Goal: Transaction & Acquisition: Purchase product/service

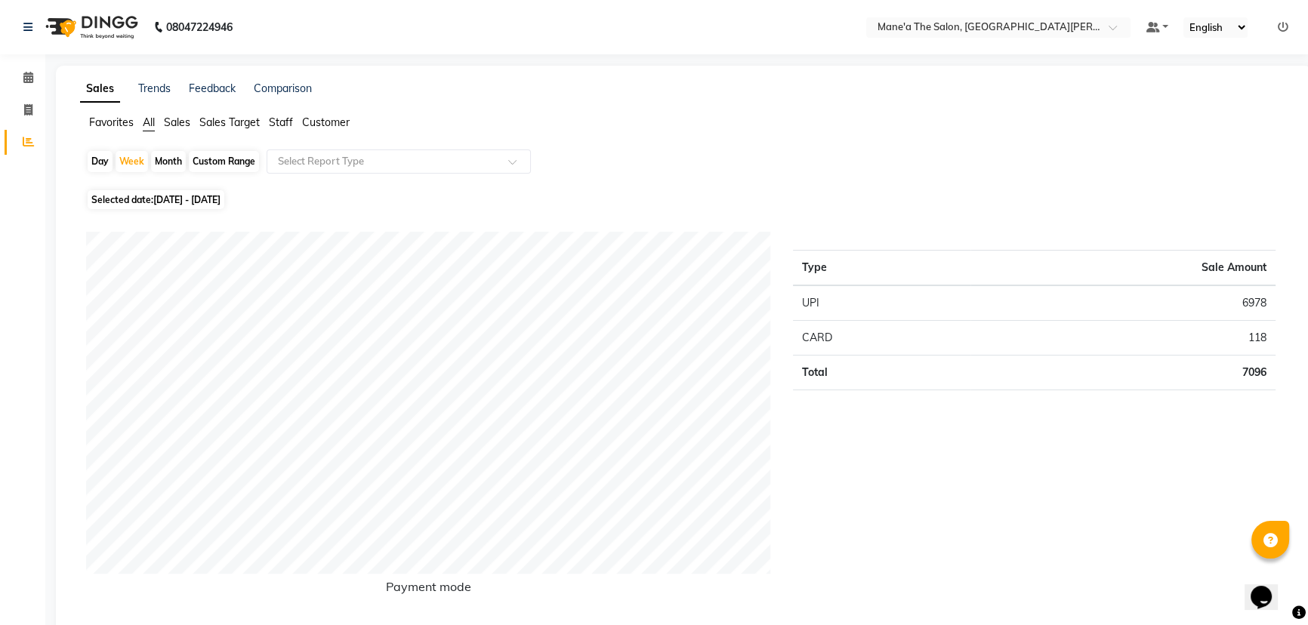
select select "service"
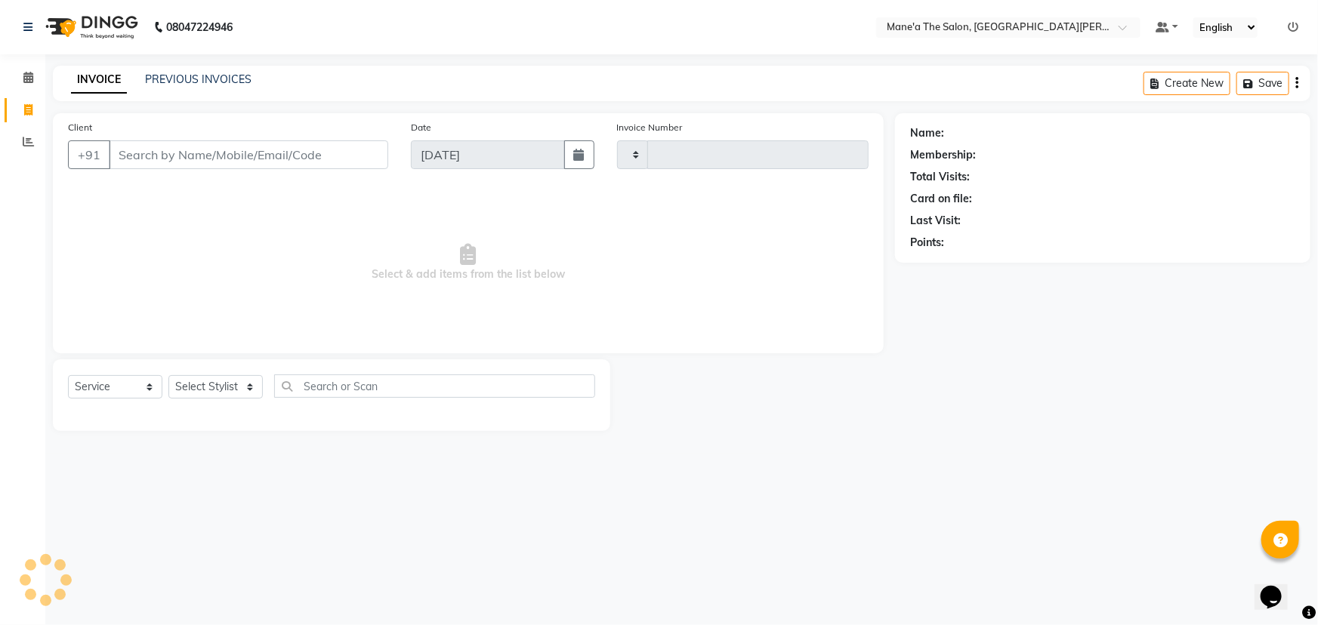
type input "3533"
select select "7205"
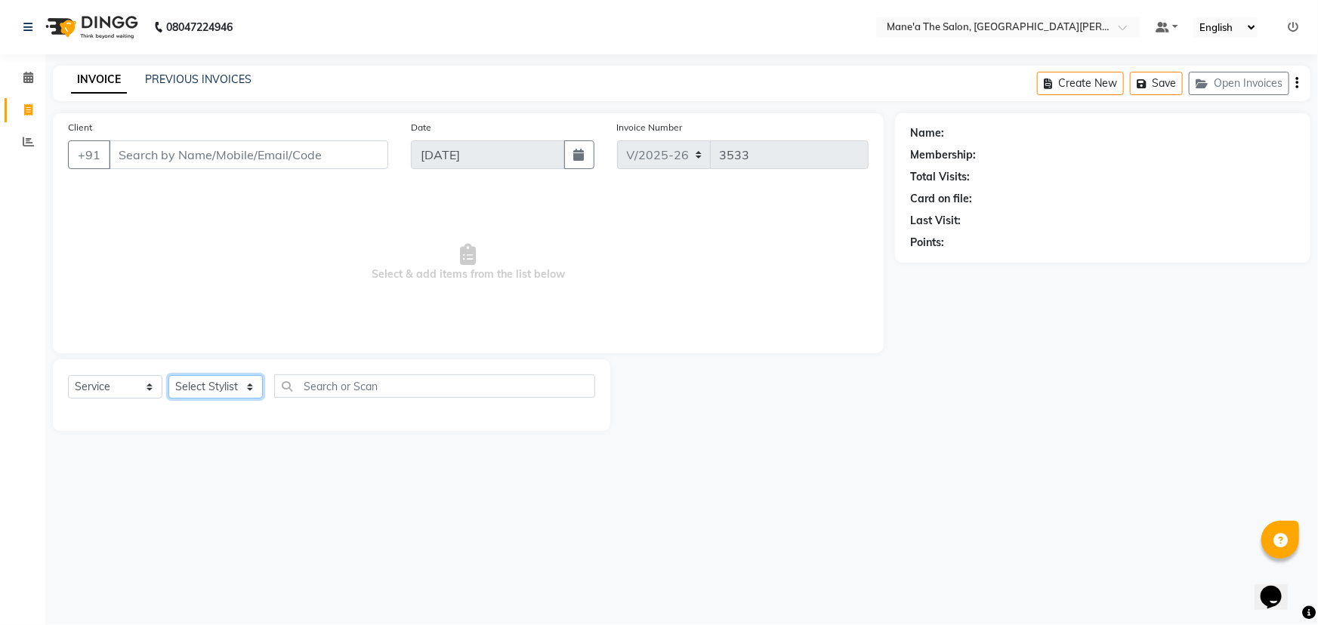
click at [236, 384] on select "Select Stylist Anam Anil Faeam Junaid New Manager [PERSON_NAME] Owner Rani [PER…" at bounding box center [215, 386] width 94 height 23
select select "85411"
click at [168, 375] on select "Select Stylist Anam Anil Faeam Junaid New Manager [PERSON_NAME] Owner Rani [PER…" at bounding box center [215, 386] width 94 height 23
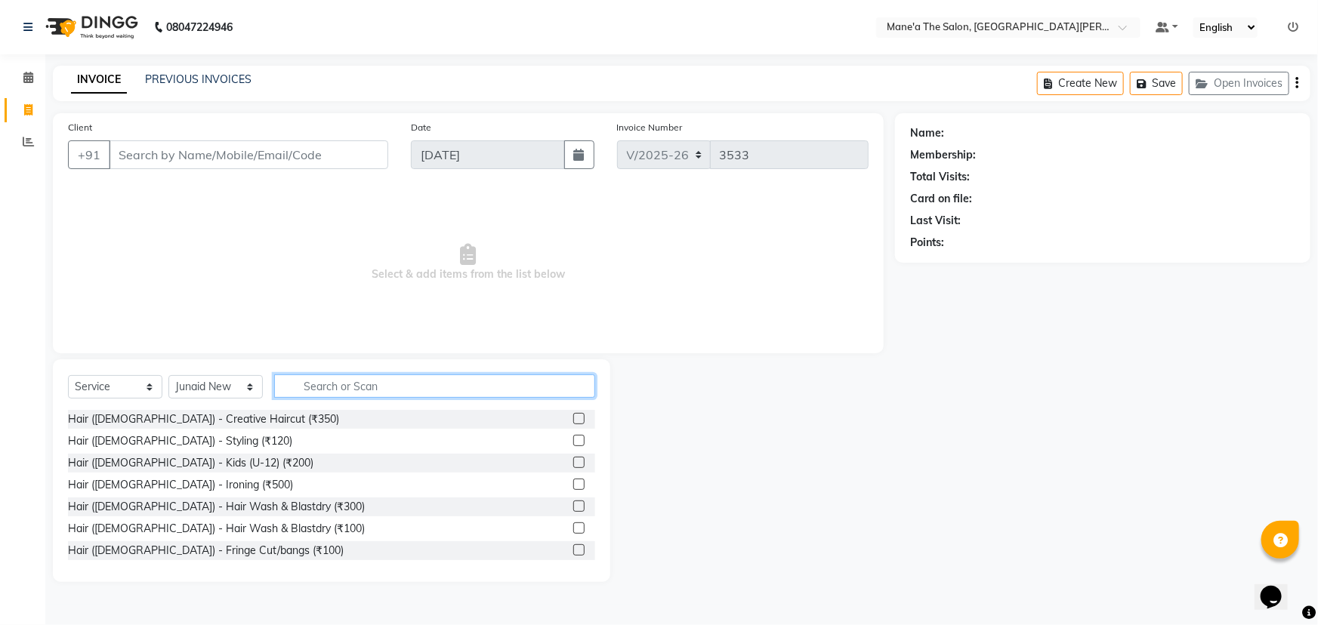
click at [306, 394] on input "text" at bounding box center [434, 386] width 321 height 23
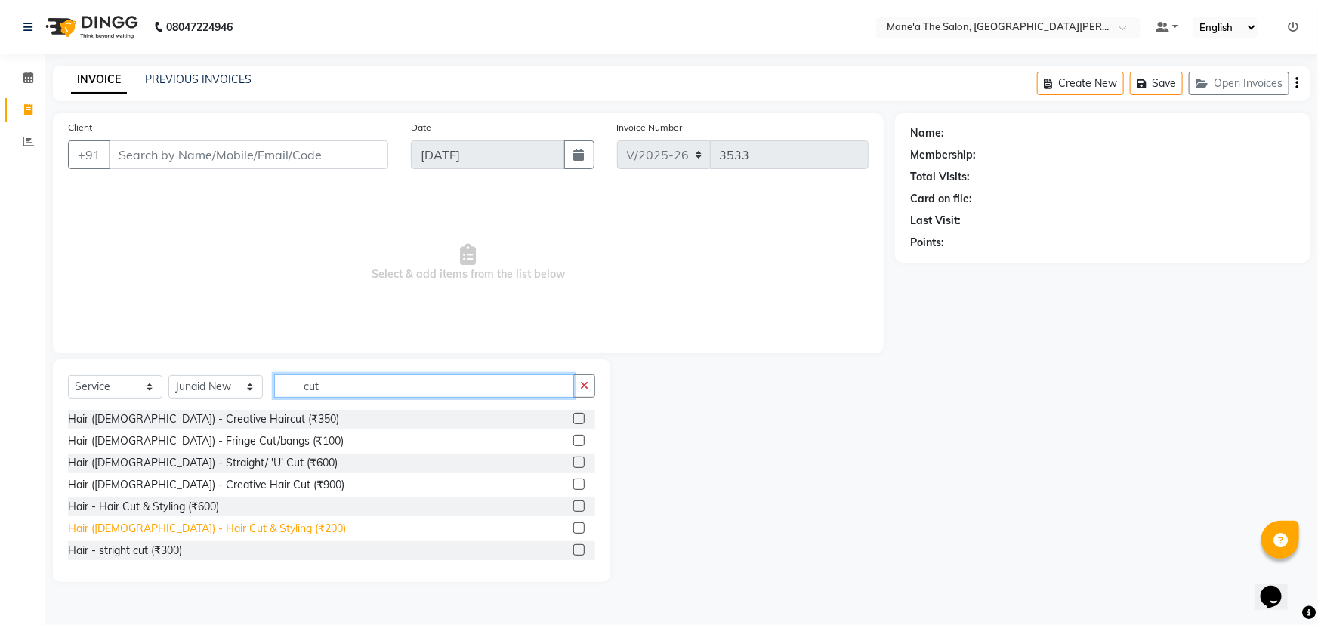
type input "cut"
click at [168, 529] on div "Hair ([DEMOGRAPHIC_DATA]) - Hair Cut & Styling (₹200)" at bounding box center [207, 529] width 278 height 16
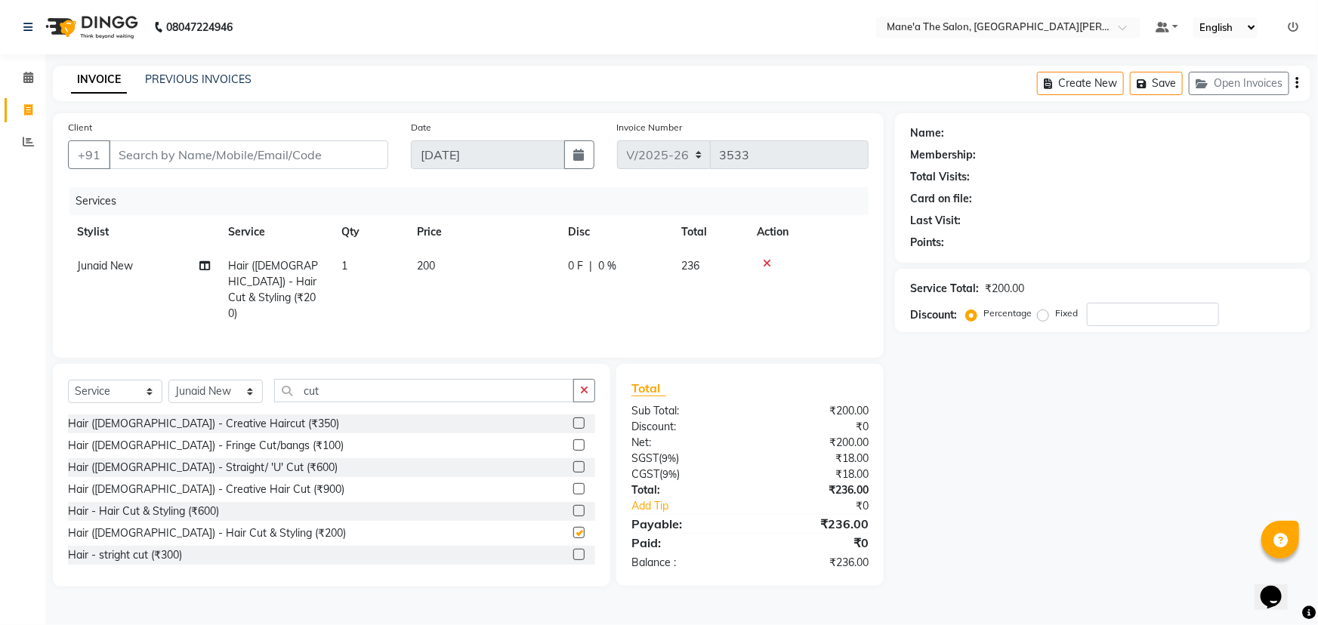
checkbox input "false"
click at [580, 379] on button "button" at bounding box center [584, 390] width 22 height 23
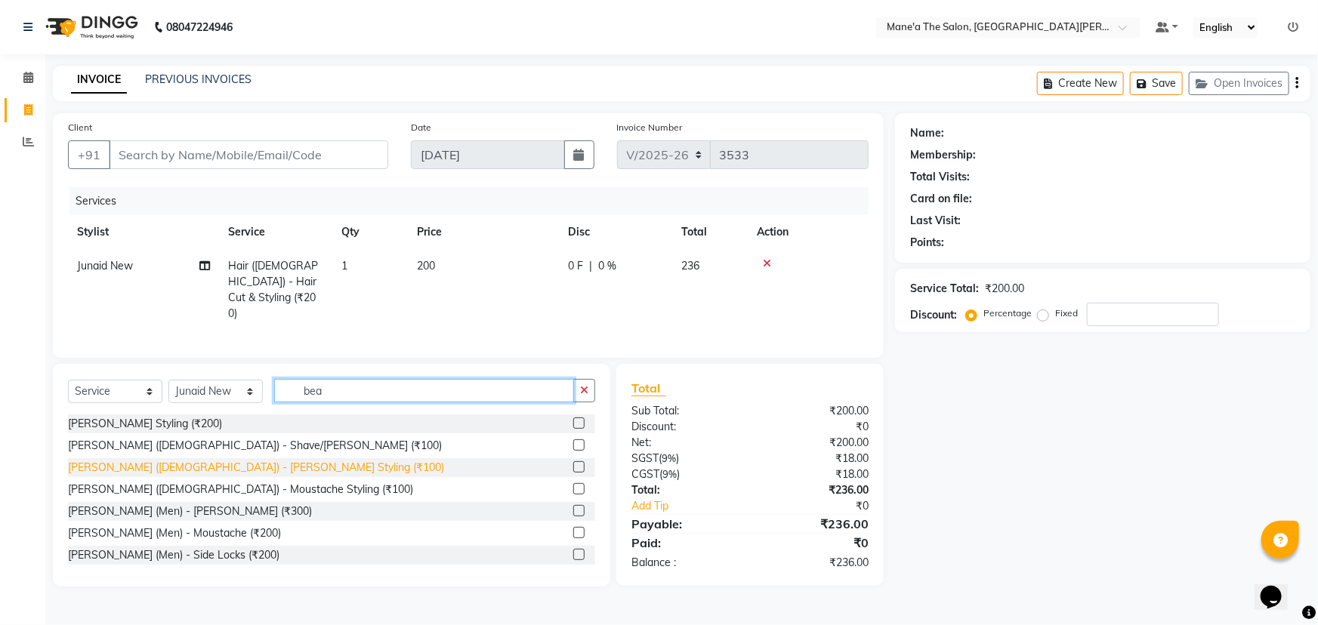
type input "bea"
click at [185, 462] on div "[PERSON_NAME] ([DEMOGRAPHIC_DATA]) - [PERSON_NAME] Styling (₹100)" at bounding box center [256, 468] width 376 height 16
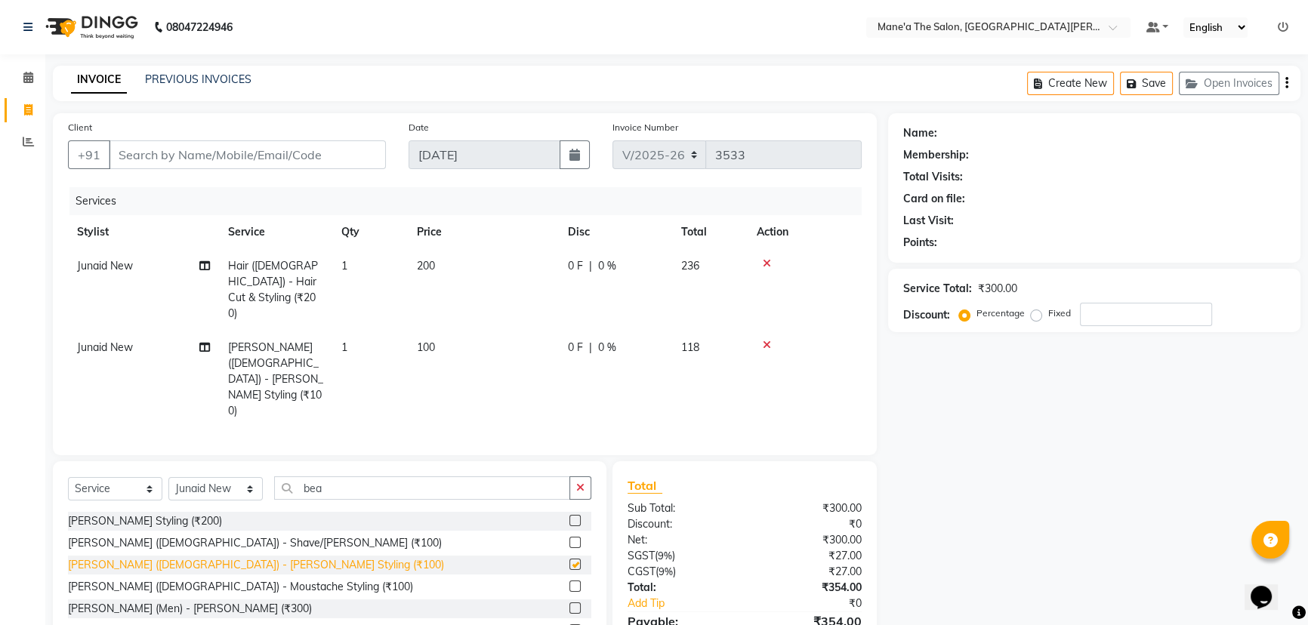
checkbox input "false"
click at [582, 483] on icon "button" at bounding box center [580, 488] width 8 height 11
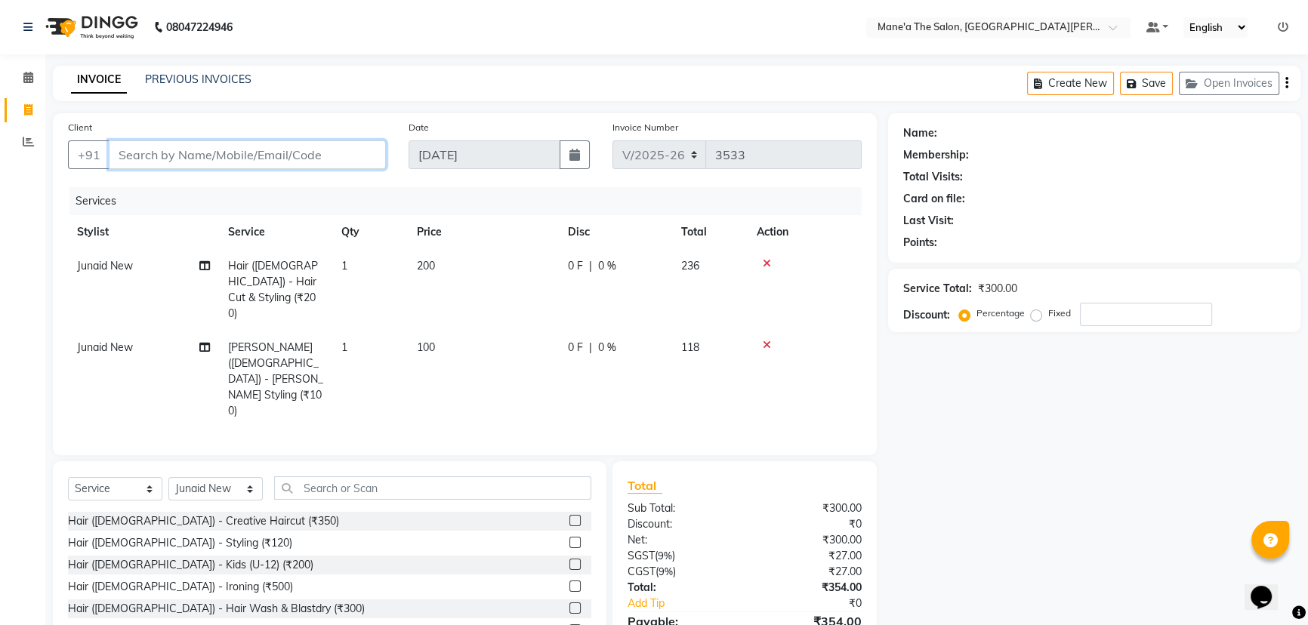
click at [193, 159] on input "Client" at bounding box center [247, 155] width 277 height 29
type input "9"
type input "0"
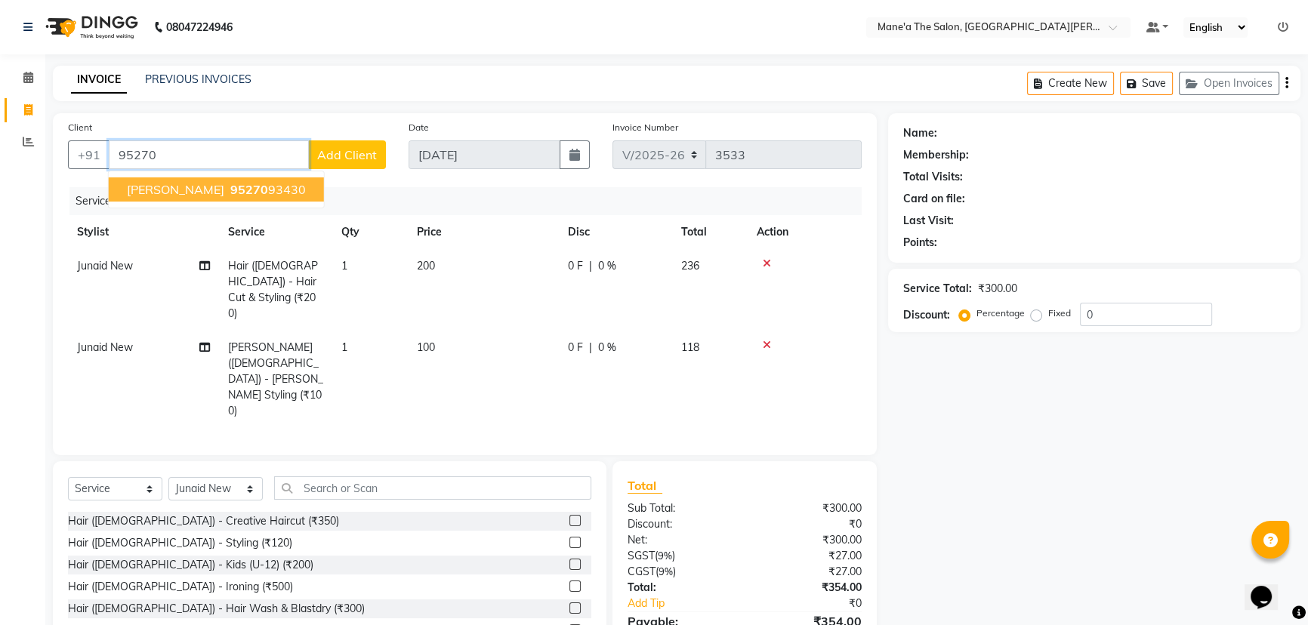
click at [190, 188] on span "[PERSON_NAME]" at bounding box center [175, 189] width 97 height 15
type input "9527093430"
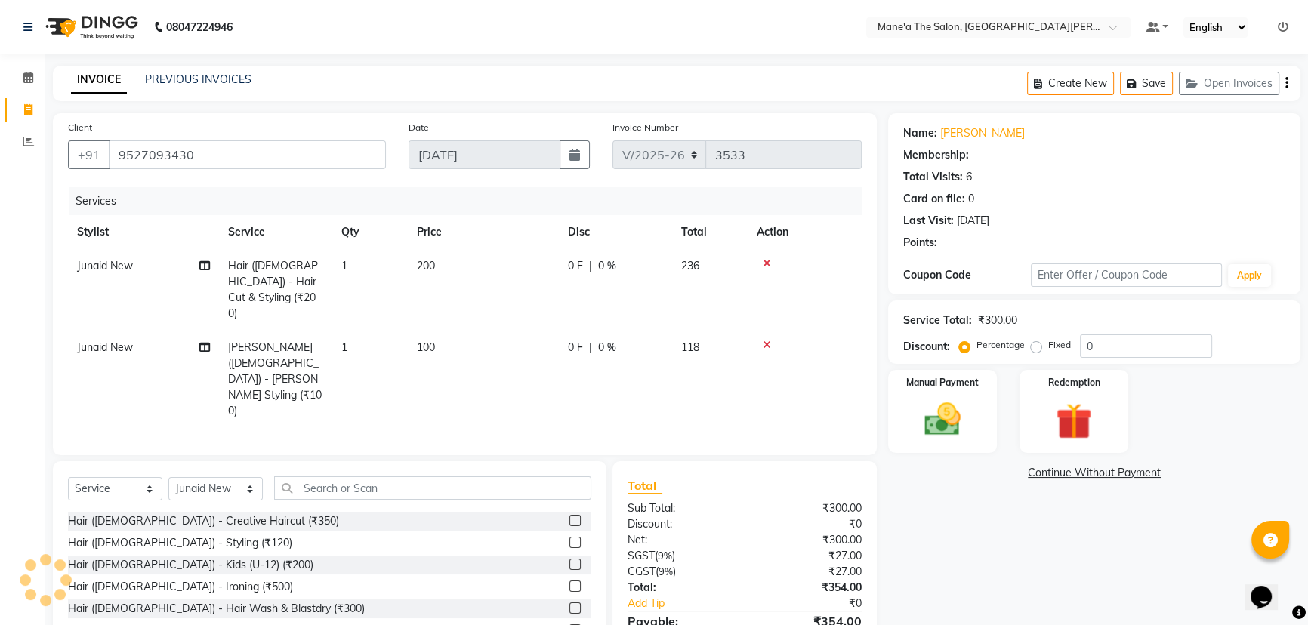
select select "1: Object"
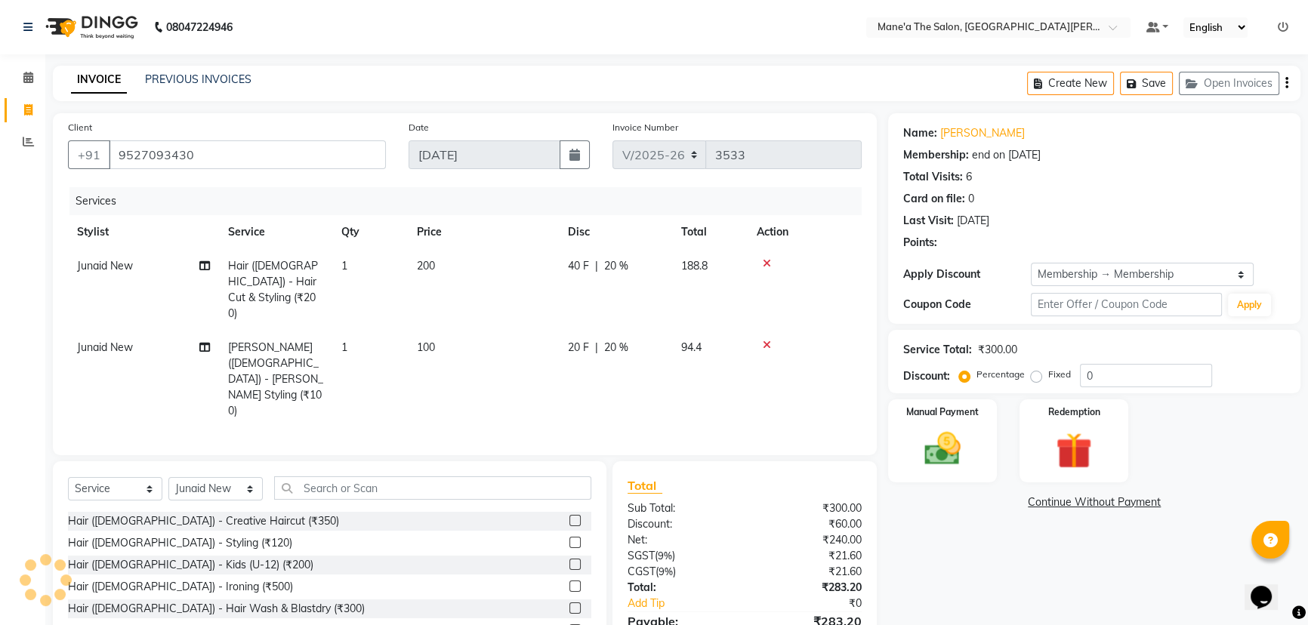
type input "20"
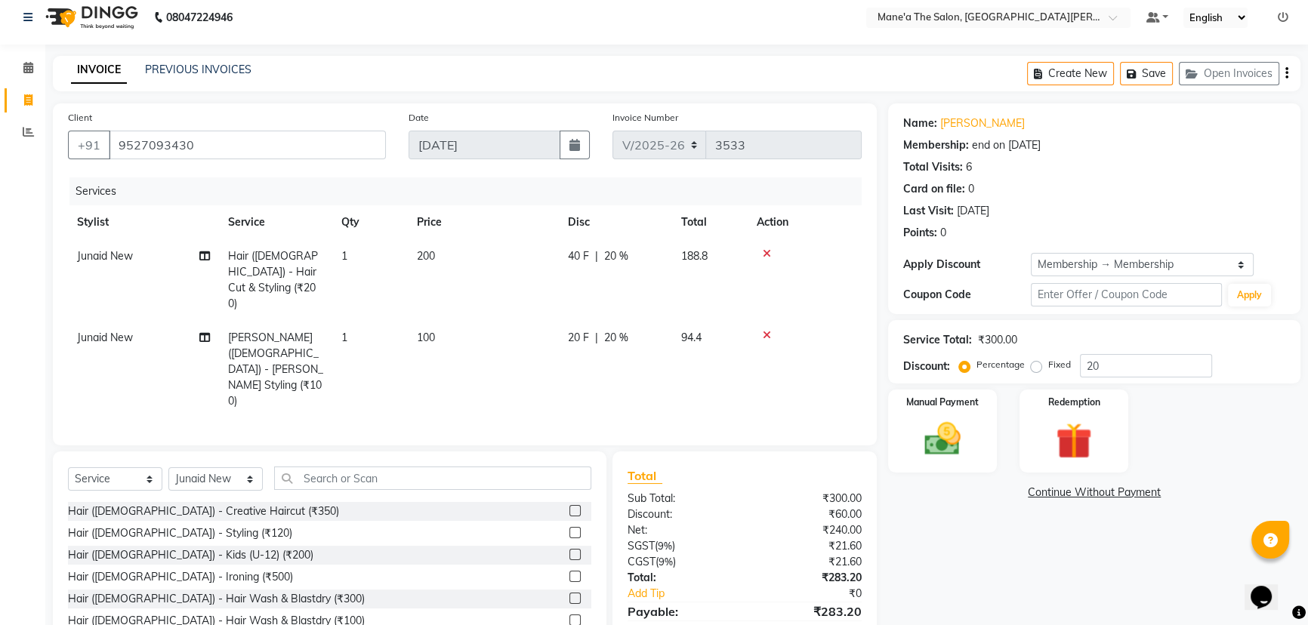
scroll to position [13, 0]
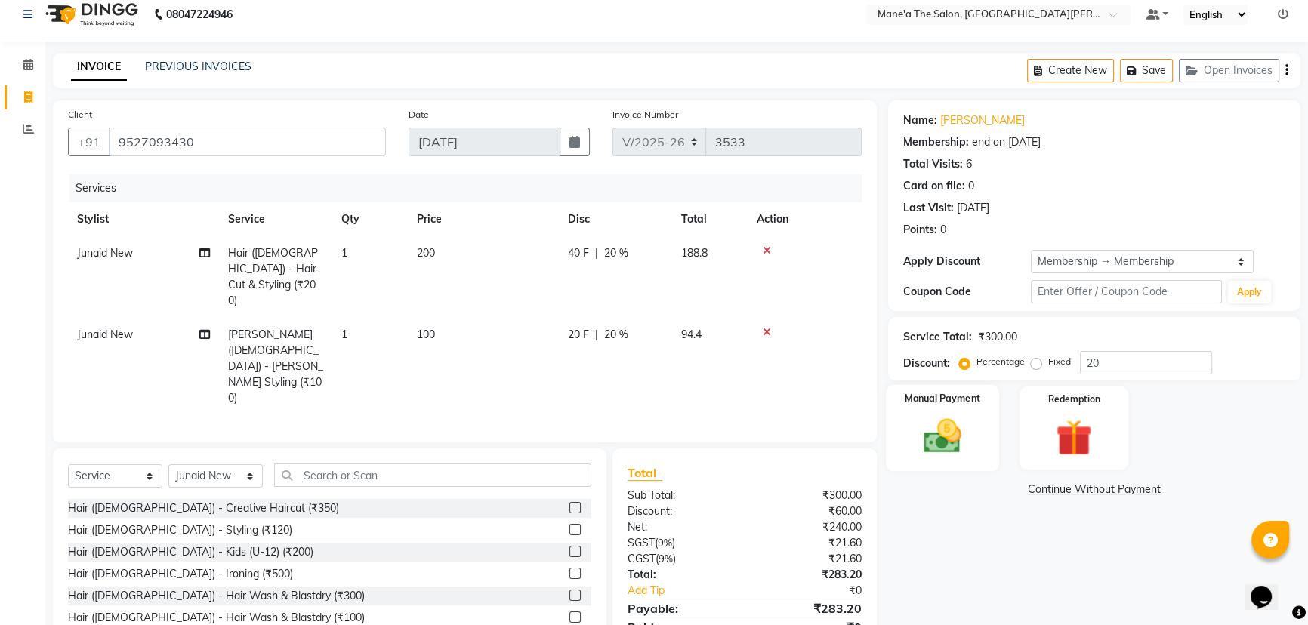
click at [923, 410] on div "Manual Payment" at bounding box center [942, 428] width 113 height 86
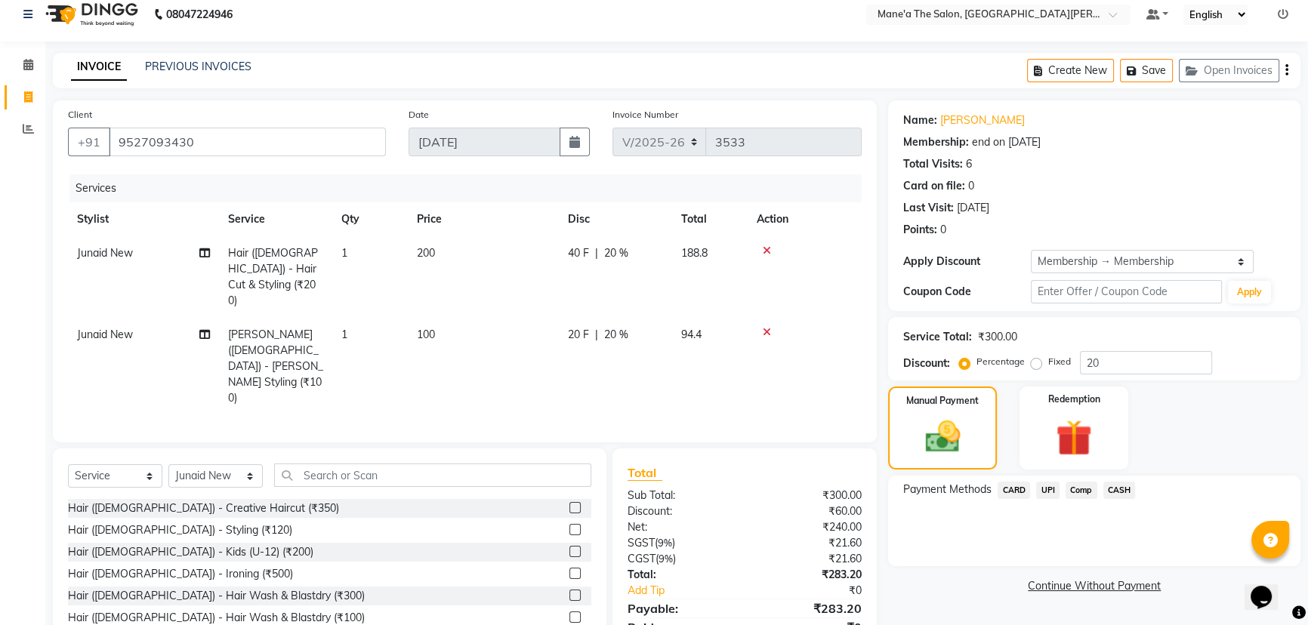
click at [1046, 490] on span "UPI" at bounding box center [1047, 490] width 23 height 17
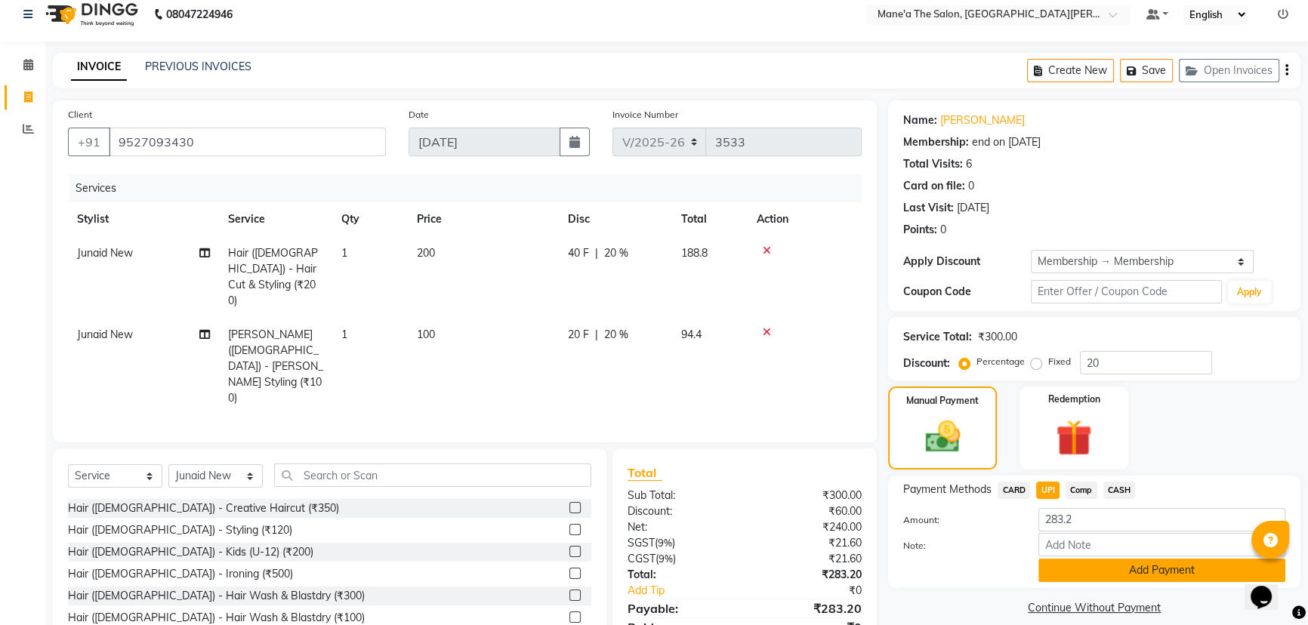
click at [1115, 574] on button "Add Payment" at bounding box center [1162, 570] width 247 height 23
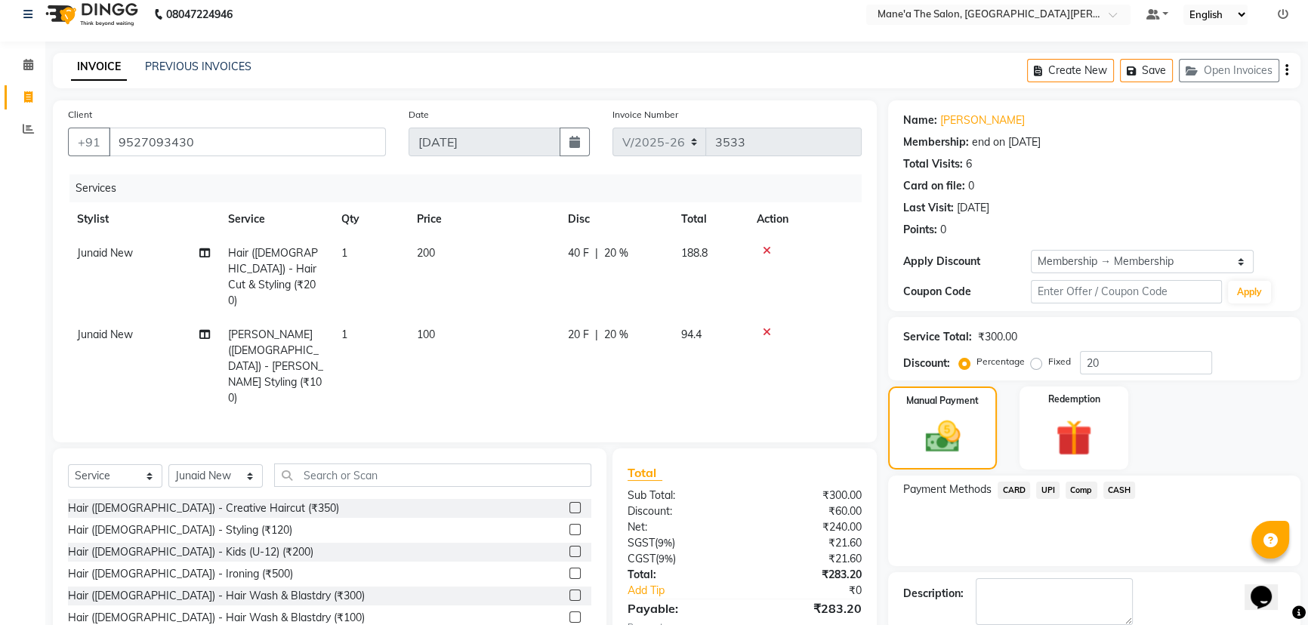
scroll to position [91, 0]
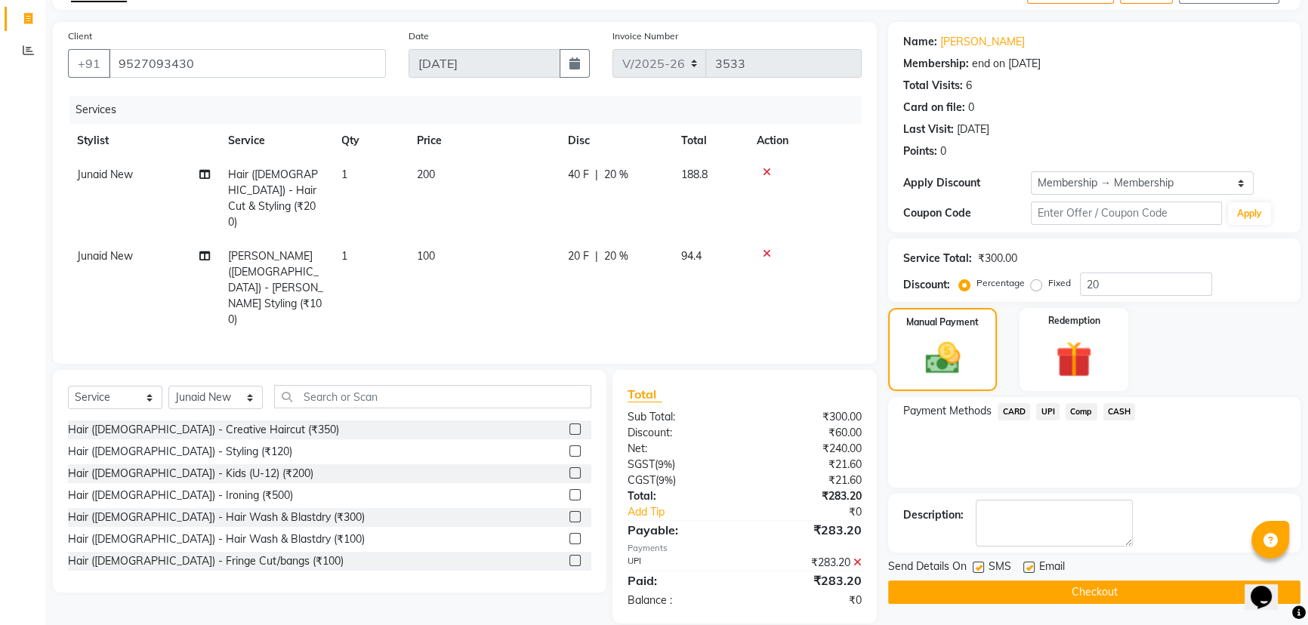
click at [1114, 593] on button "Checkout" at bounding box center [1094, 592] width 412 height 23
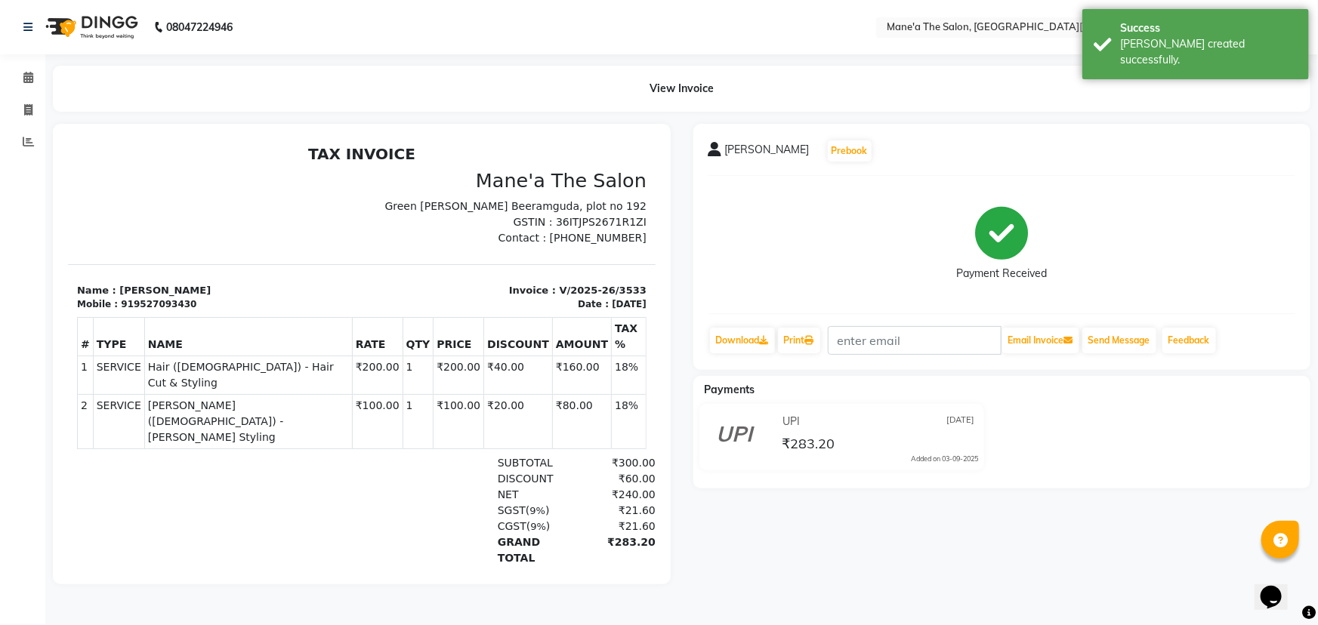
select select "service"
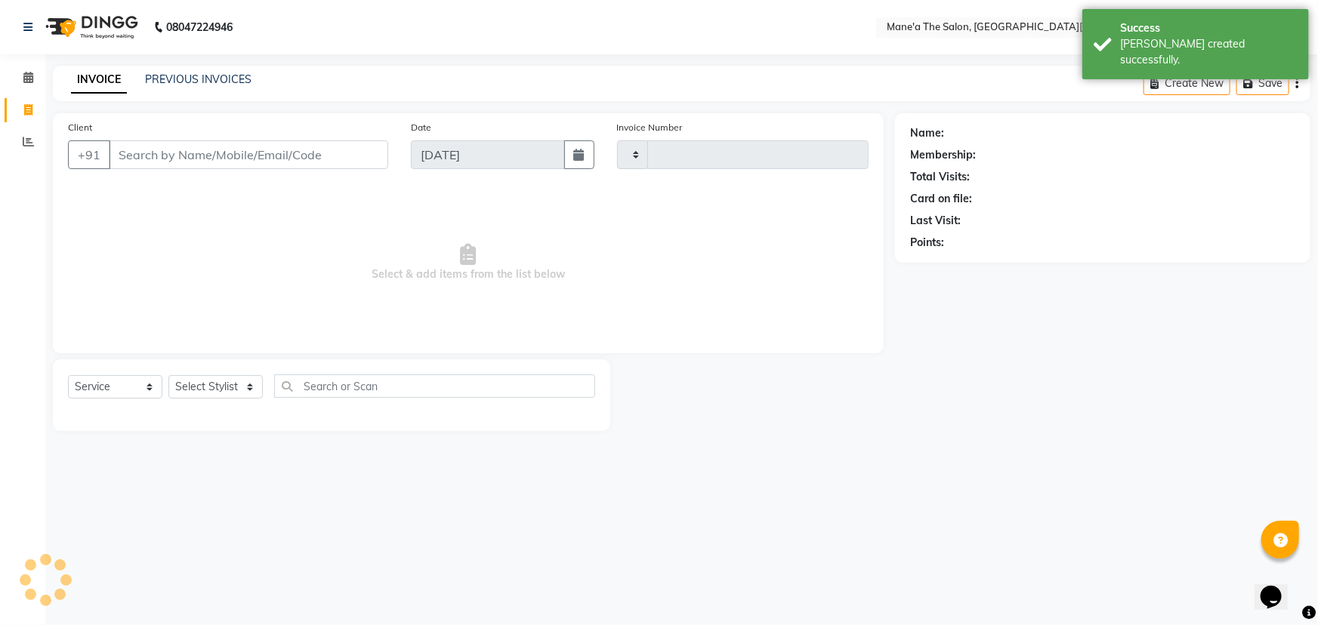
type input "3534"
select select "7205"
click at [23, 139] on icon at bounding box center [28, 141] width 11 height 11
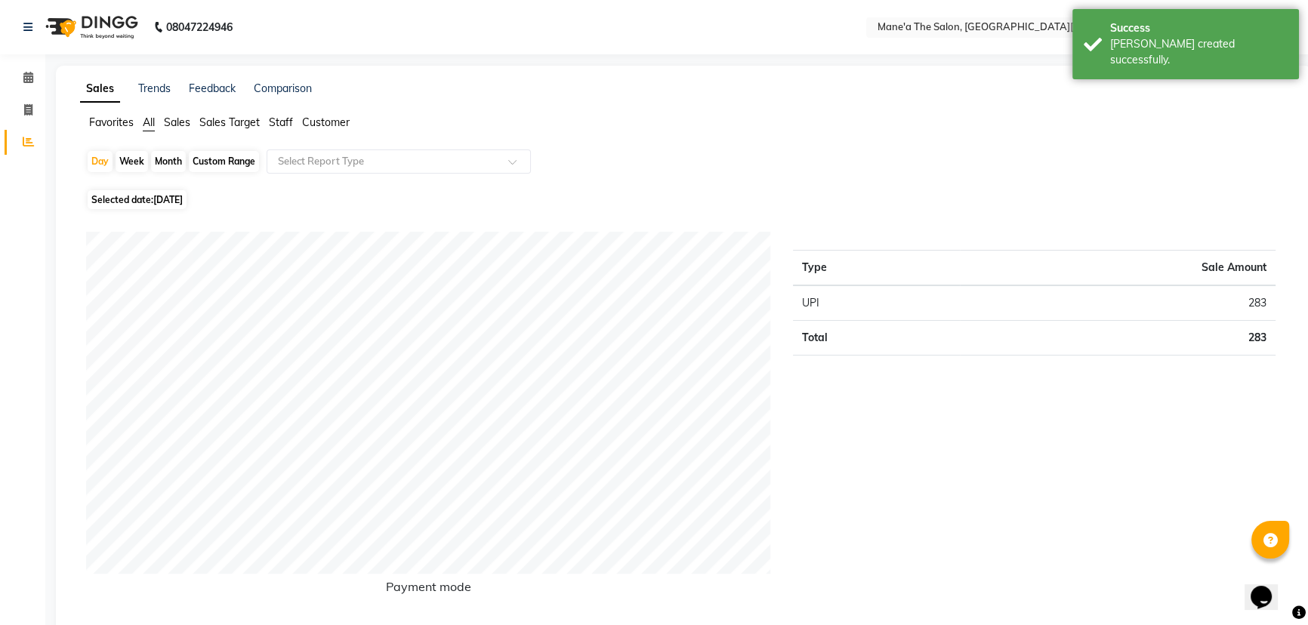
click at [168, 157] on div "Month" at bounding box center [168, 161] width 35 height 21
select select "9"
select select "2025"
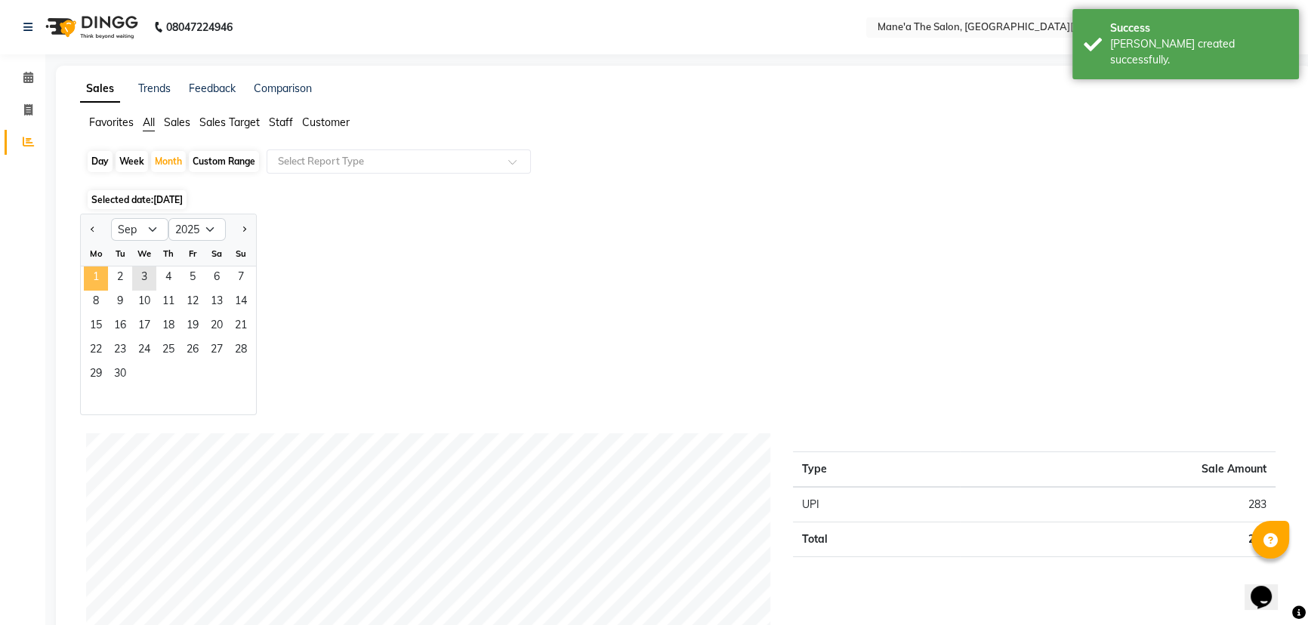
click at [105, 270] on span "1" at bounding box center [96, 279] width 24 height 24
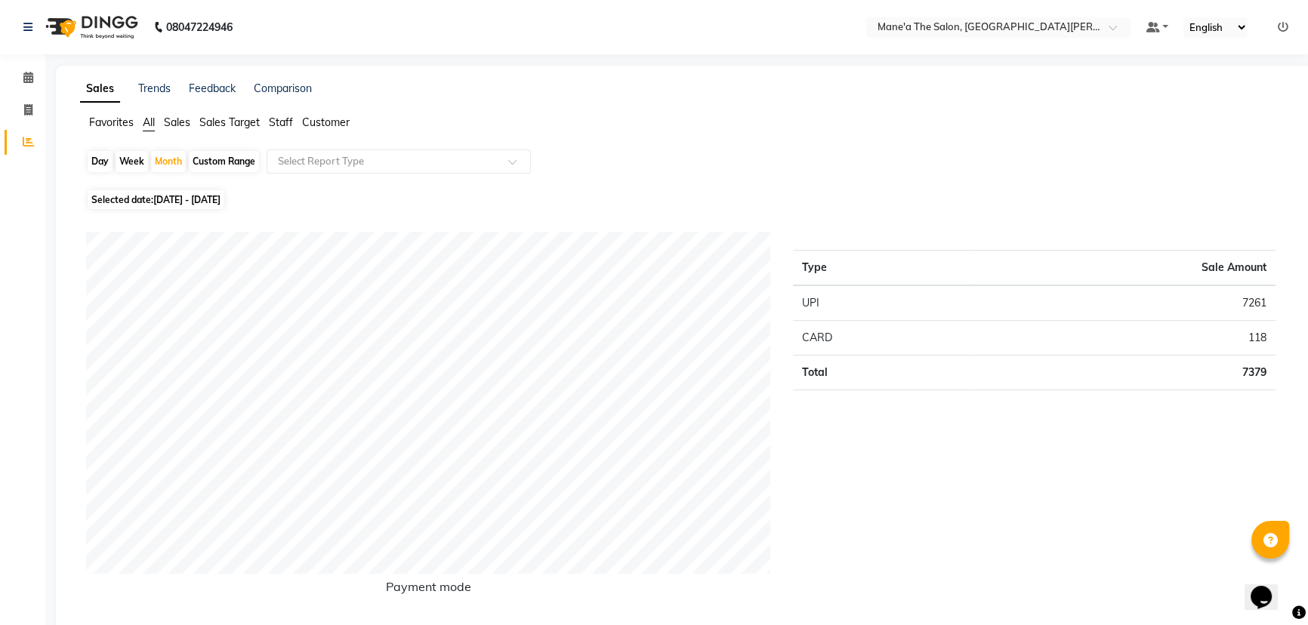
select select "7205"
select select "service"
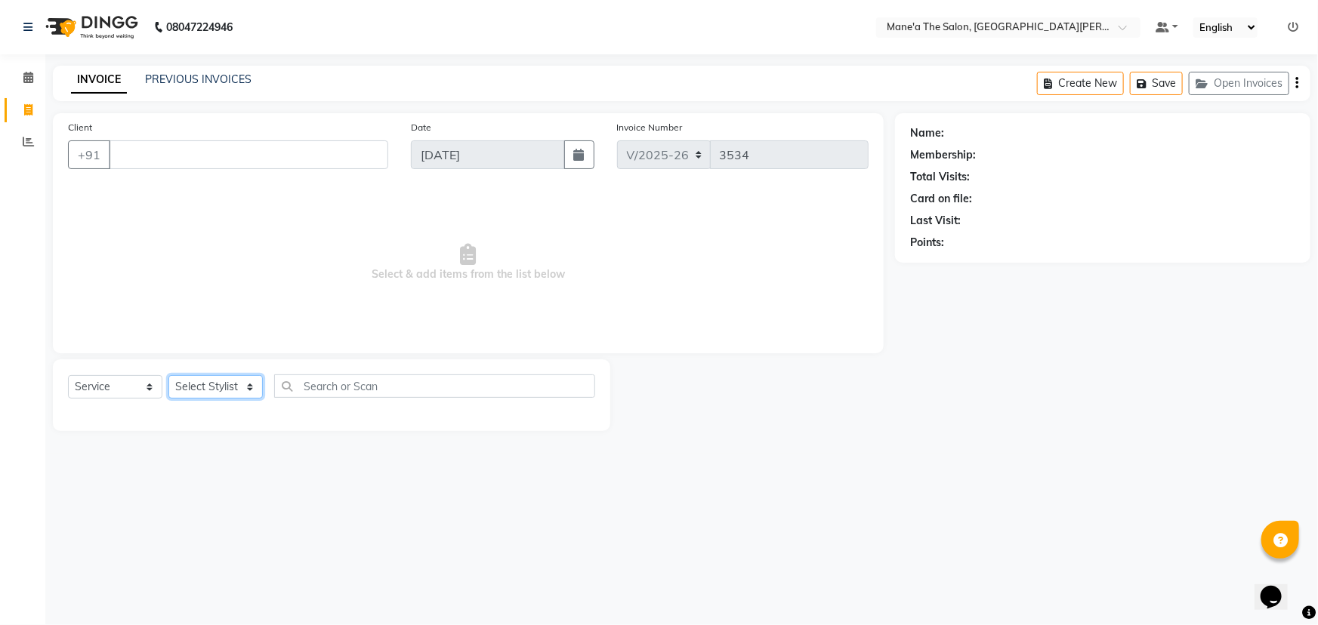
click at [209, 378] on select "Select Stylist Anam Anil Faeam Junaid New Manager [PERSON_NAME] Owner Rani [PER…" at bounding box center [215, 386] width 94 height 23
select select "71351"
click at [168, 375] on select "Select Stylist Anam Anil Faeam Junaid New Manager [PERSON_NAME] Owner Rani [PER…" at bounding box center [215, 386] width 94 height 23
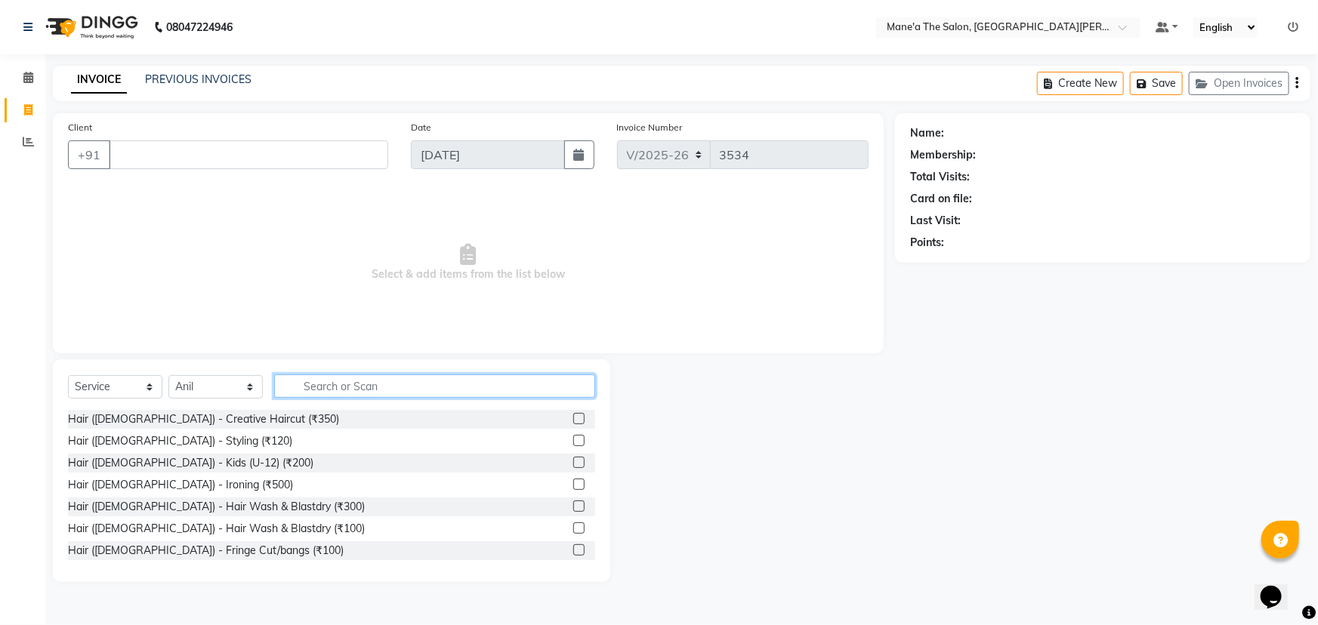
click at [328, 390] on input "text" at bounding box center [434, 386] width 321 height 23
type input "200"
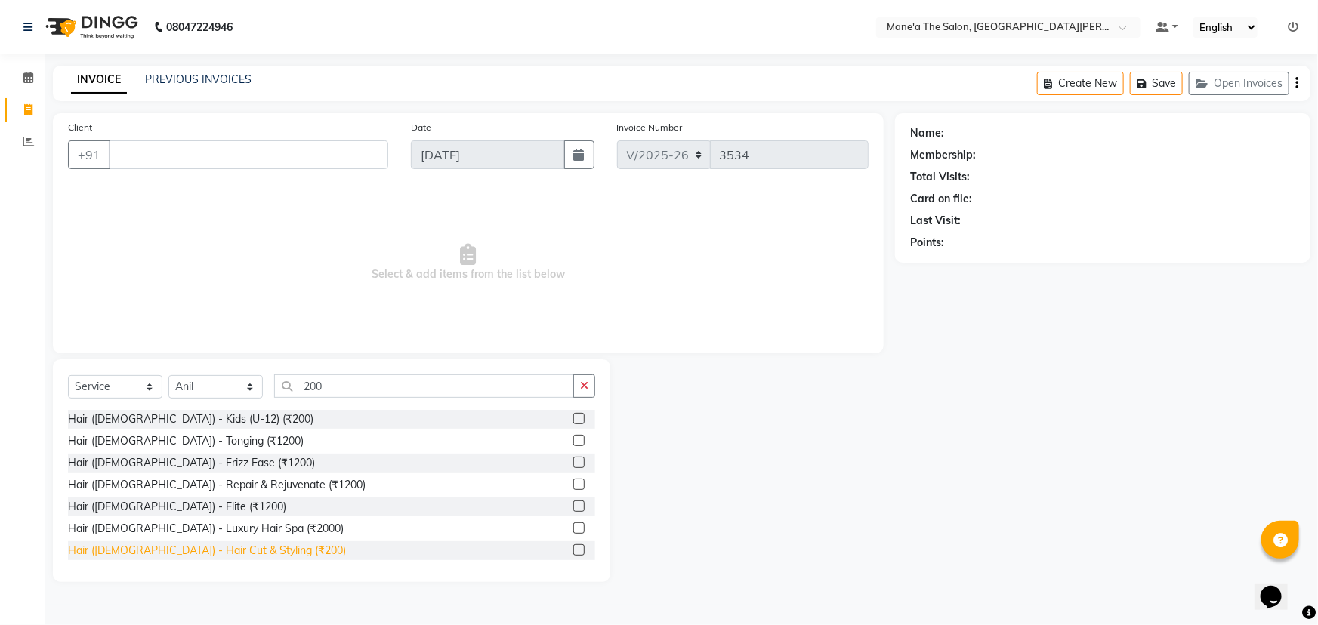
click at [201, 553] on div "Hair ([DEMOGRAPHIC_DATA]) - Hair Cut & Styling (₹200)" at bounding box center [207, 551] width 278 height 16
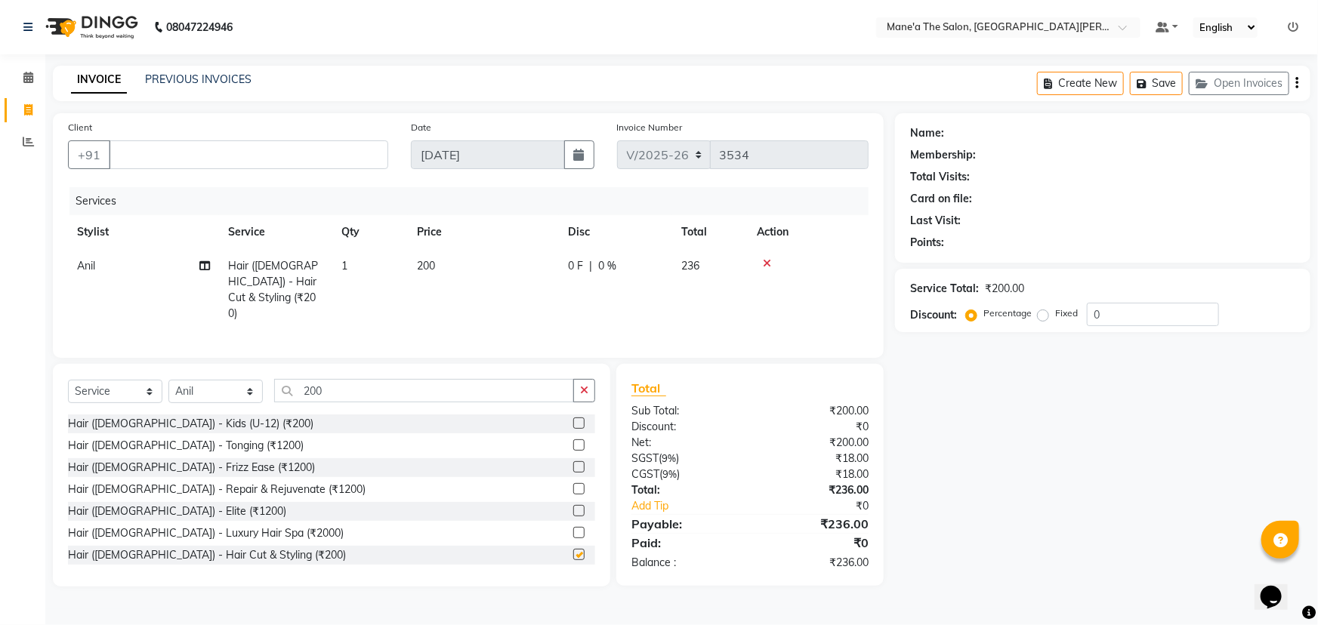
checkbox input "false"
click at [354, 381] on input "200" at bounding box center [424, 390] width 300 height 23
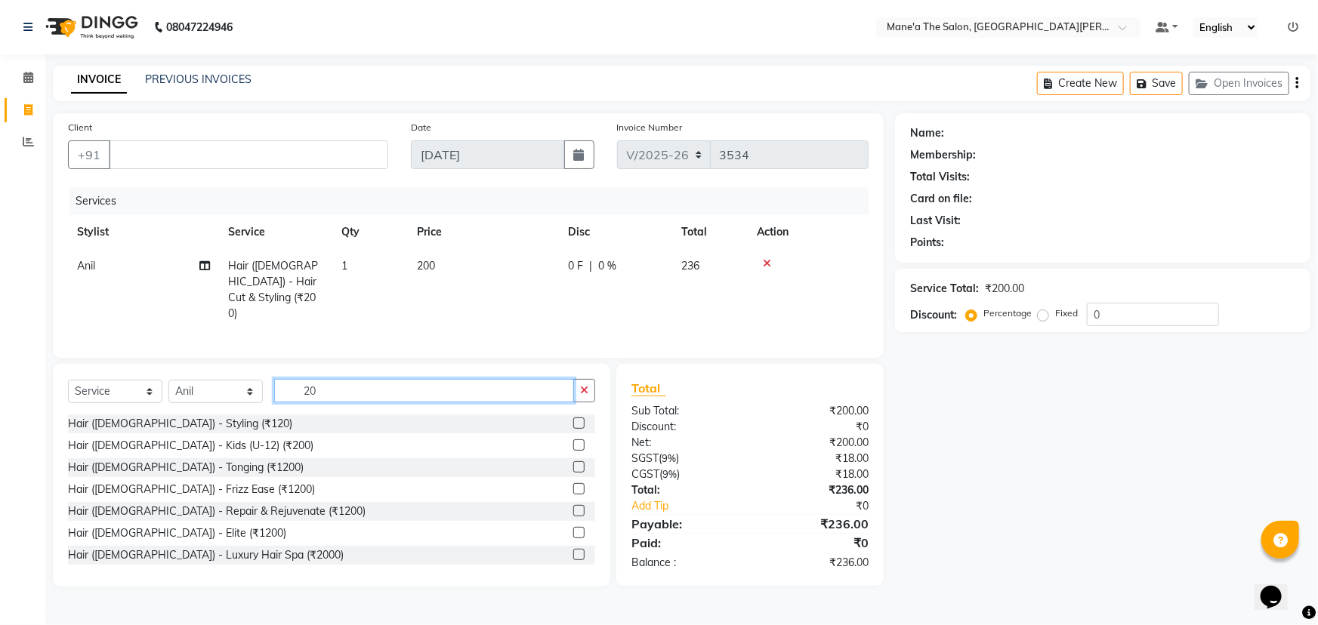
type input "2"
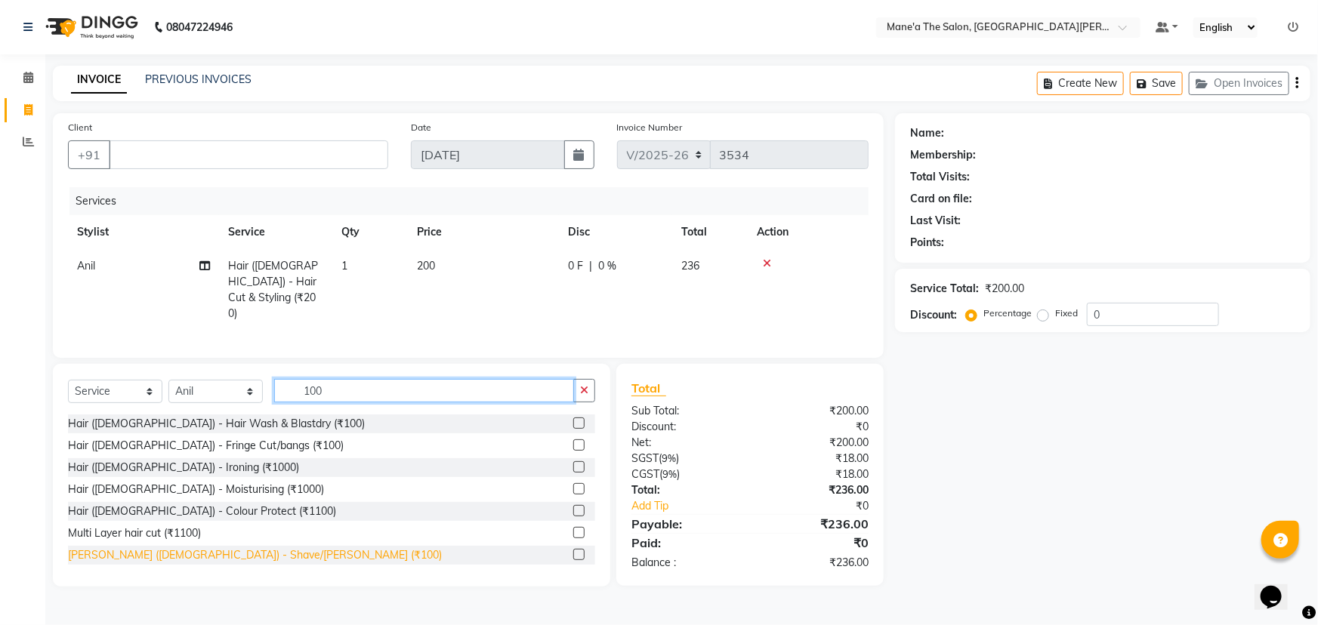
type input "100"
click at [219, 549] on div "[PERSON_NAME] ([DEMOGRAPHIC_DATA]) - Shave/[PERSON_NAME] (₹100)" at bounding box center [255, 556] width 374 height 16
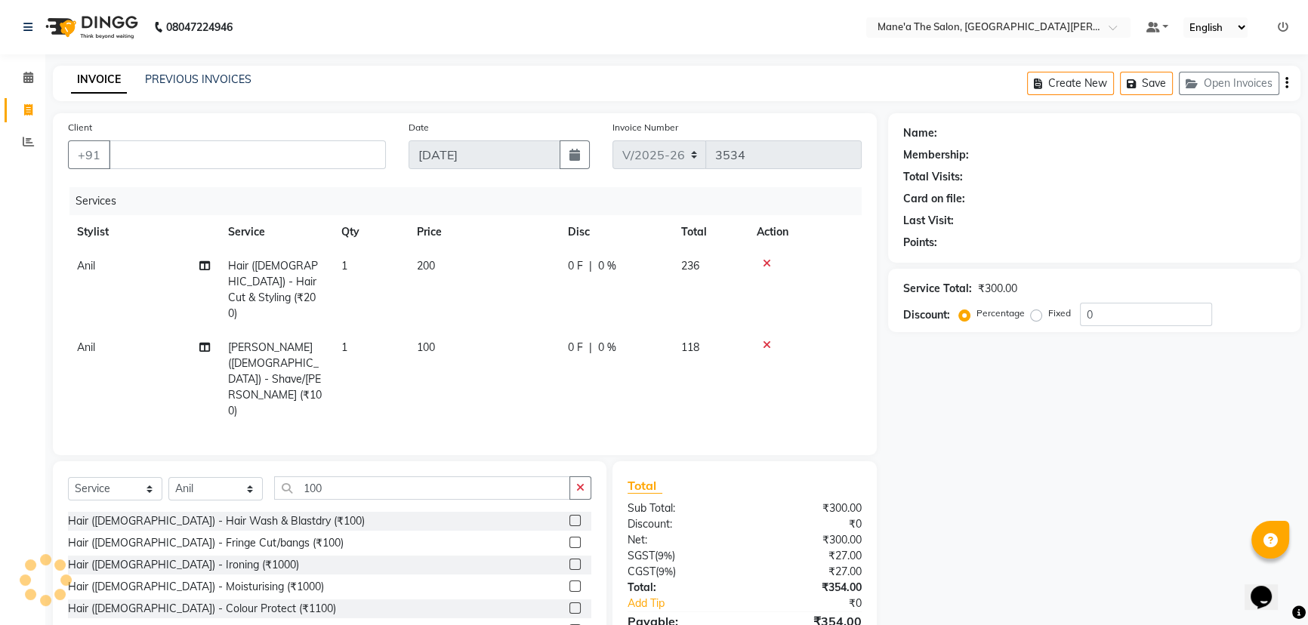
checkbox input "false"
click at [258, 165] on input "Client" at bounding box center [247, 155] width 277 height 29
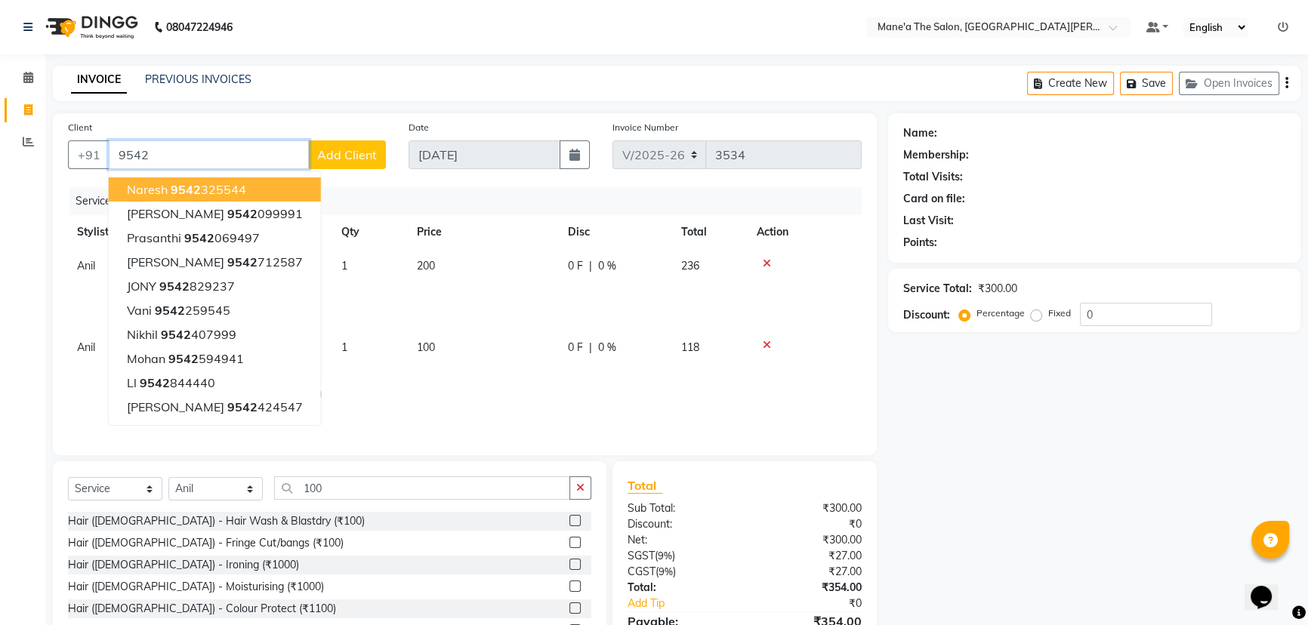
click at [202, 188] on ngb-highlight "9542 325544" at bounding box center [209, 189] width 76 height 15
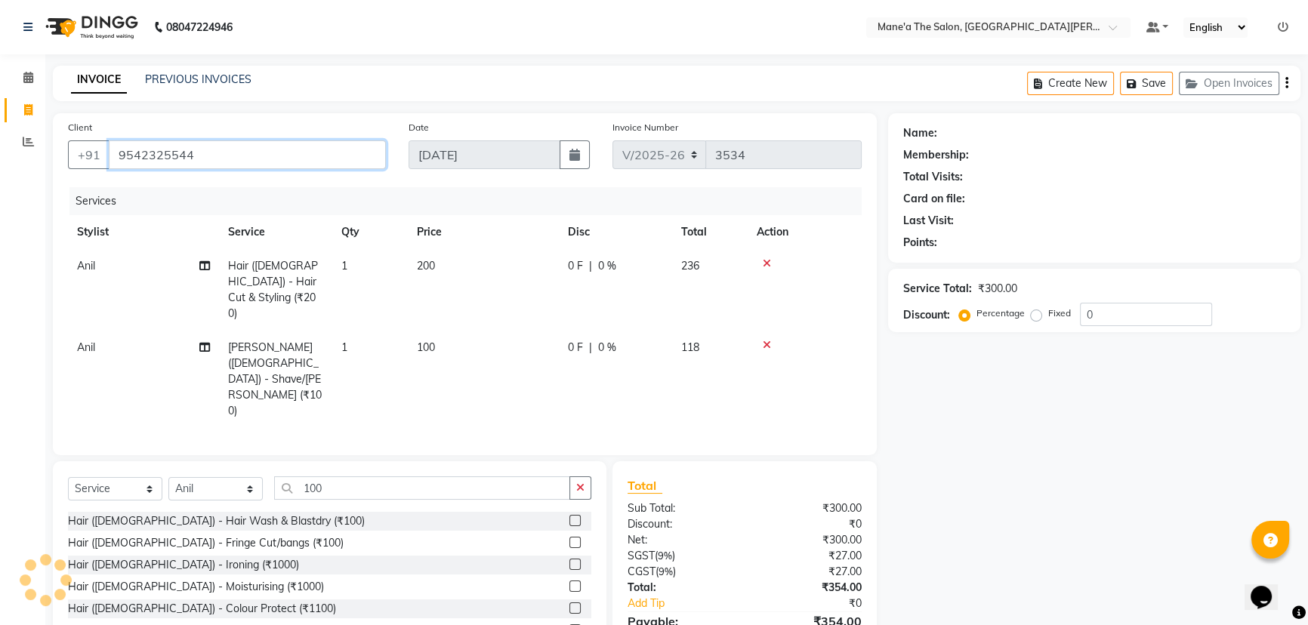
type input "9542325544"
select select "1: Object"
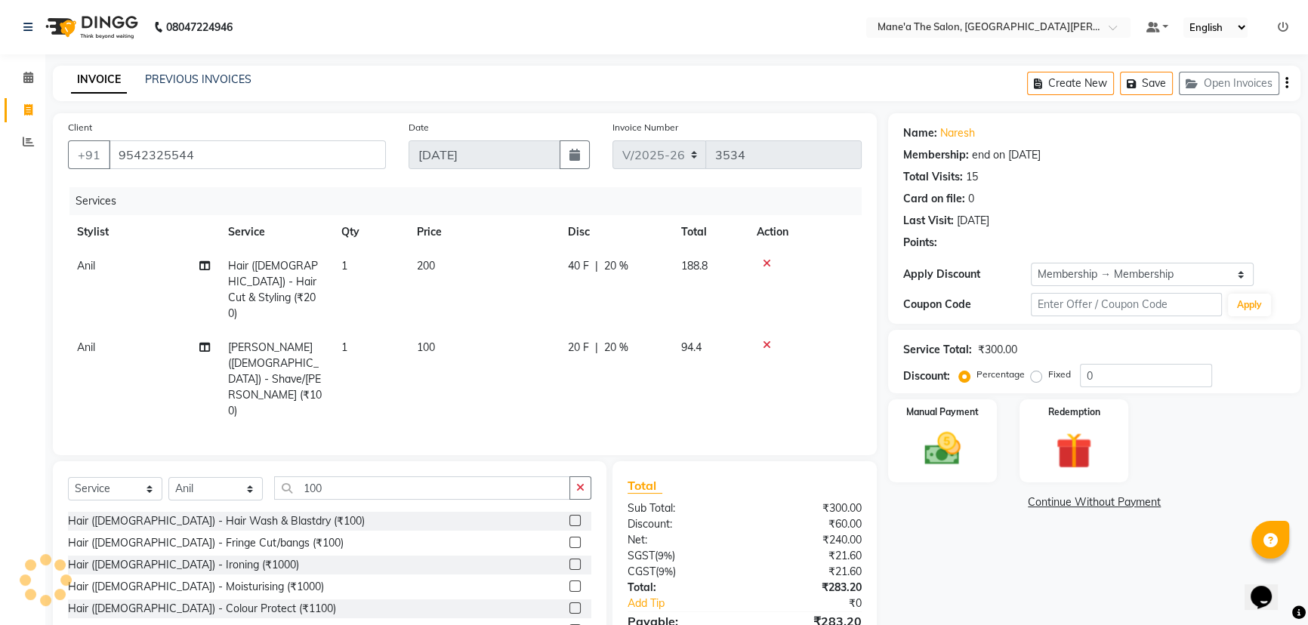
type input "20"
click at [953, 460] on img at bounding box center [943, 449] width 61 height 43
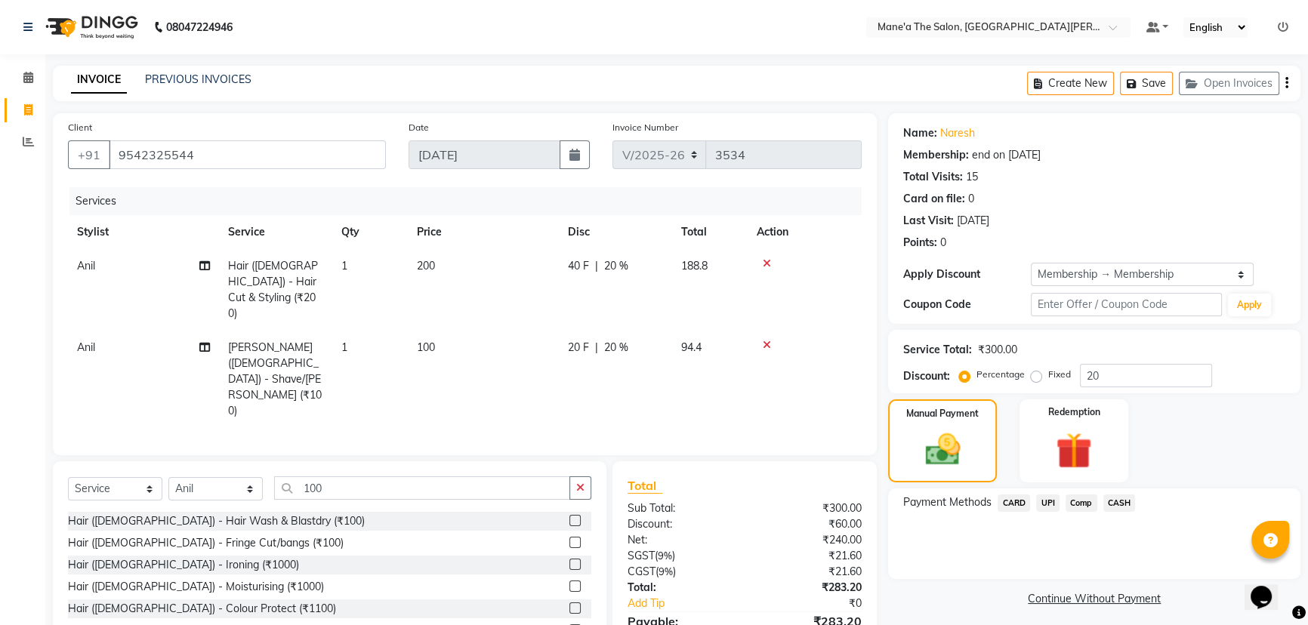
click at [1080, 499] on span "Comp" at bounding box center [1082, 503] width 32 height 17
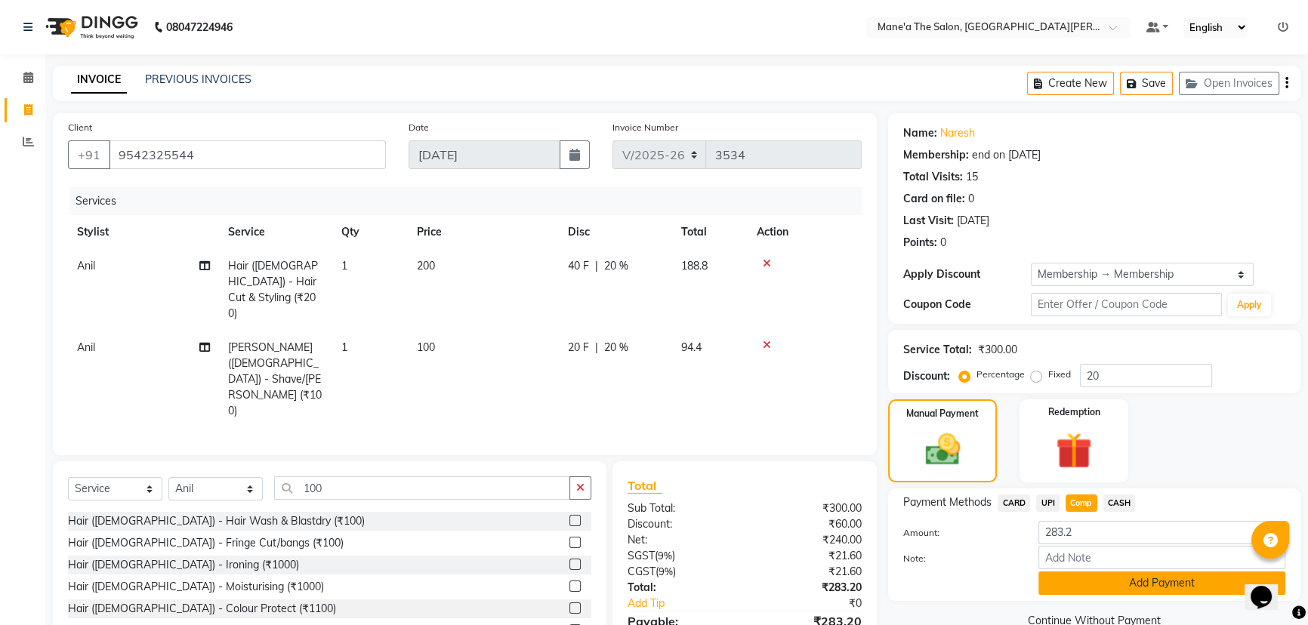
click at [1132, 573] on button "Add Payment" at bounding box center [1162, 583] width 247 height 23
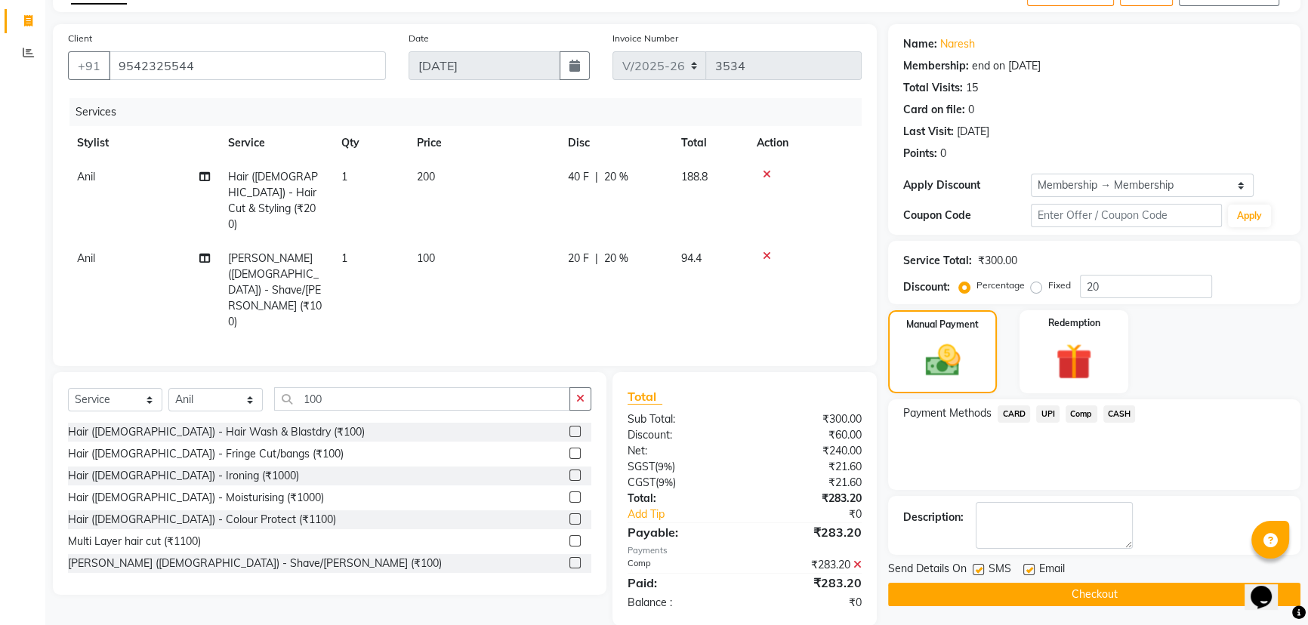
scroll to position [91, 0]
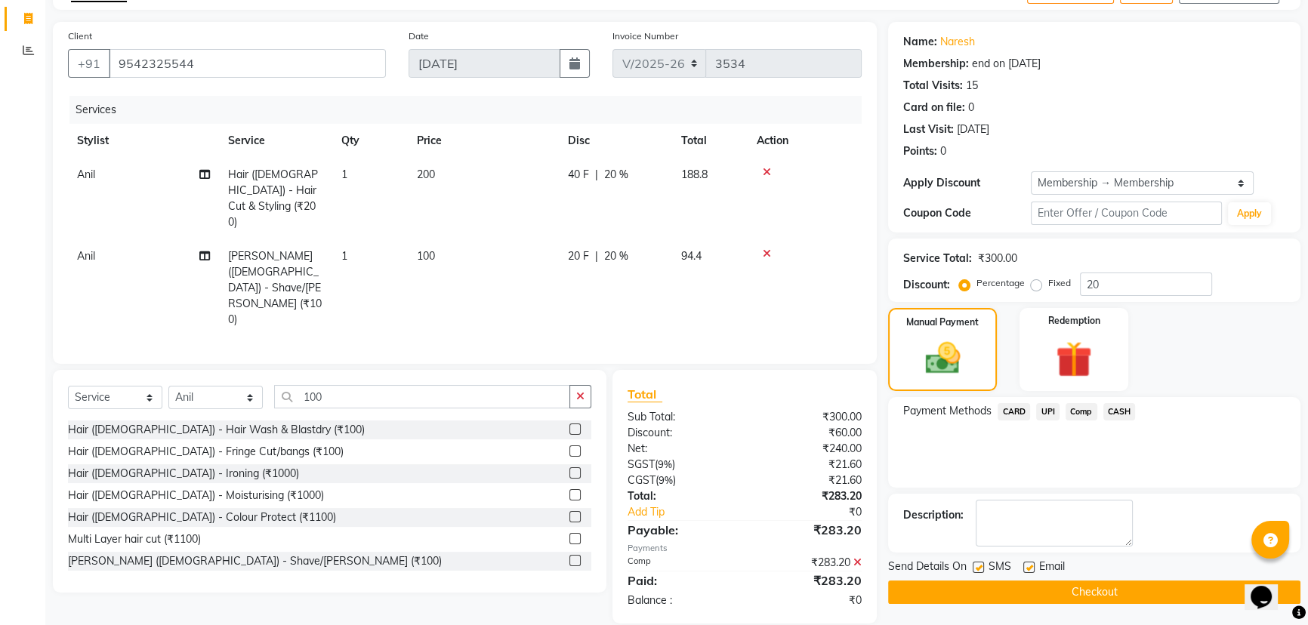
click at [1086, 582] on button "Checkout" at bounding box center [1094, 592] width 412 height 23
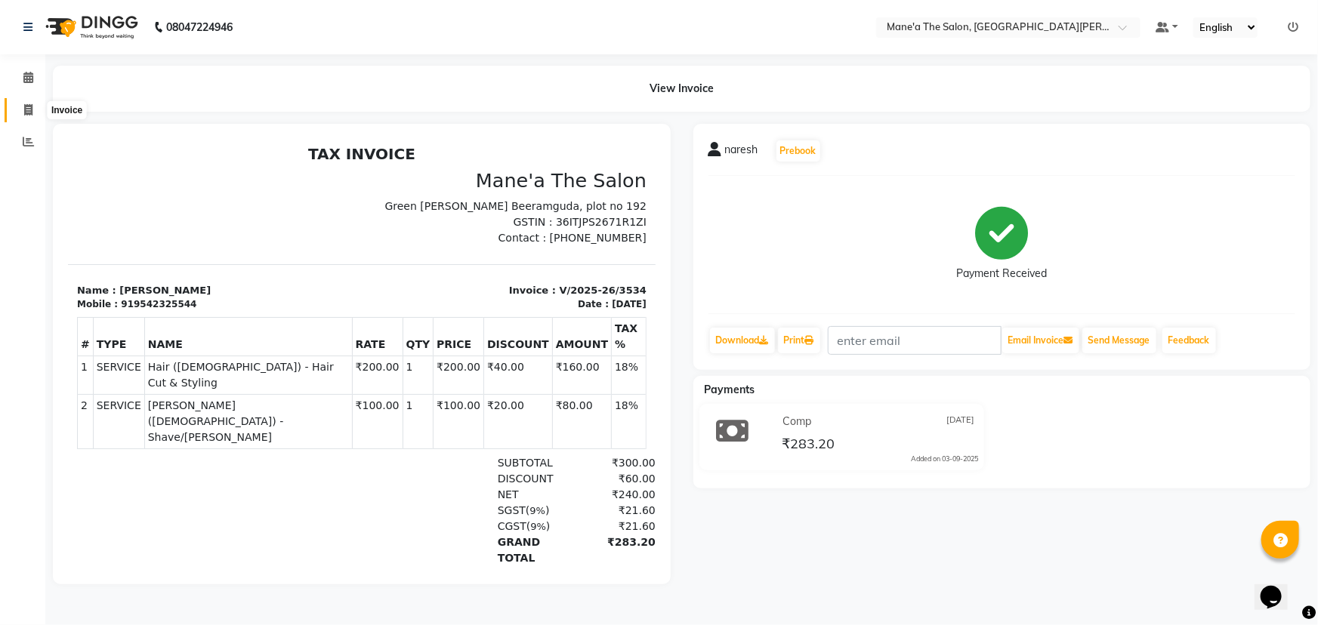
click at [30, 105] on icon at bounding box center [28, 109] width 8 height 11
select select "7205"
select select "service"
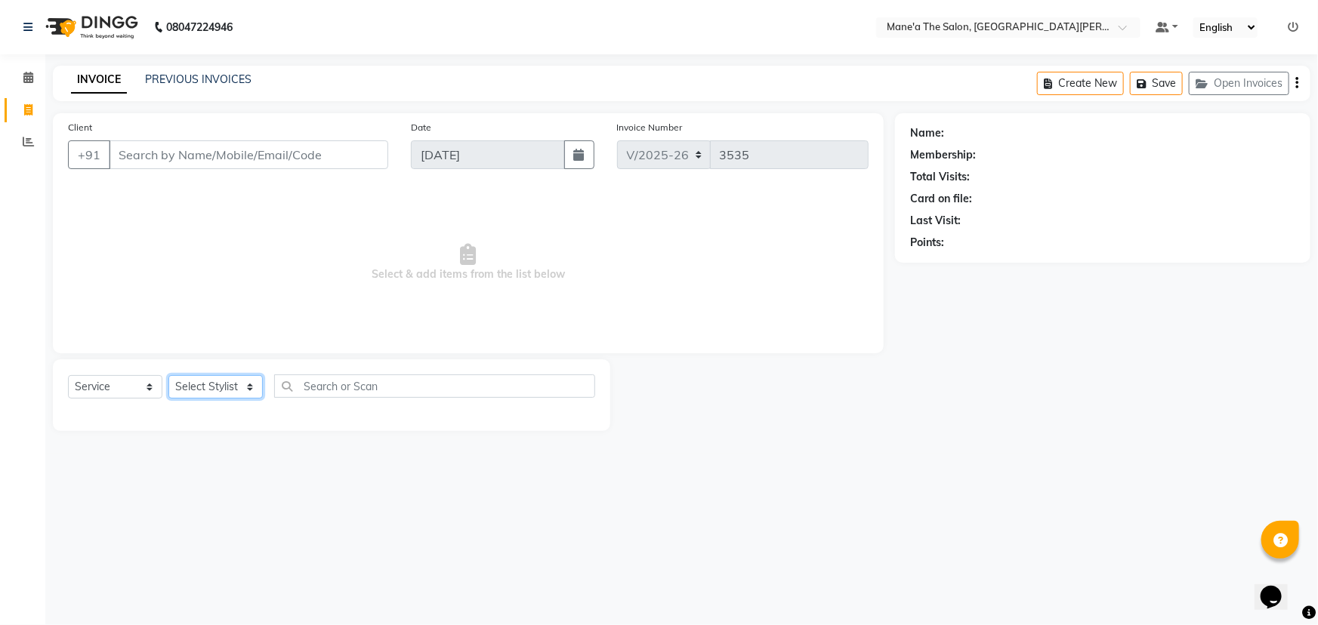
click at [221, 376] on select "Select Stylist Anam Anil Faeam Junaid New Manager [PERSON_NAME] Owner Rani [PER…" at bounding box center [215, 386] width 94 height 23
select select "85411"
click at [168, 375] on select "Select Stylist Anam Anil Faeam Junaid New Manager [PERSON_NAME] Owner Rani [PER…" at bounding box center [215, 386] width 94 height 23
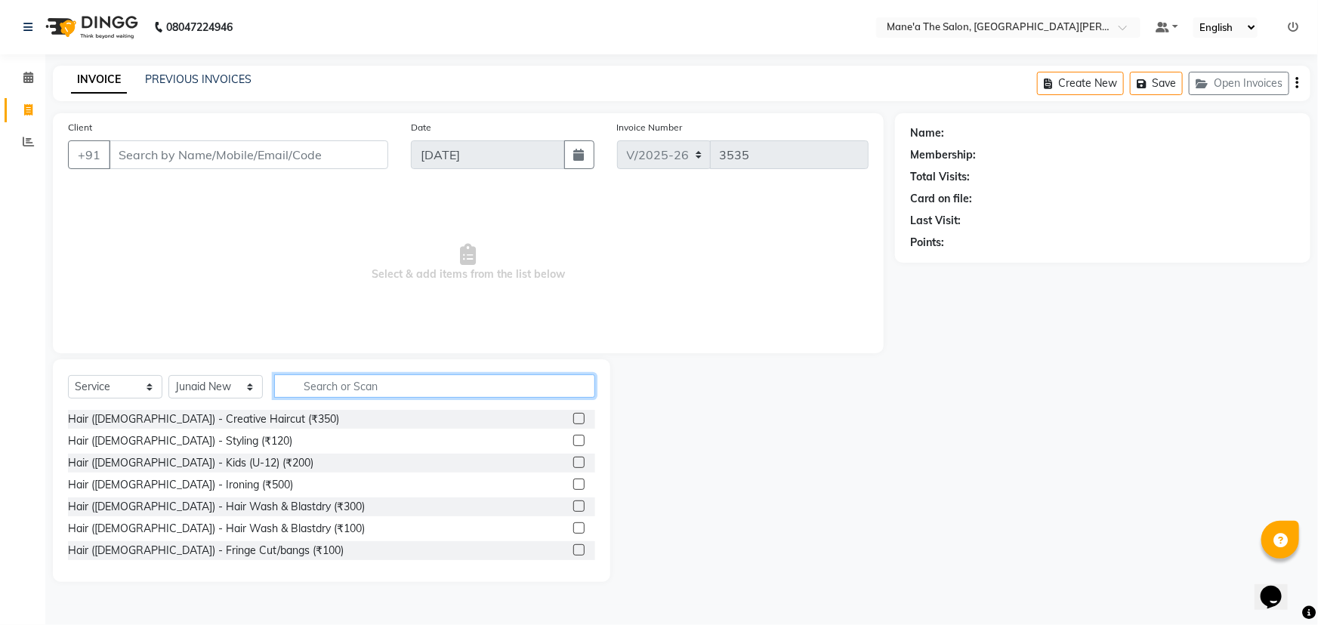
click at [314, 389] on input "text" at bounding box center [434, 386] width 321 height 23
type input "200"
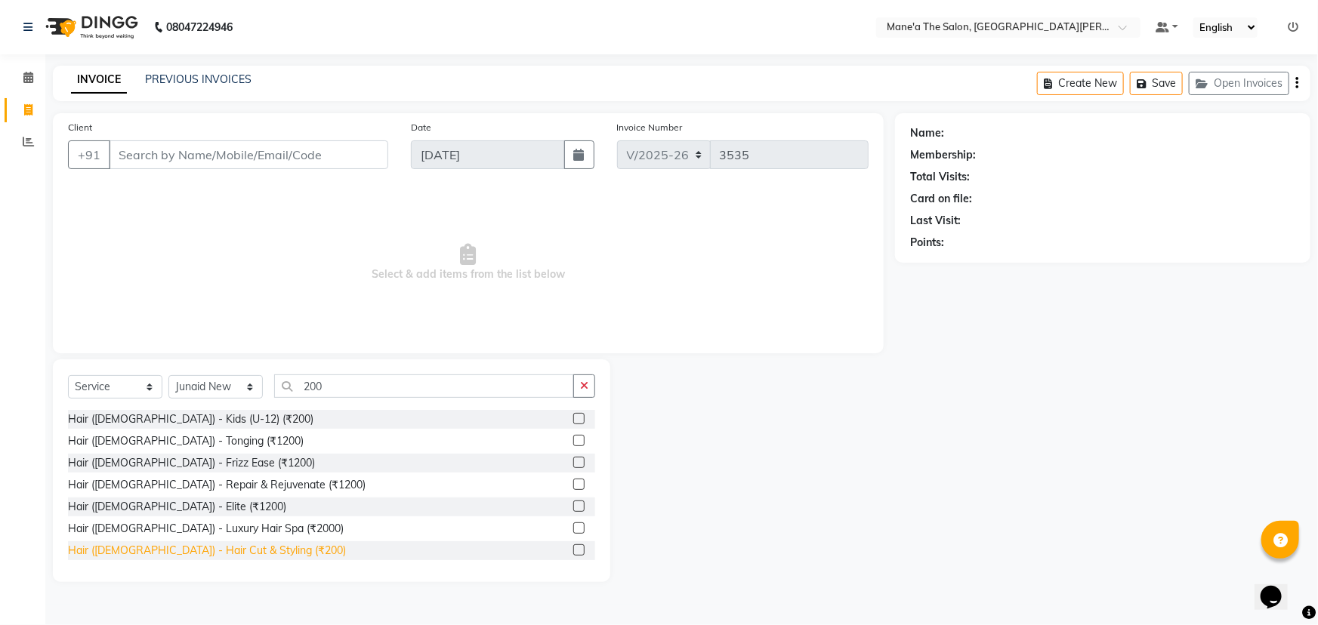
click at [206, 554] on div "Hair ([DEMOGRAPHIC_DATA]) - Hair Cut & Styling (₹200)" at bounding box center [207, 551] width 278 height 16
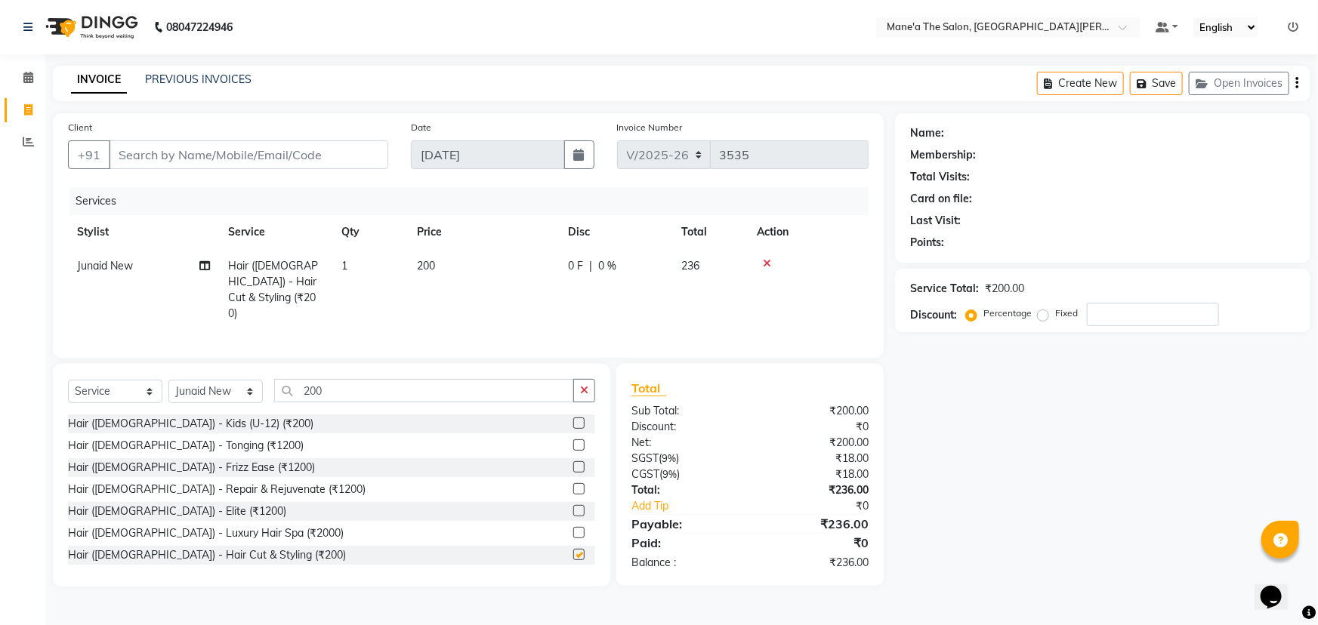
checkbox input "false"
click at [356, 391] on input "200" at bounding box center [424, 390] width 300 height 23
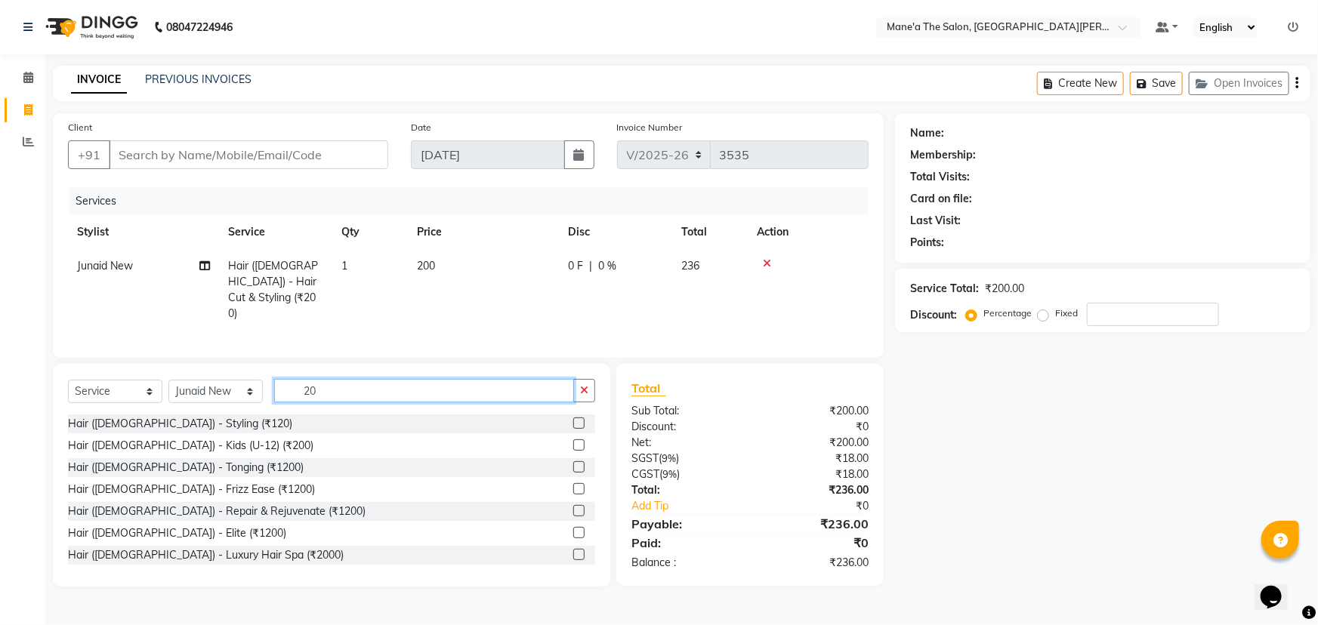
type input "2"
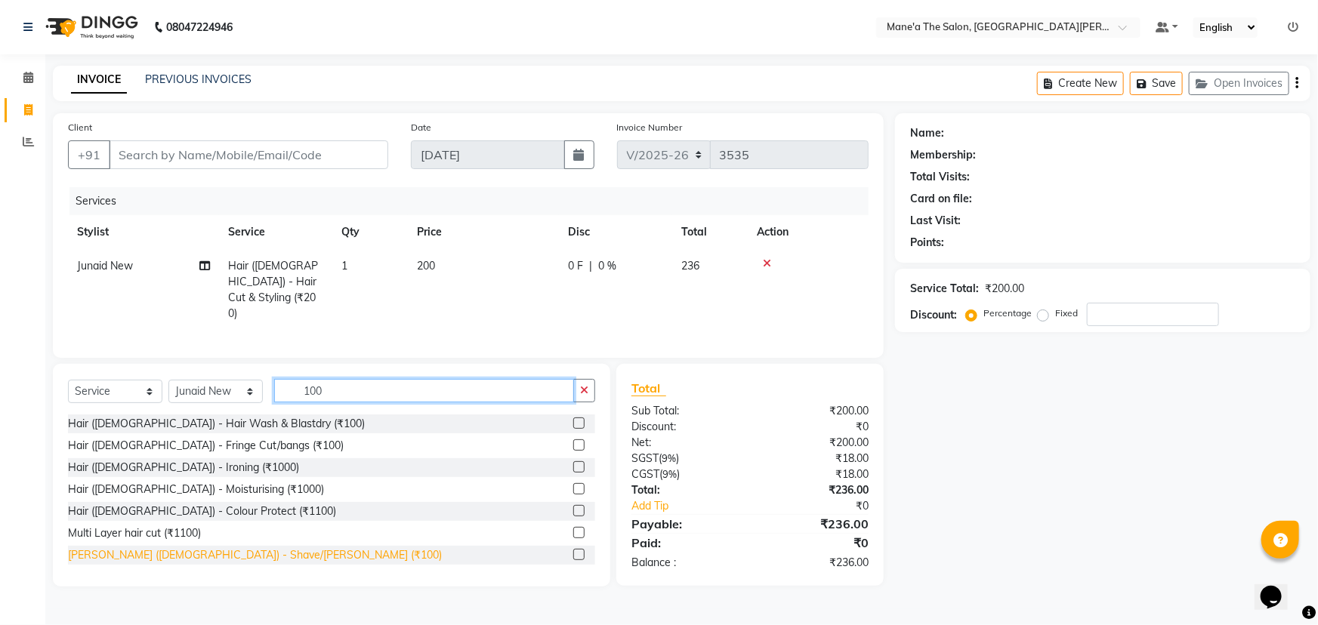
type input "100"
click at [193, 548] on div "[PERSON_NAME] ([DEMOGRAPHIC_DATA]) - Shave/[PERSON_NAME] (₹100)" at bounding box center [255, 556] width 374 height 16
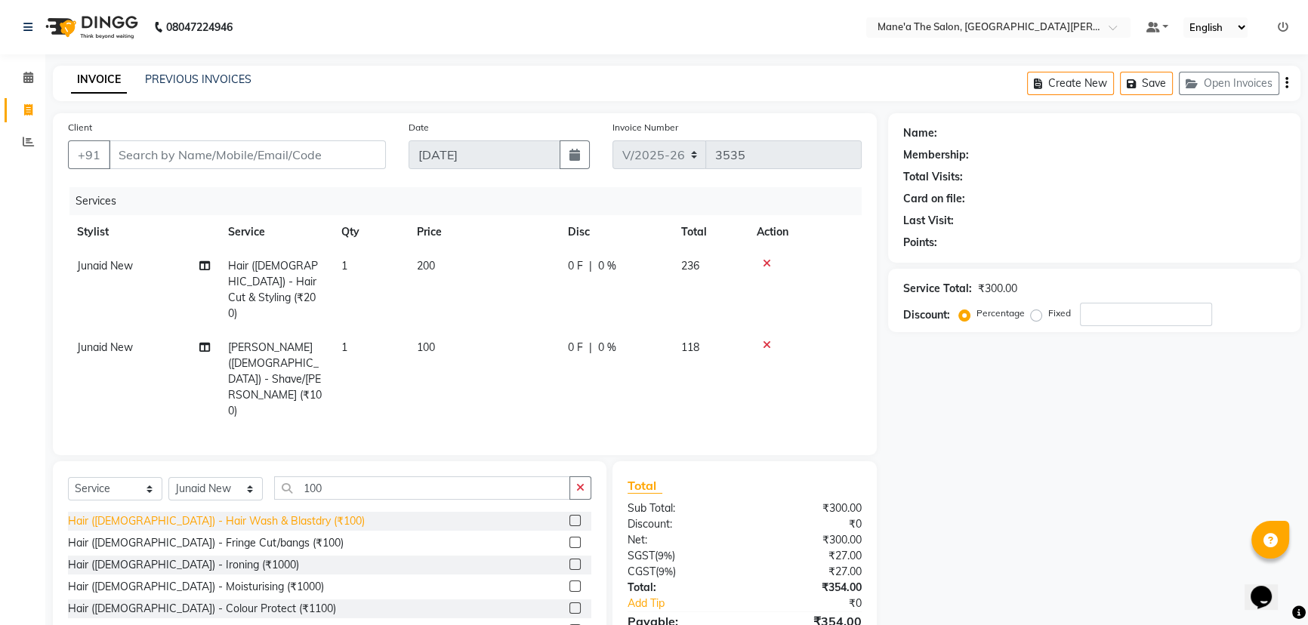
checkbox input "false"
click at [220, 477] on select "Select Stylist Anam Anil Faeam Junaid New Manager [PERSON_NAME] Owner Rani [PER…" at bounding box center [215, 488] width 94 height 23
select select "71352"
click at [168, 477] on select "Select Stylist Anam Anil Faeam Junaid New Manager [PERSON_NAME] Owner Rani [PER…" at bounding box center [215, 488] width 94 height 23
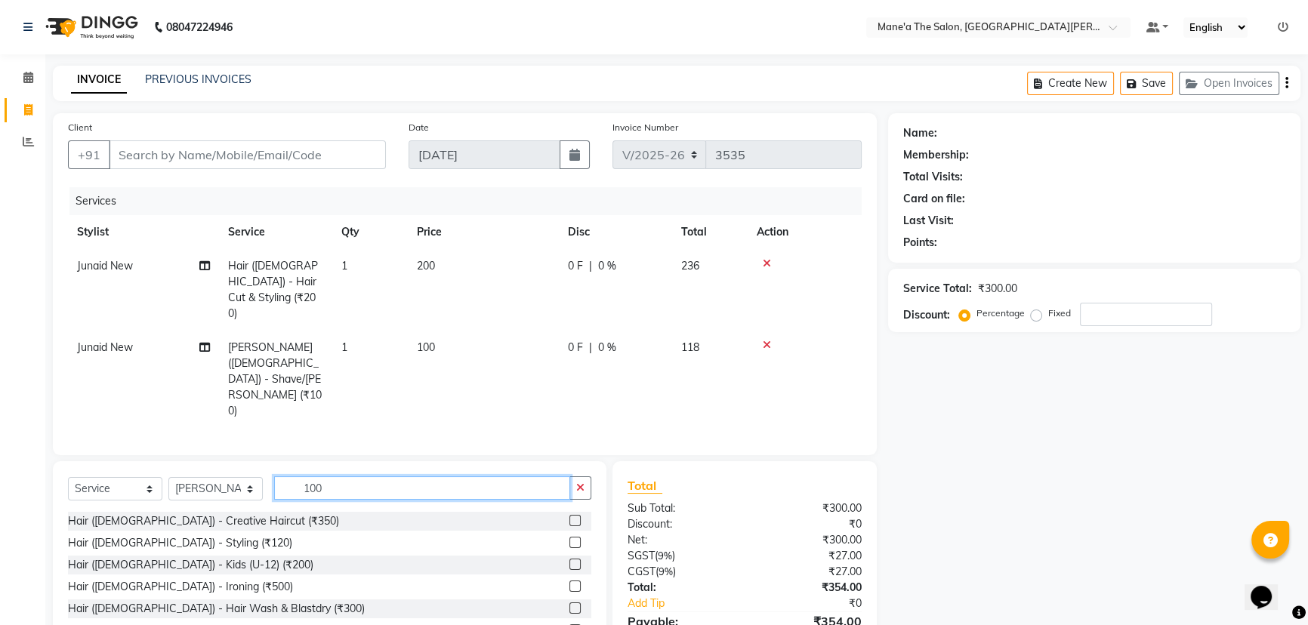
click at [341, 477] on input "100" at bounding box center [422, 488] width 296 height 23
type input "1"
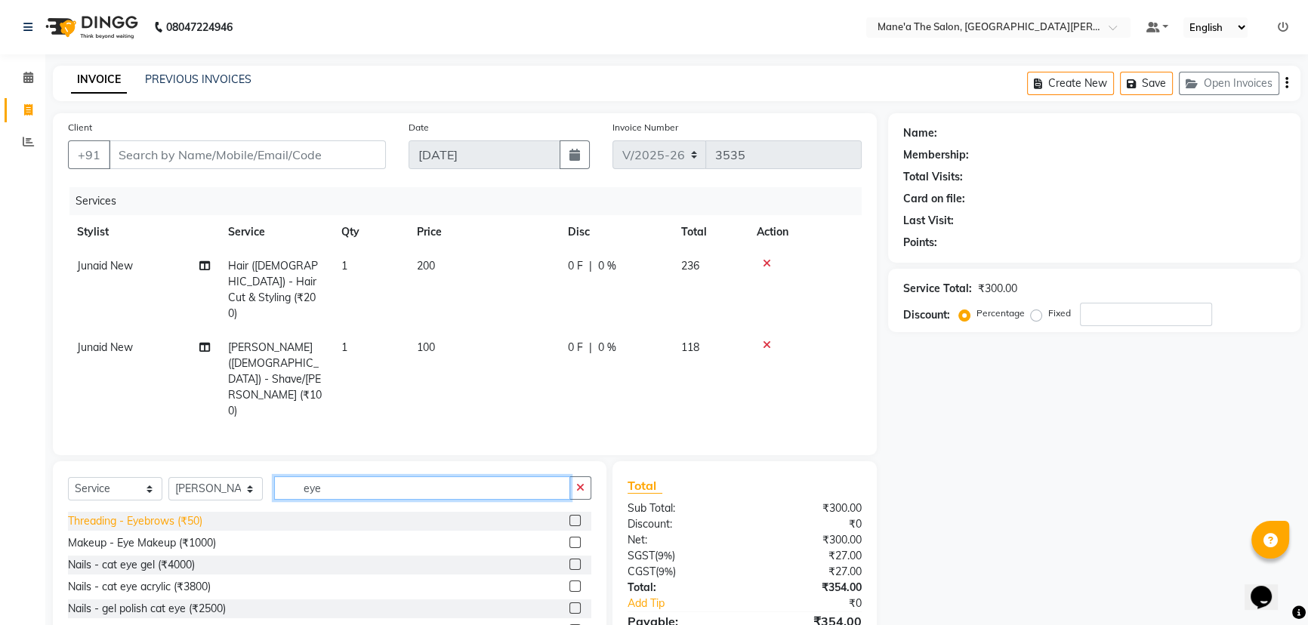
type input "eye"
click at [142, 514] on div "Threading - Eyebrows (₹50)" at bounding box center [135, 522] width 134 height 16
checkbox input "false"
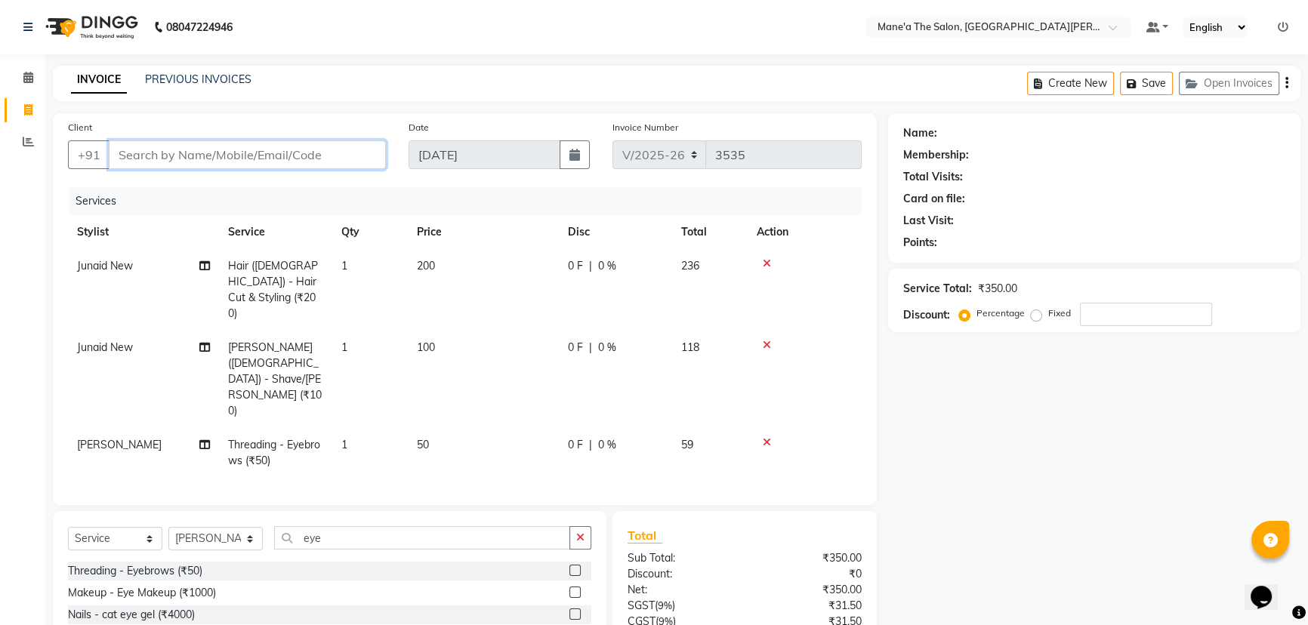
click at [171, 156] on input "Client" at bounding box center [247, 155] width 277 height 29
type input "9"
type input "0"
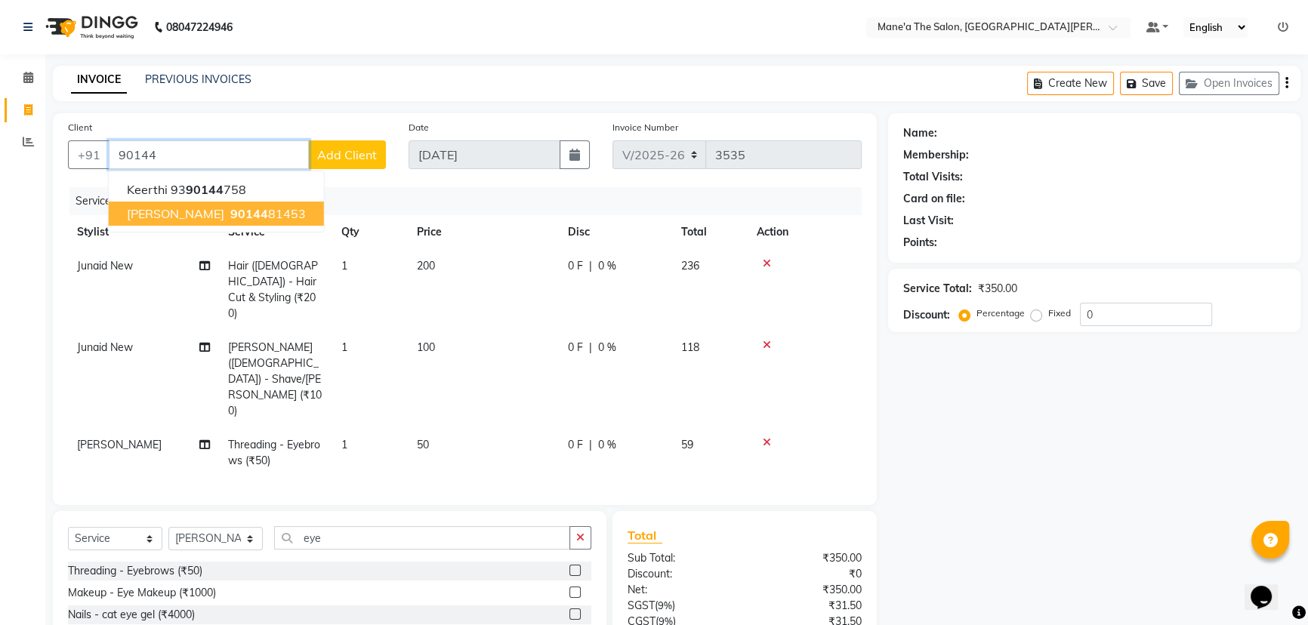
click at [230, 216] on span "90144" at bounding box center [249, 213] width 38 height 15
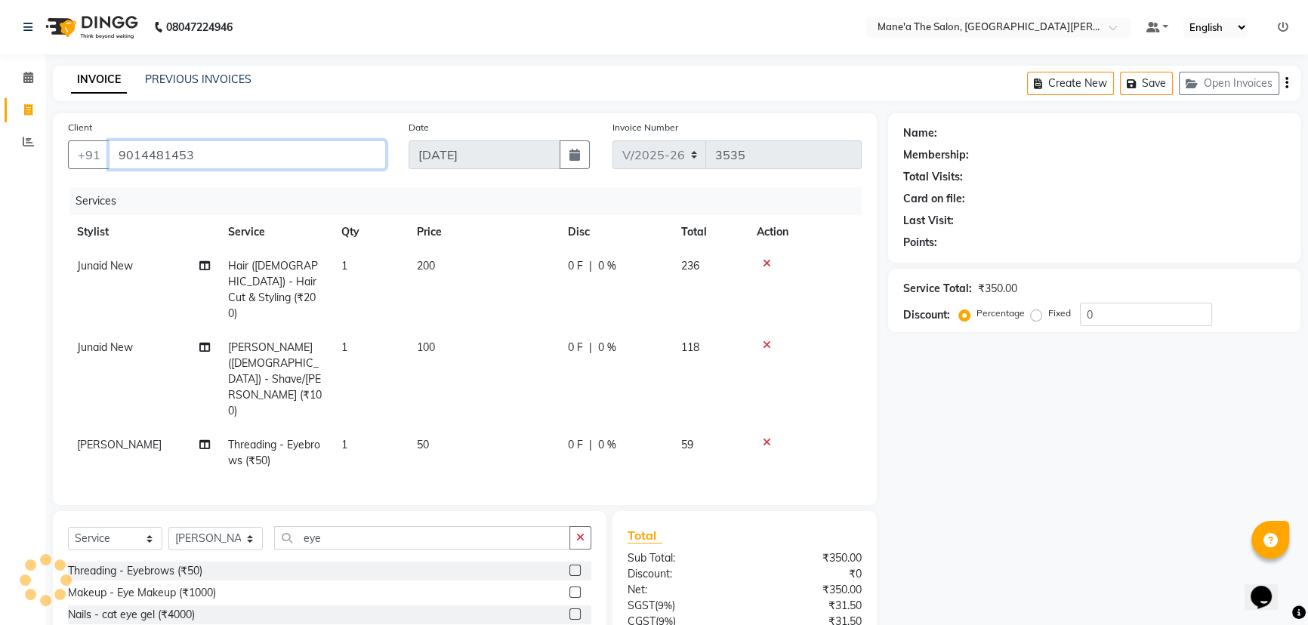
type input "9014481453"
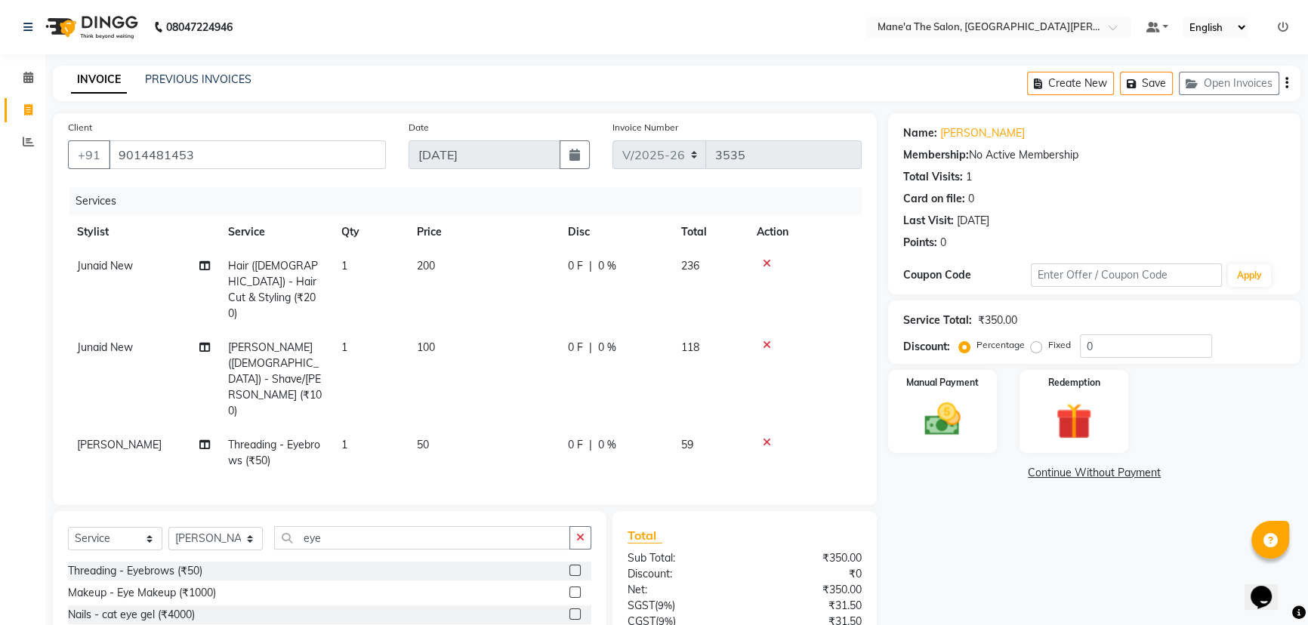
scroll to position [62, 0]
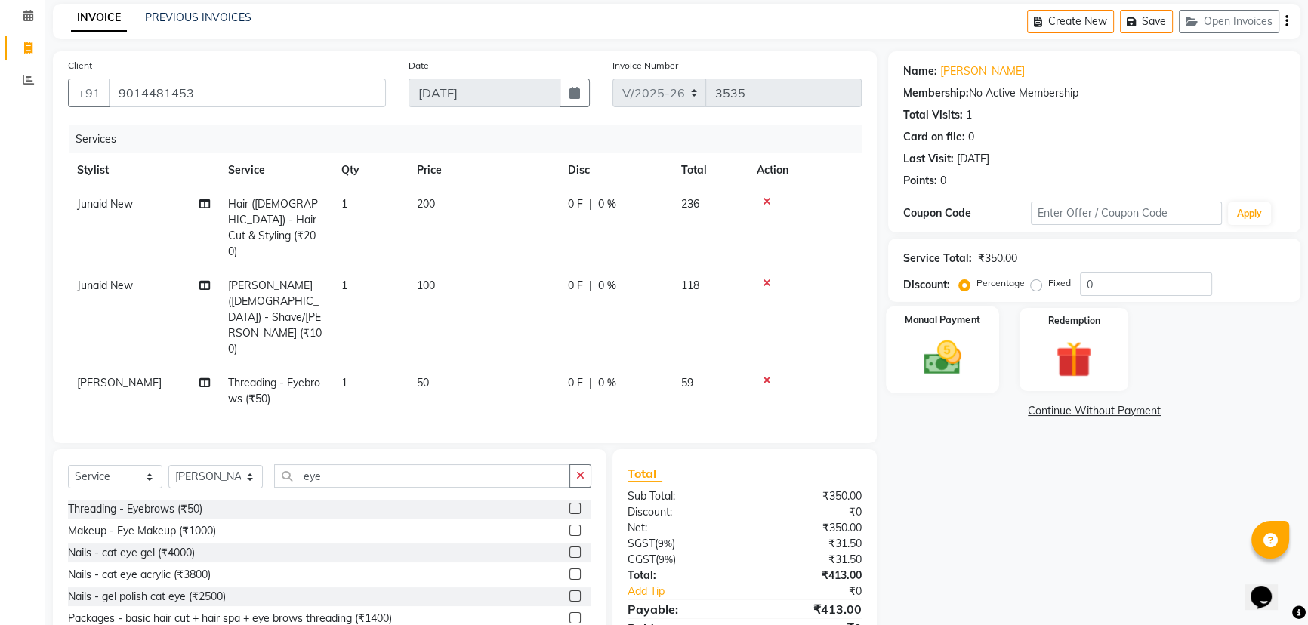
click at [967, 351] on img at bounding box center [943, 357] width 61 height 43
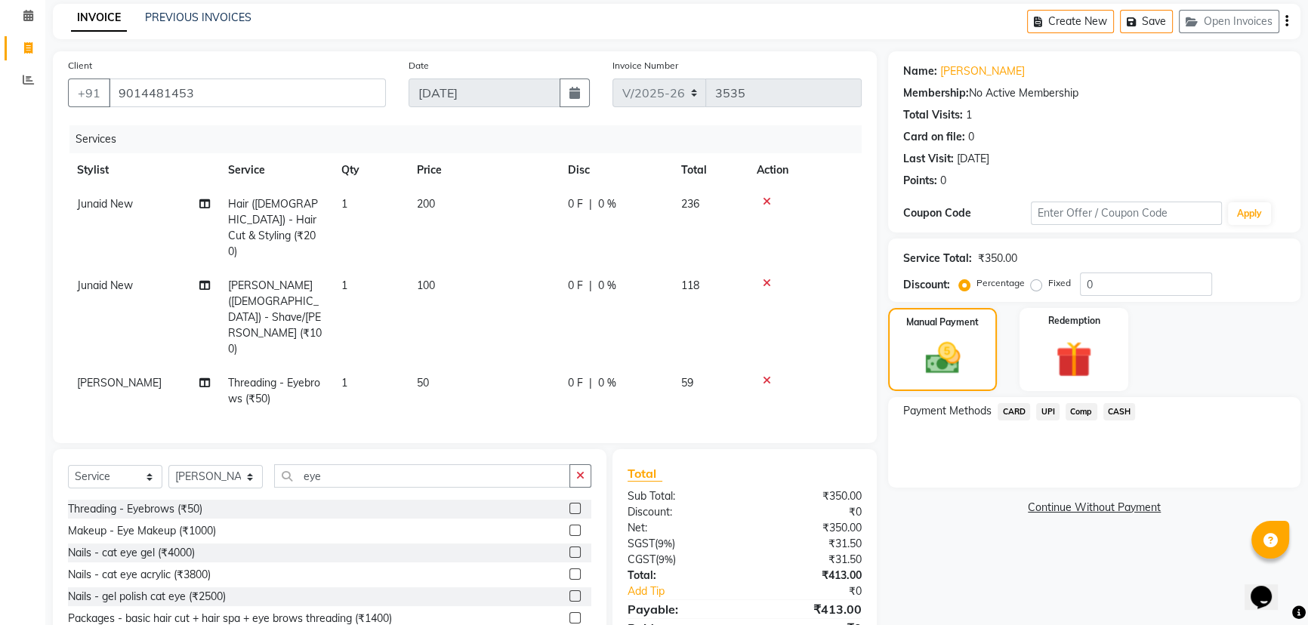
click at [1050, 406] on span "UPI" at bounding box center [1047, 411] width 23 height 17
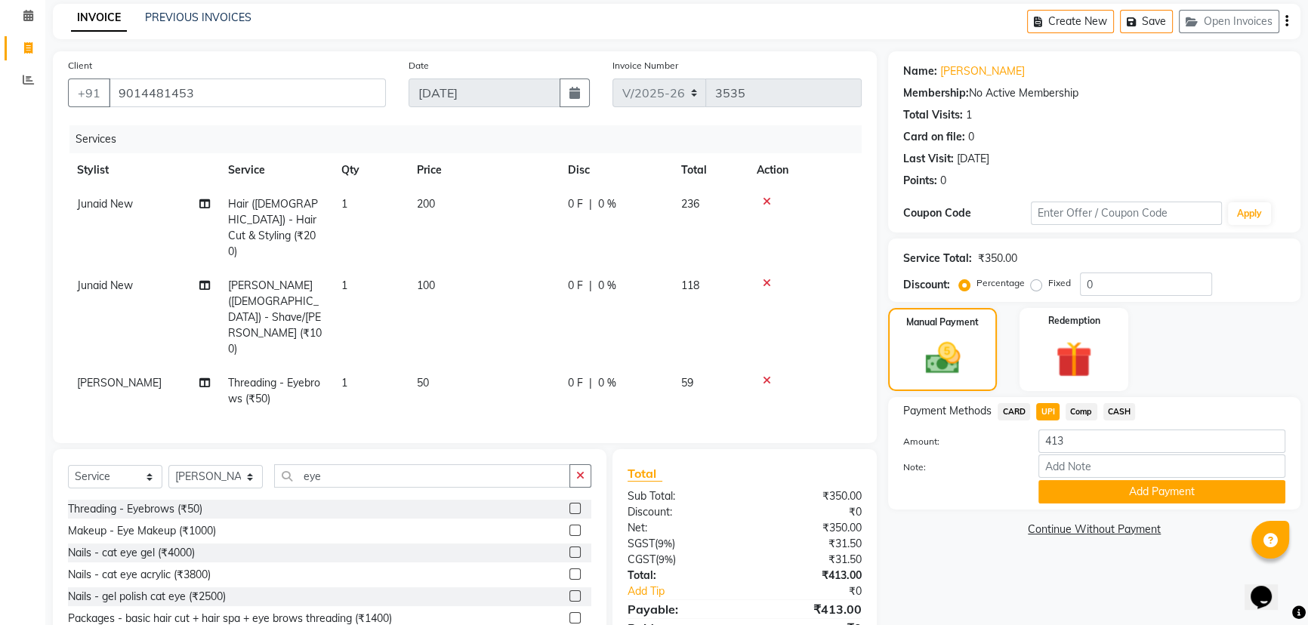
click at [1113, 415] on span "CASH" at bounding box center [1120, 411] width 32 height 17
click at [1100, 433] on input "413" at bounding box center [1162, 441] width 247 height 23
type input "400"
click at [1149, 490] on button "Add Payment" at bounding box center [1162, 491] width 247 height 23
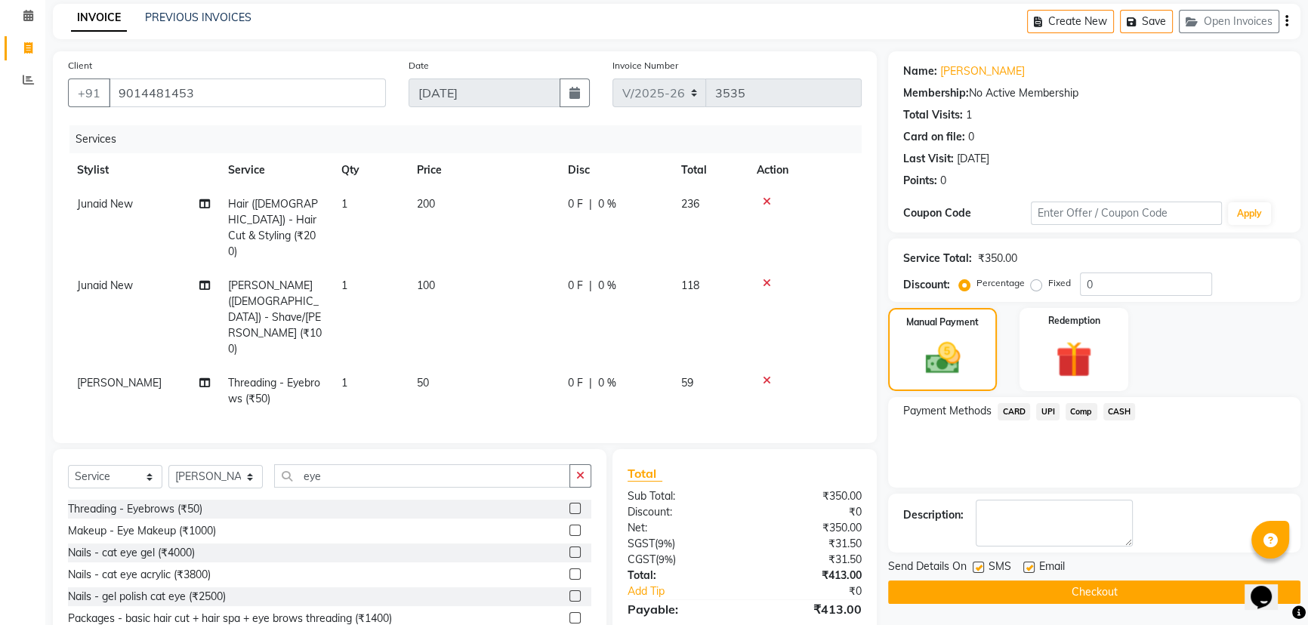
click at [1045, 408] on span "UPI" at bounding box center [1047, 411] width 23 height 17
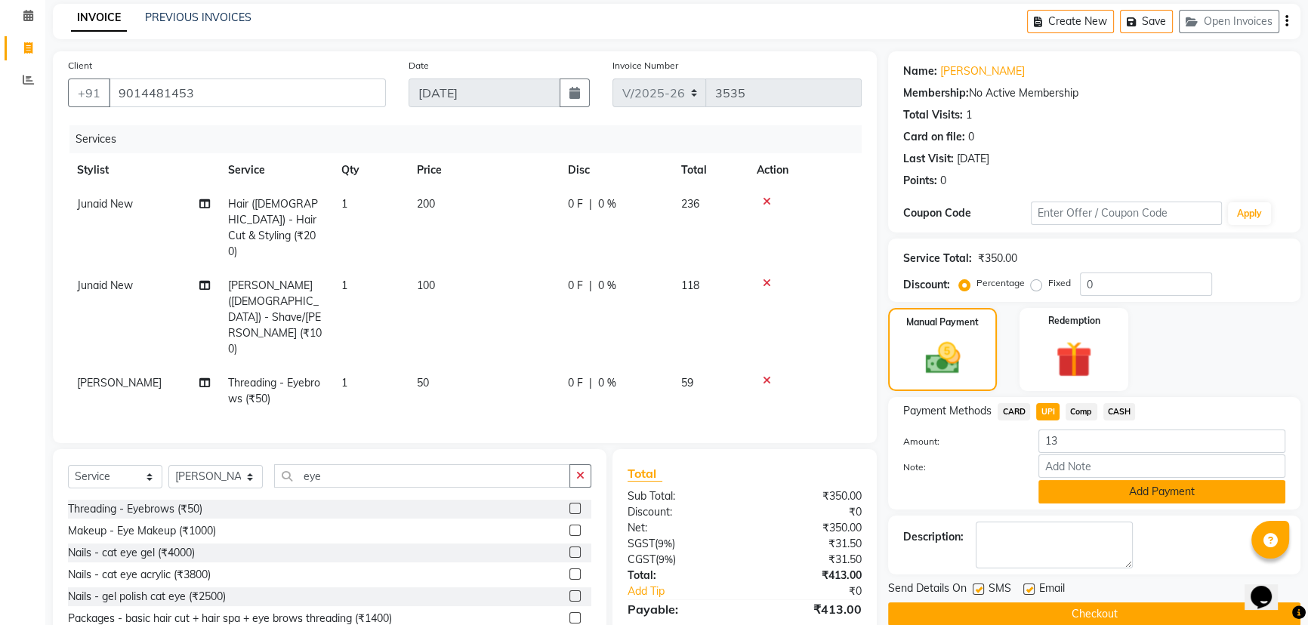
click at [1129, 485] on button "Add Payment" at bounding box center [1162, 491] width 247 height 23
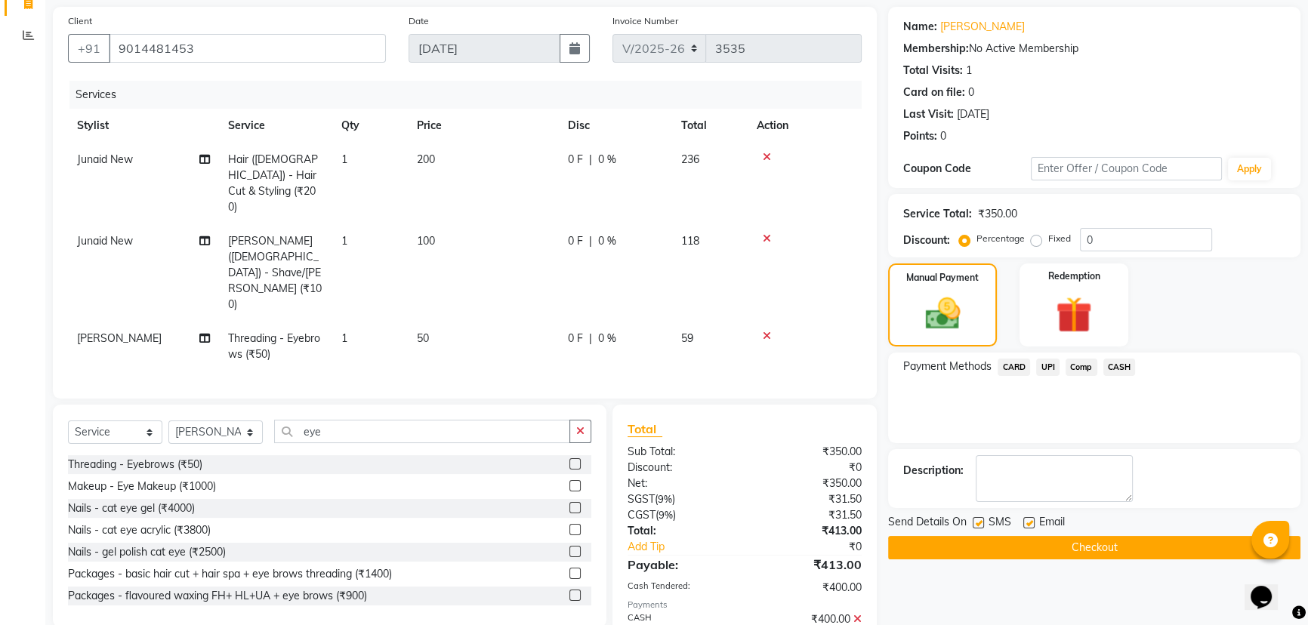
scroll to position [131, 0]
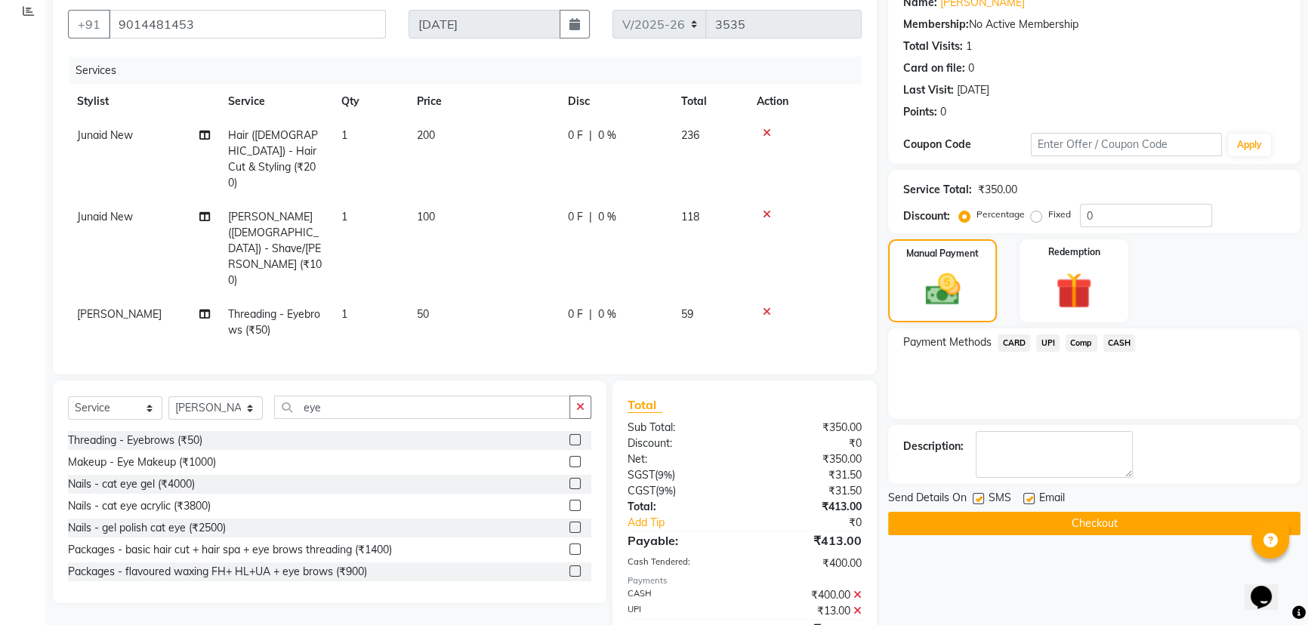
click at [1088, 529] on button "Checkout" at bounding box center [1094, 523] width 412 height 23
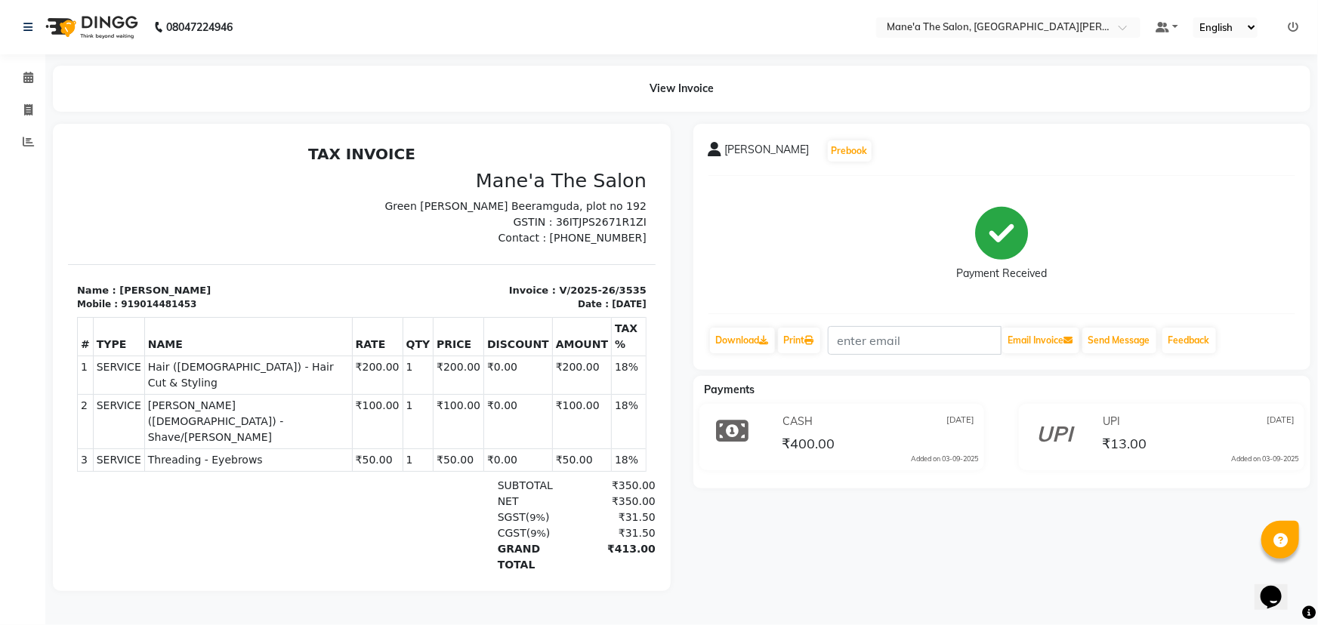
click at [548, 264] on section "Name : [PERSON_NAME] Mobile : 919014481453 Invoice : V/2025-26/3535 Date : [DAT…" at bounding box center [361, 288] width 588 height 48
click at [23, 102] on span at bounding box center [28, 110] width 26 height 17
select select "7205"
select select "service"
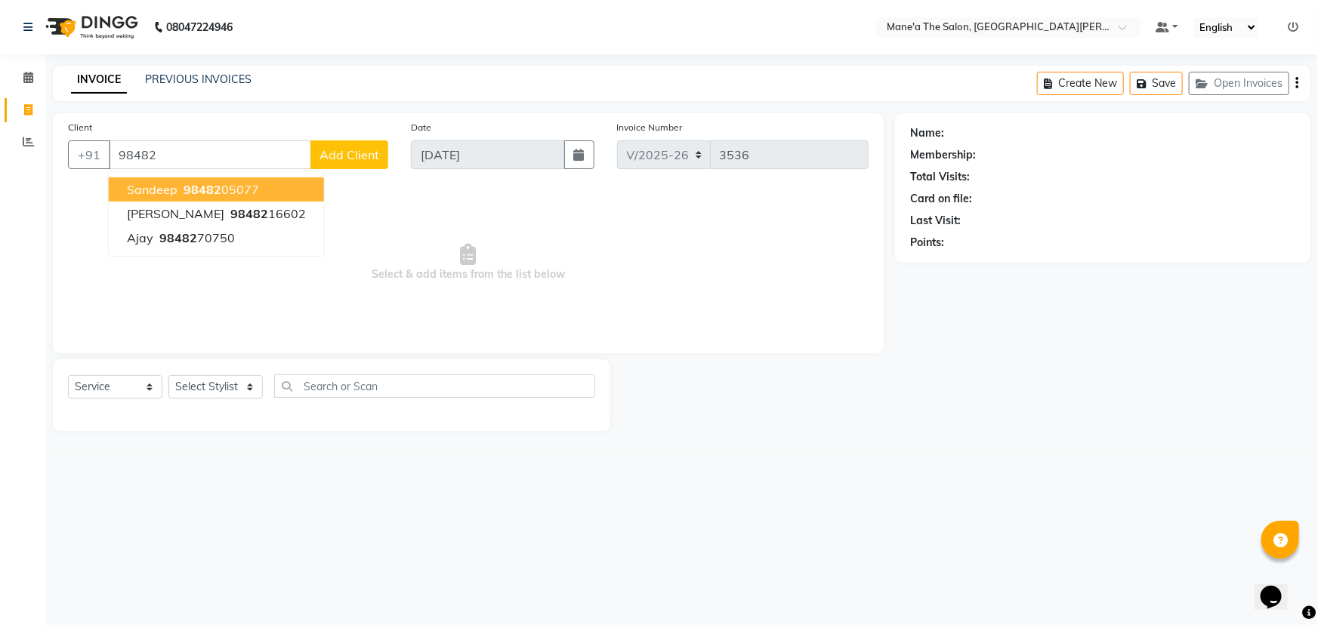
click at [200, 188] on span "98482" at bounding box center [203, 189] width 38 height 15
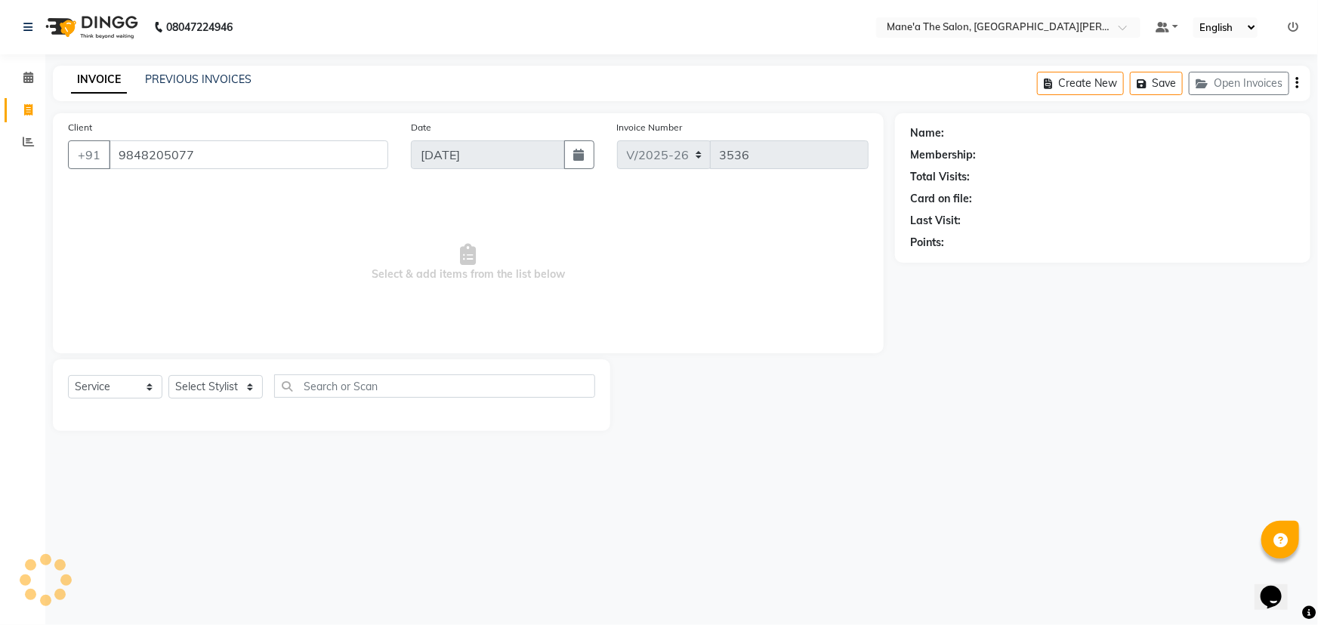
type input "9848205077"
select select "1: Object"
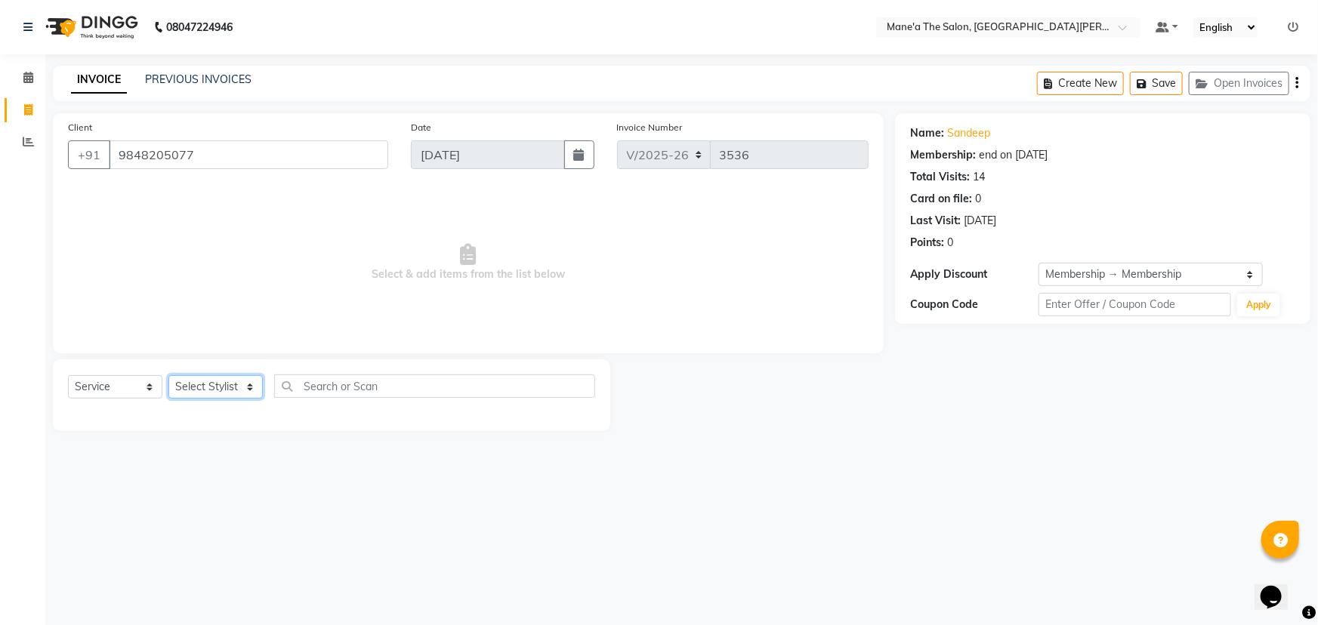
click at [229, 397] on select "Select Stylist Anam Anil Faeam Junaid New Manager [PERSON_NAME] Owner Rani [PER…" at bounding box center [215, 386] width 94 height 23
select select "71351"
click at [168, 375] on select "Select Stylist Anam Anil Faeam Junaid New Manager [PERSON_NAME] Owner Rani [PER…" at bounding box center [215, 386] width 94 height 23
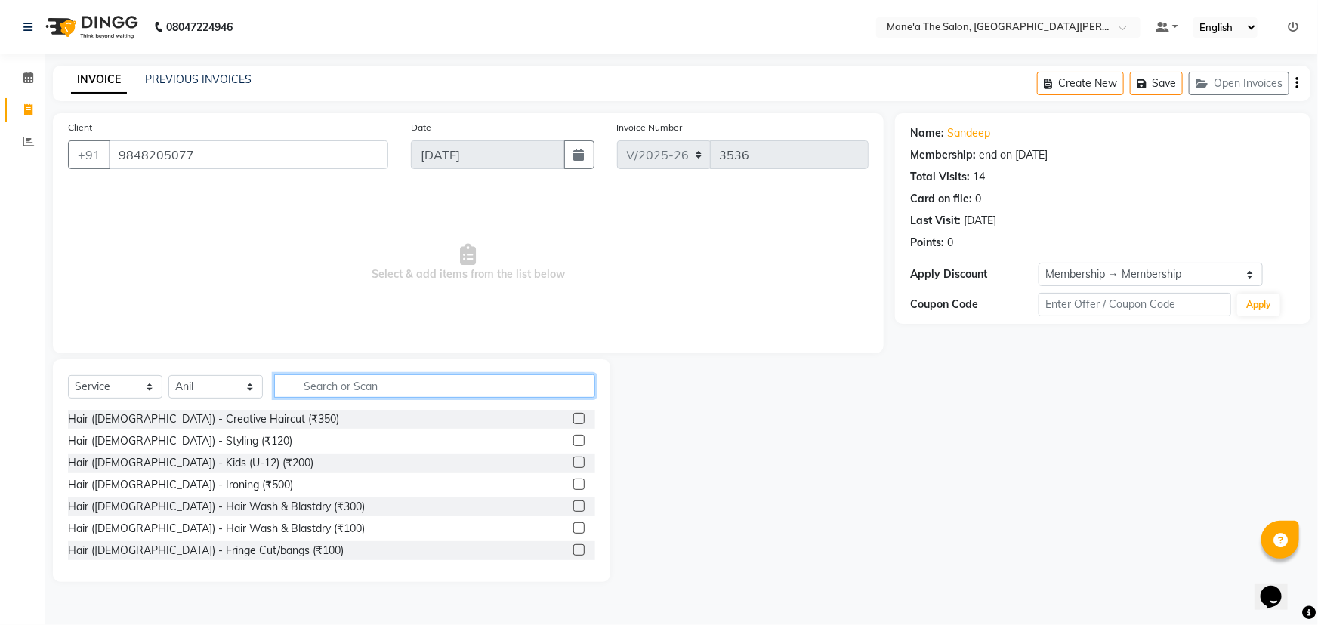
click at [337, 394] on input "text" at bounding box center [434, 386] width 321 height 23
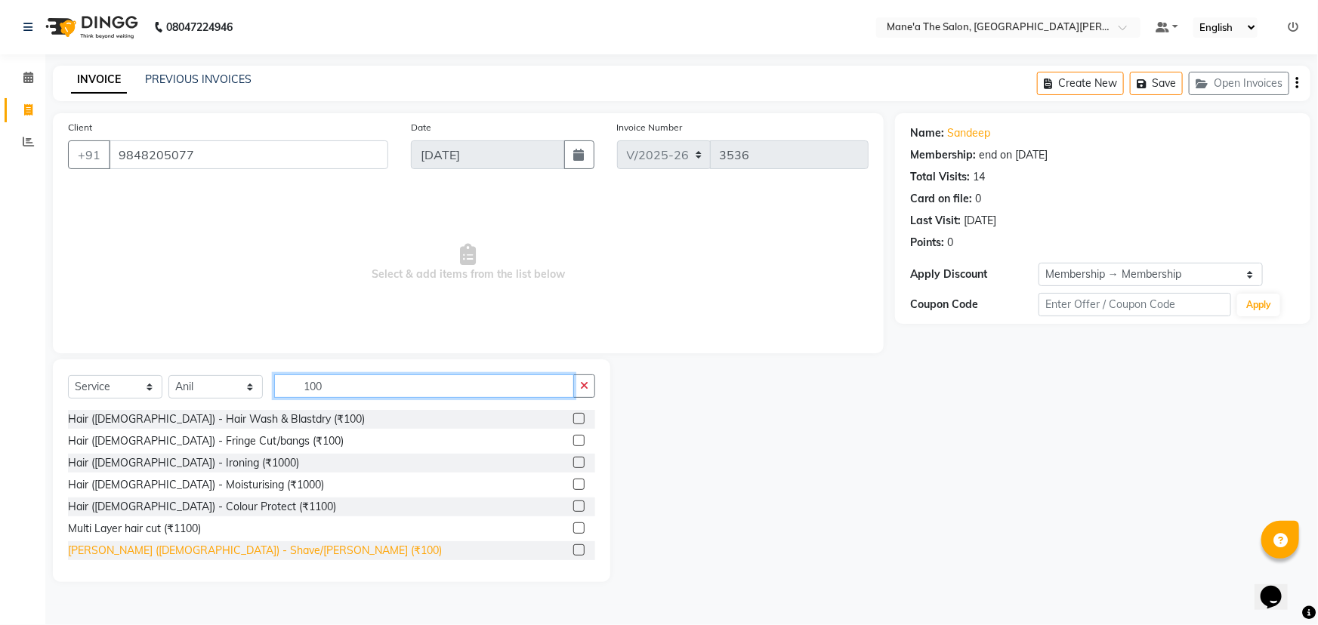
type input "100"
click at [206, 554] on div "[PERSON_NAME] ([DEMOGRAPHIC_DATA]) - Shave/[PERSON_NAME] (₹100)" at bounding box center [255, 551] width 374 height 16
checkbox input "false"
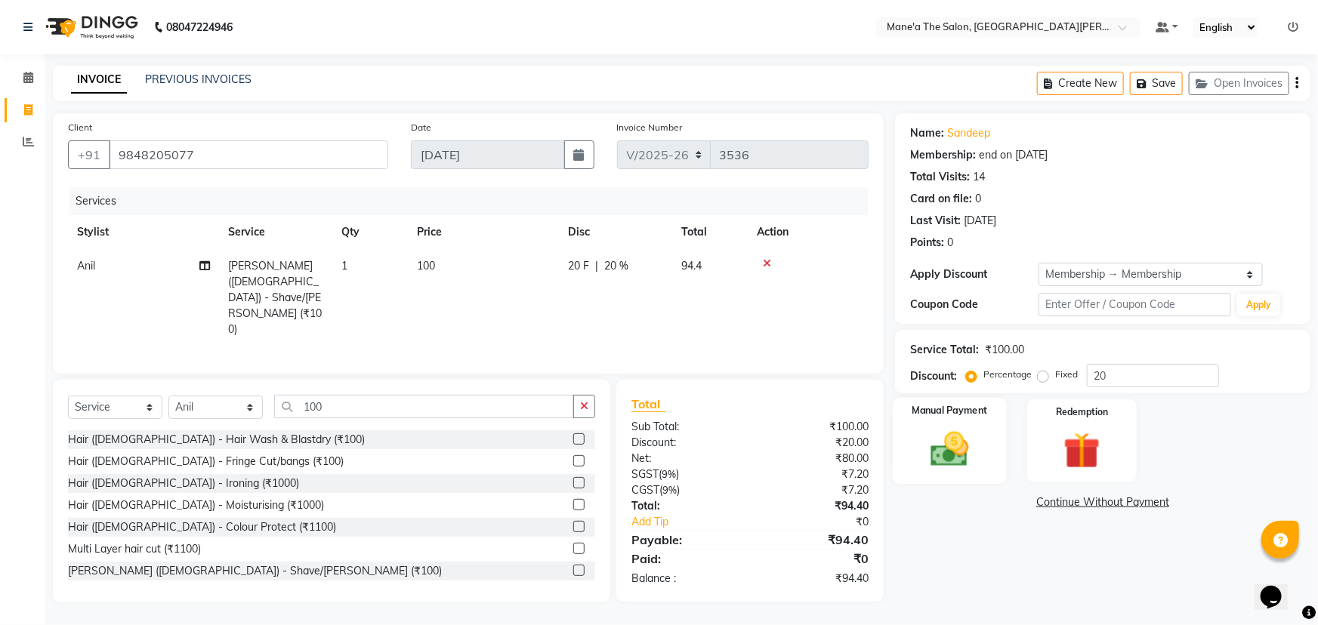
click at [962, 451] on img at bounding box center [950, 450] width 62 height 44
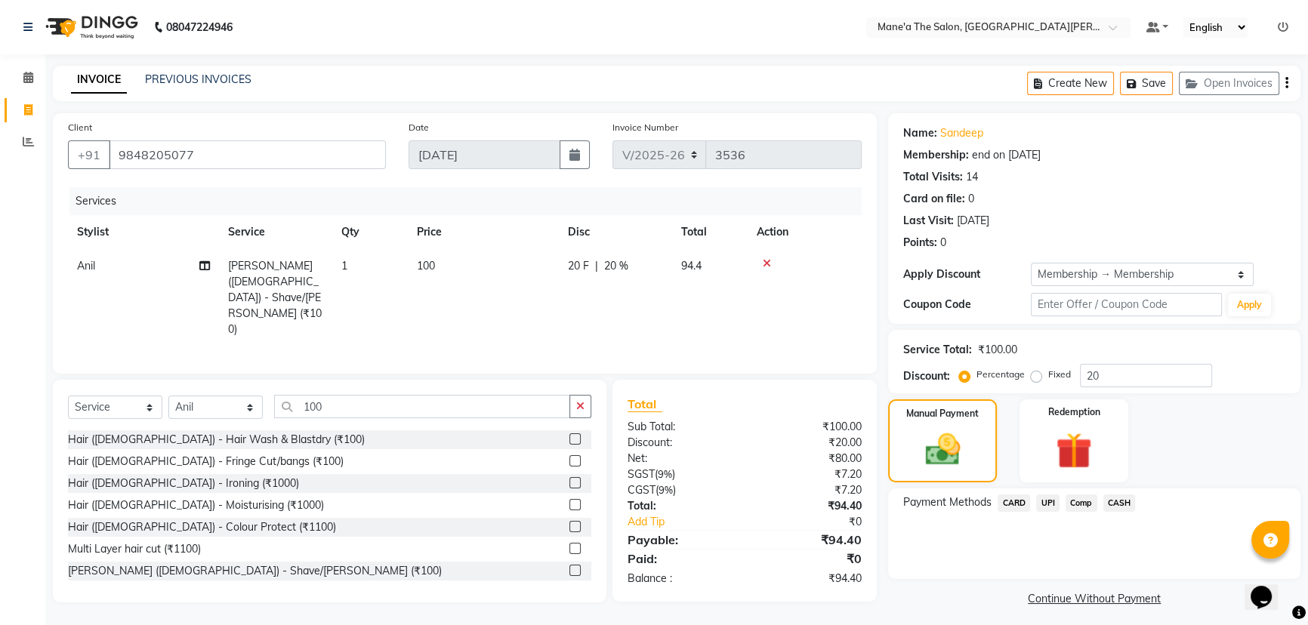
click at [1045, 502] on span "UPI" at bounding box center [1047, 503] width 23 height 17
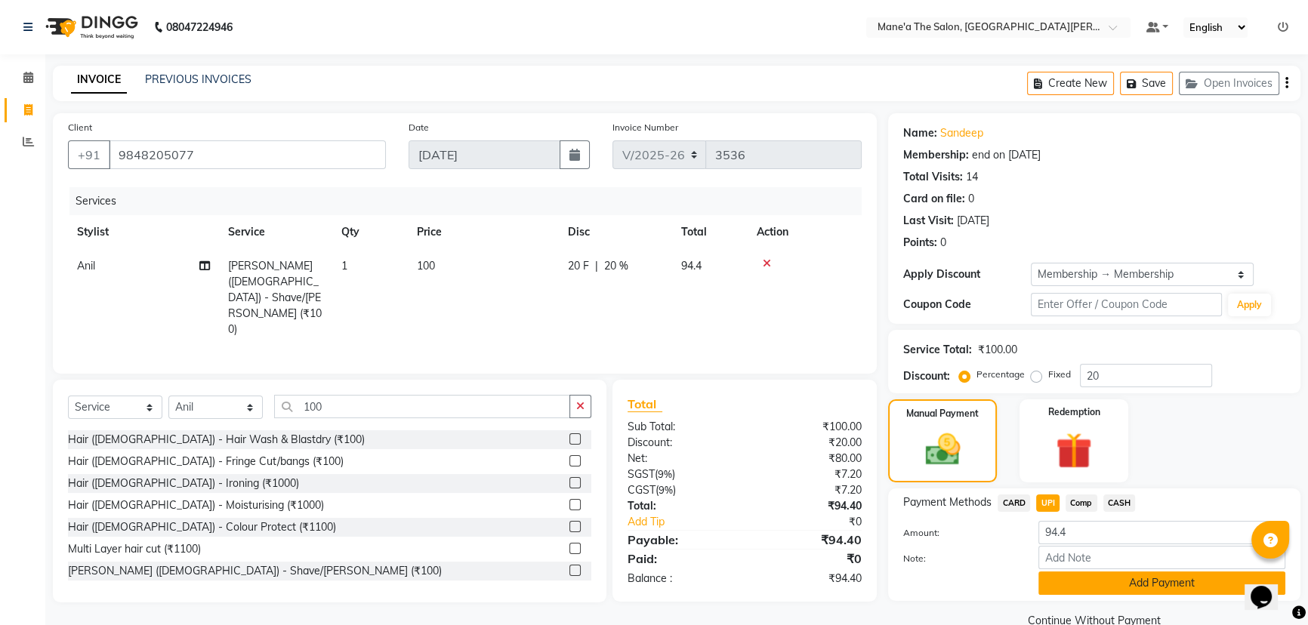
click at [1080, 573] on button "Add Payment" at bounding box center [1162, 583] width 247 height 23
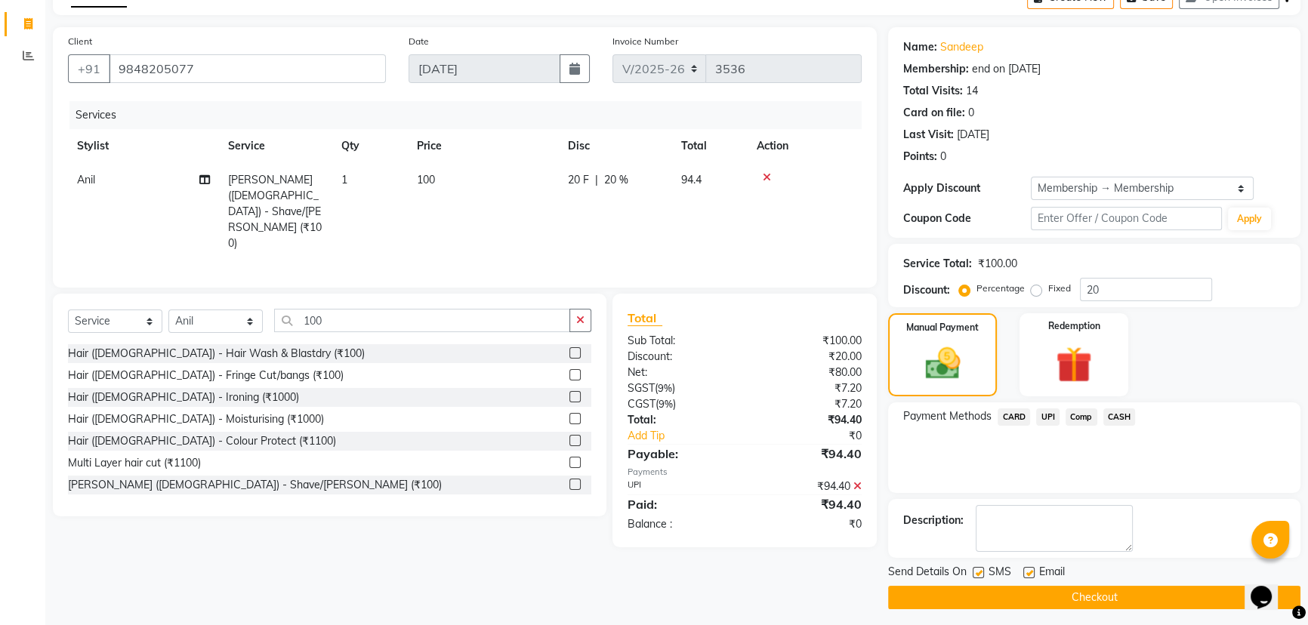
scroll to position [91, 0]
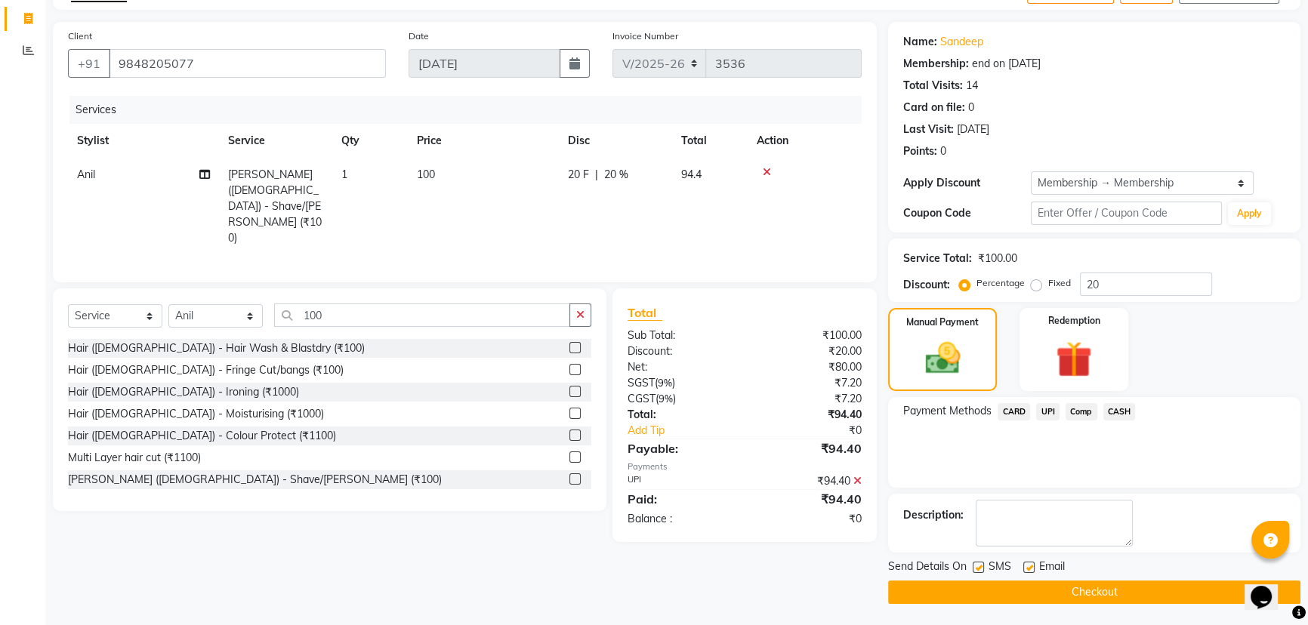
click at [1072, 585] on button "Checkout" at bounding box center [1094, 592] width 412 height 23
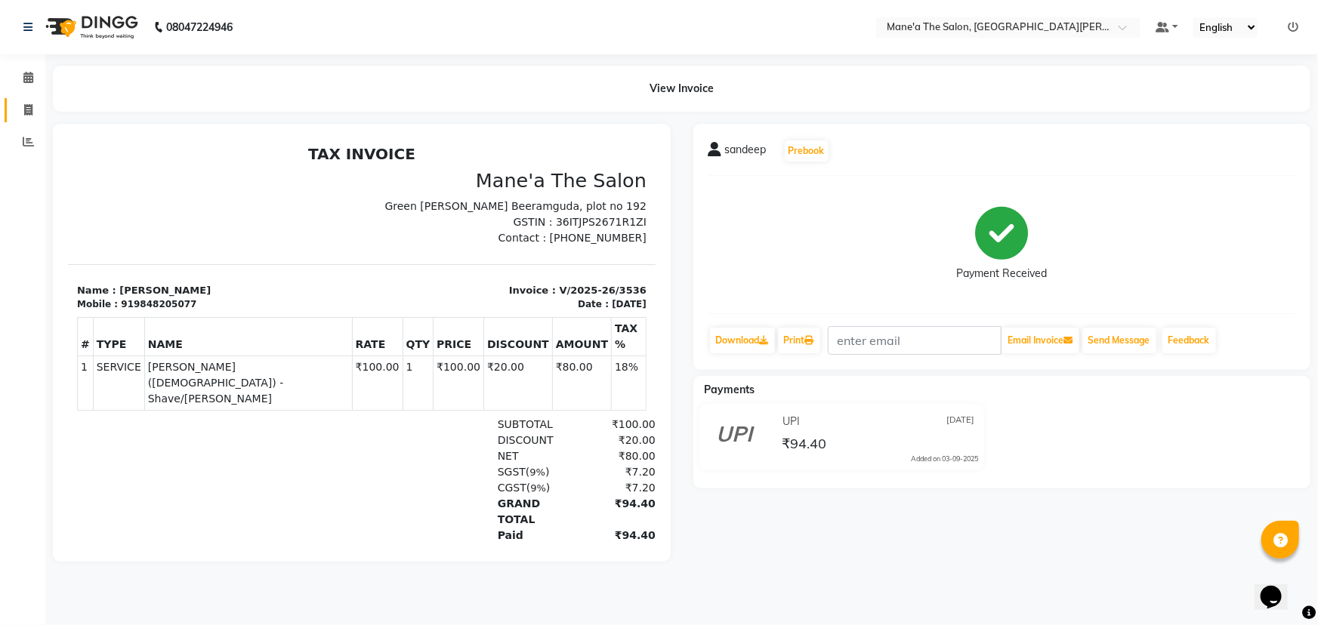
click at [20, 99] on link "Invoice" at bounding box center [23, 110] width 36 height 25
select select "7205"
select select "service"
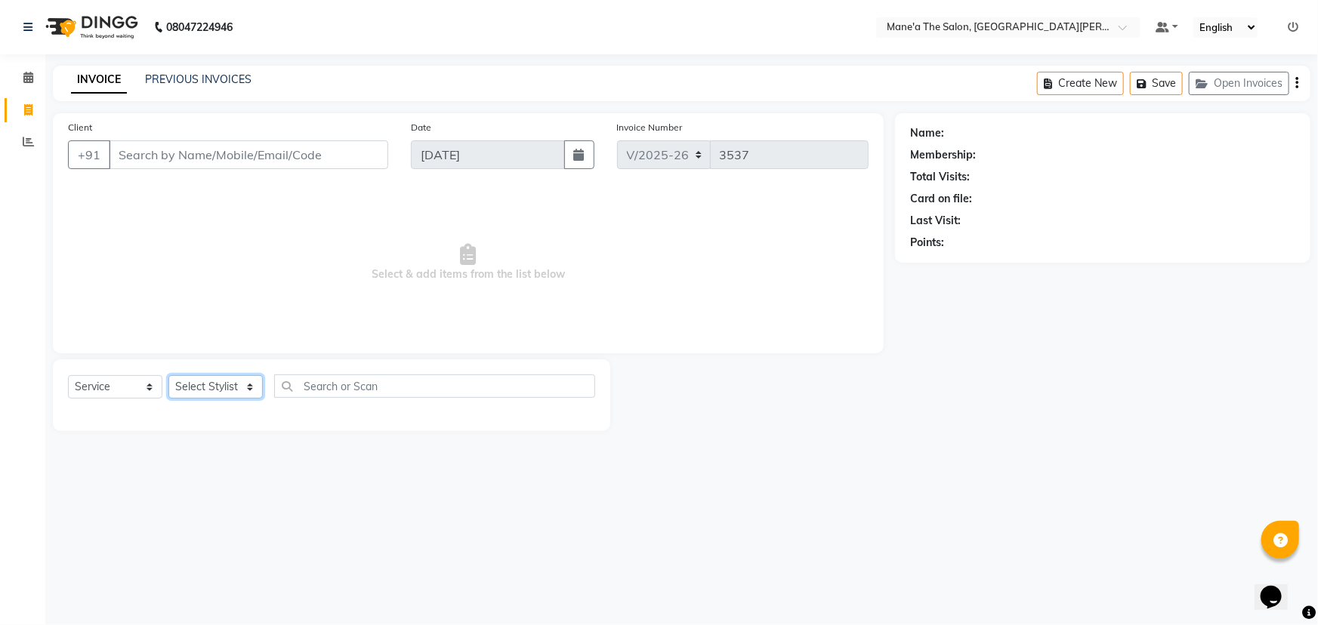
click at [212, 377] on select "Select Stylist" at bounding box center [215, 386] width 94 height 23
select select "71351"
click at [168, 375] on select "Select Stylist Anam Anil Faeam Junaid New Manager [PERSON_NAME] Owner Rani [PER…" at bounding box center [215, 386] width 94 height 23
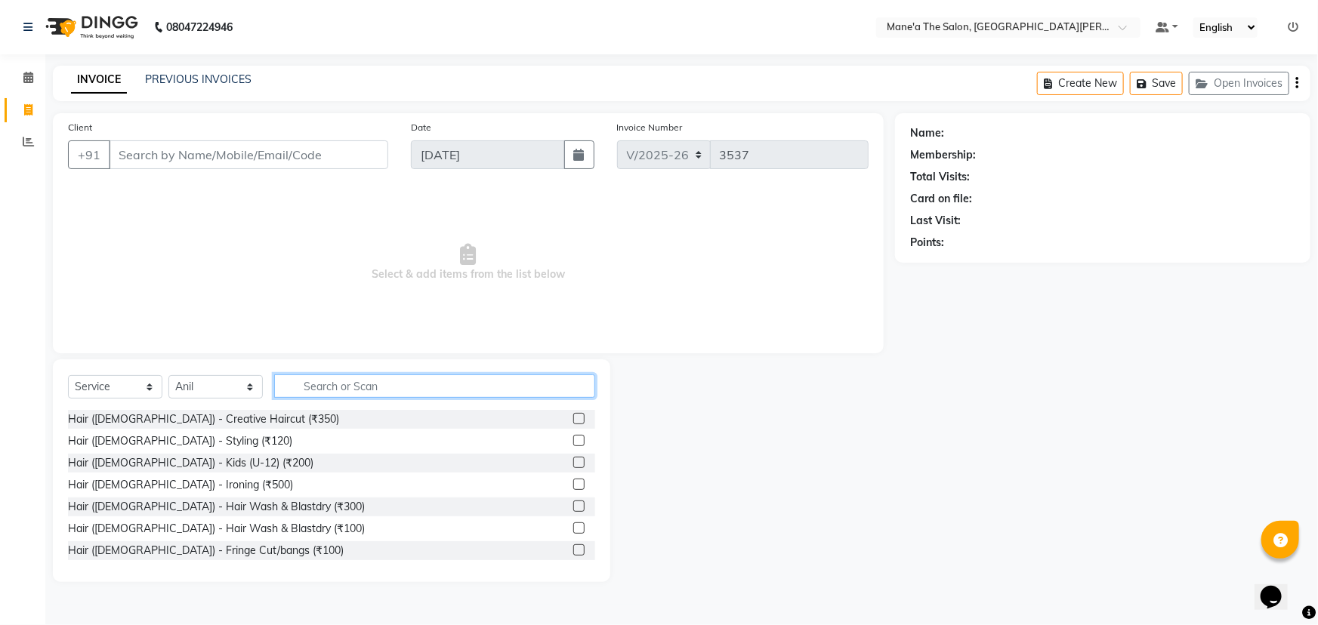
click at [420, 391] on input "text" at bounding box center [434, 386] width 321 height 23
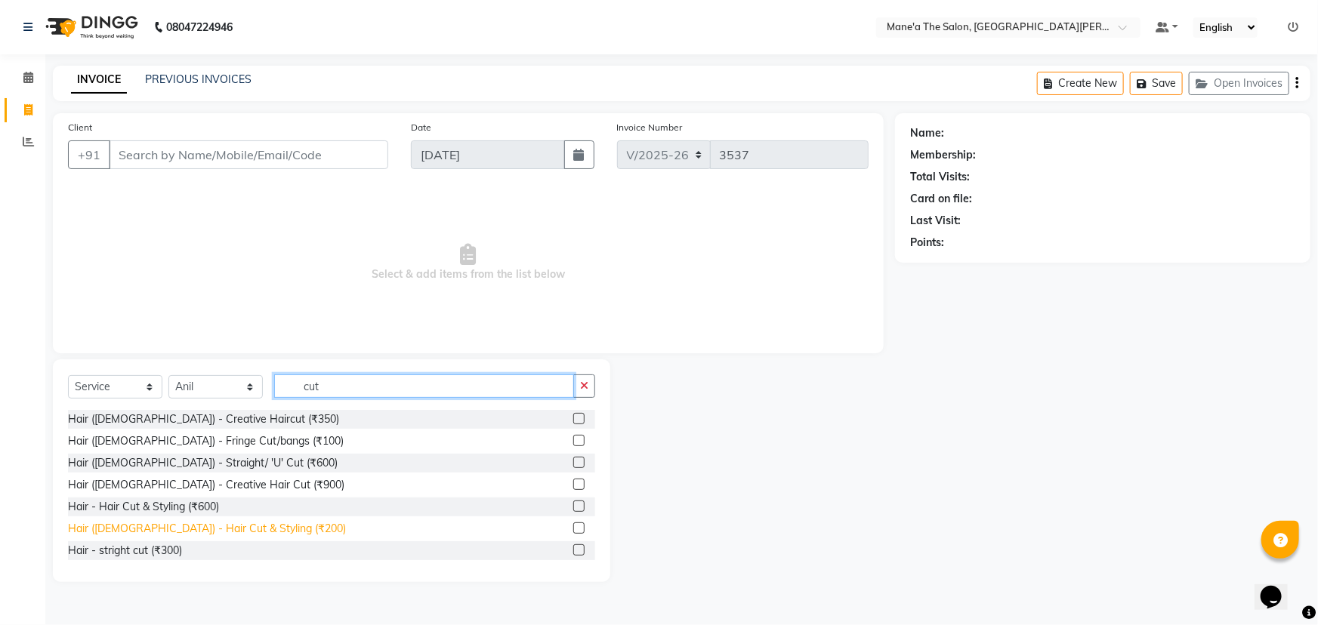
type input "cut"
click at [242, 521] on div "Hair ([DEMOGRAPHIC_DATA]) - Hair Cut & Styling (₹200)" at bounding box center [207, 529] width 278 height 16
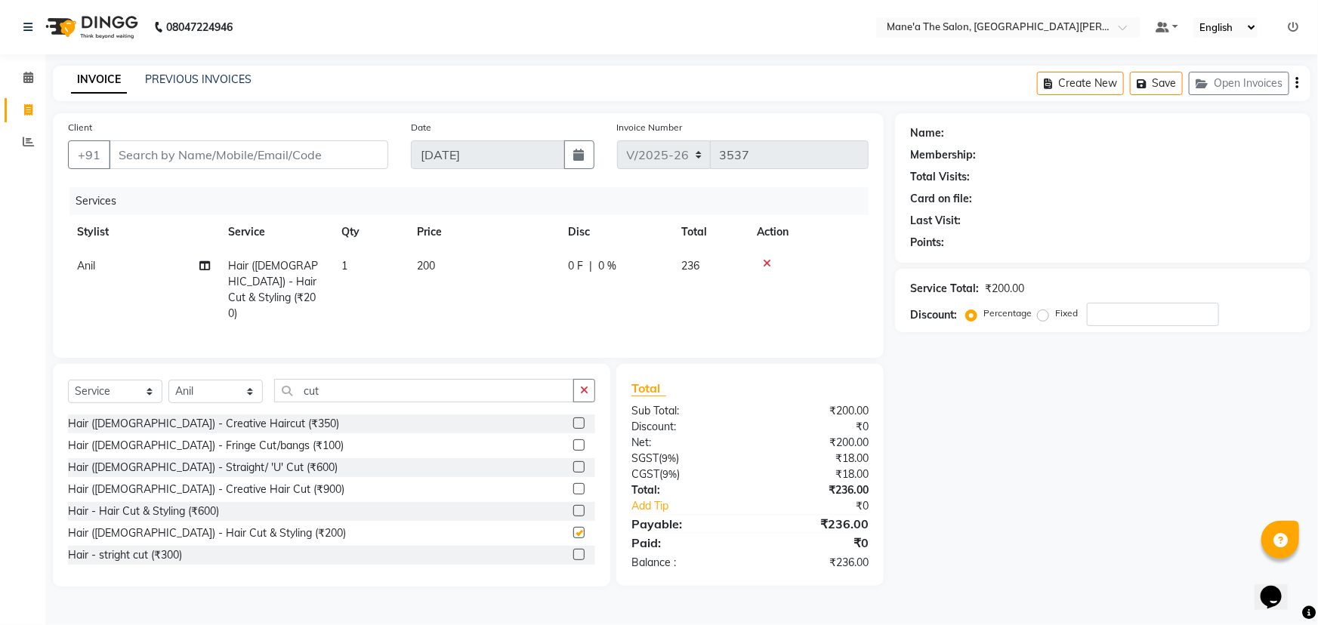
checkbox input "false"
click at [238, 160] on input "Client" at bounding box center [249, 155] width 280 height 29
type input "8"
type input "0"
type input "8"
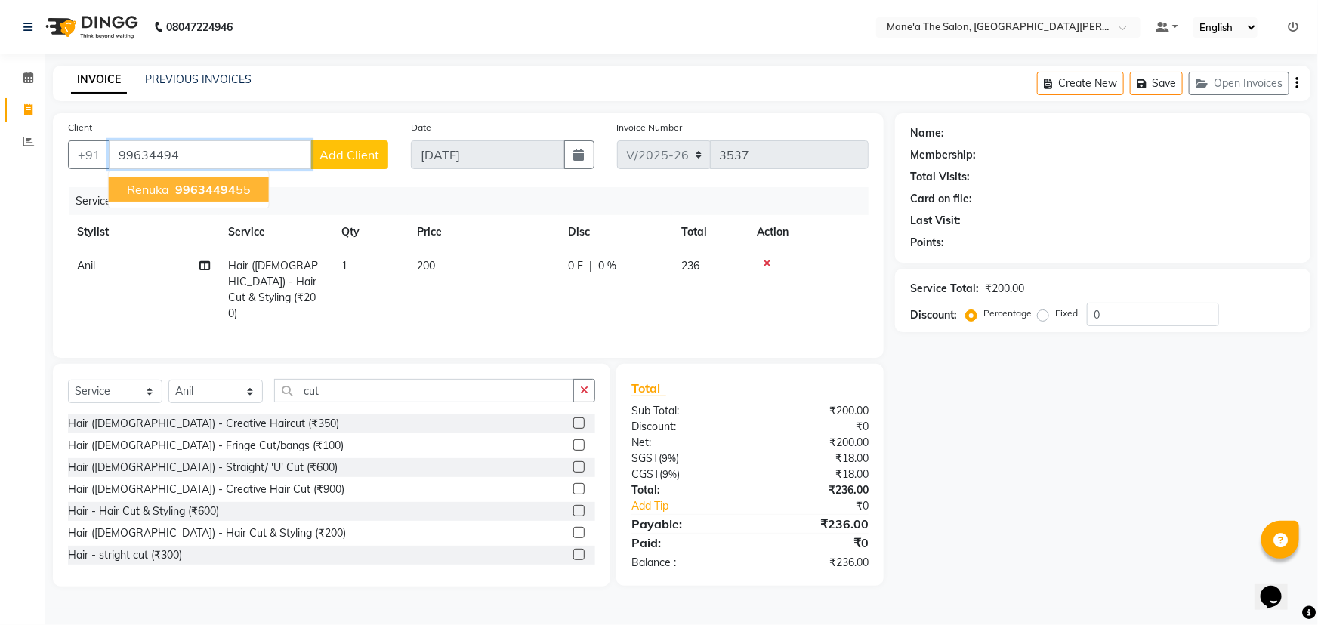
click at [192, 193] on span "99634494" at bounding box center [205, 189] width 60 height 15
type input "9963449455"
select select "1: Object"
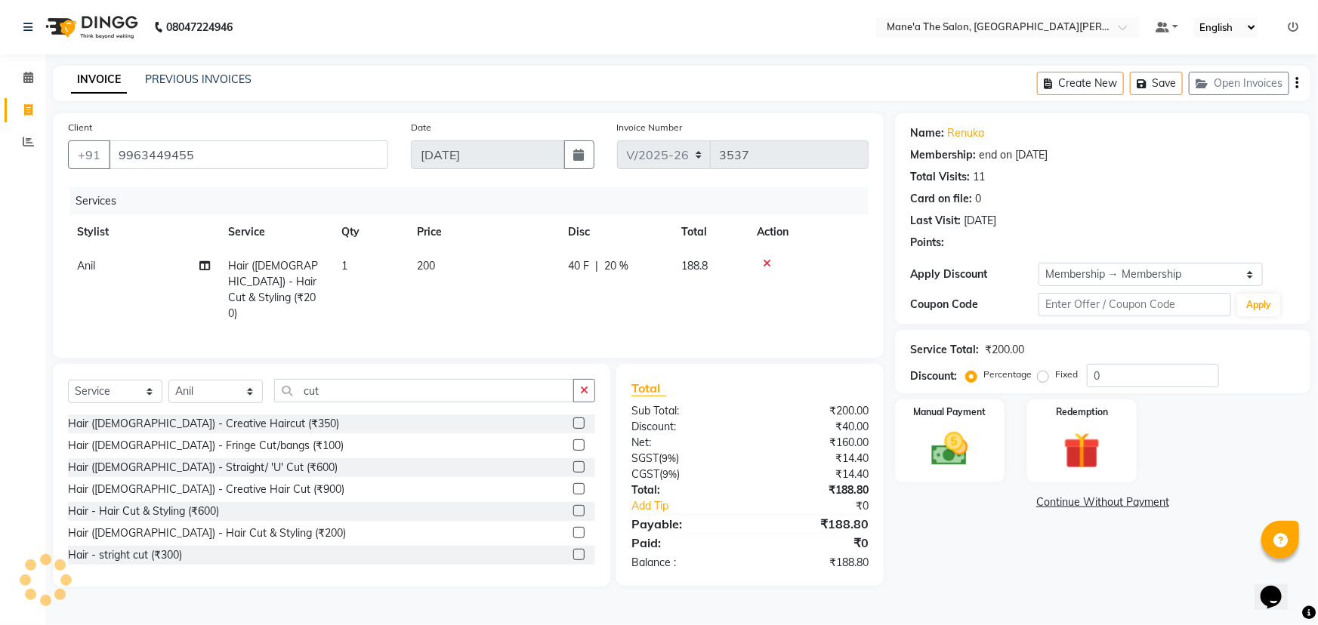
type input "20"
click at [941, 441] on img at bounding box center [950, 450] width 62 height 44
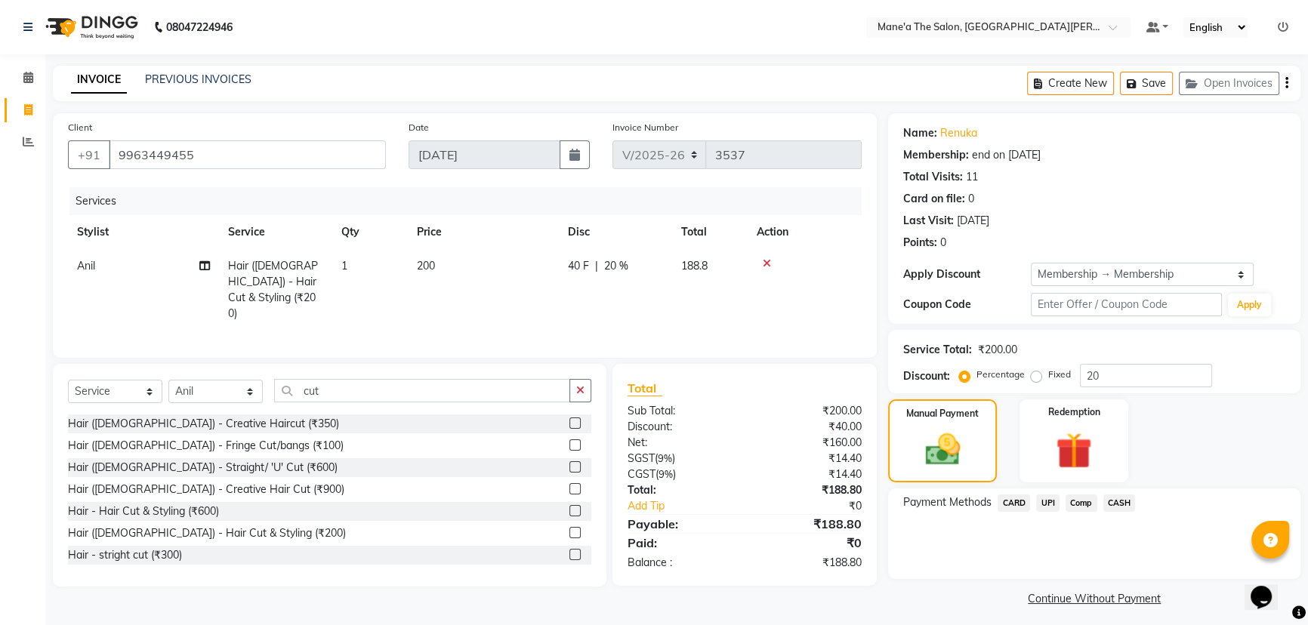
click at [1047, 506] on span "UPI" at bounding box center [1047, 503] width 23 height 17
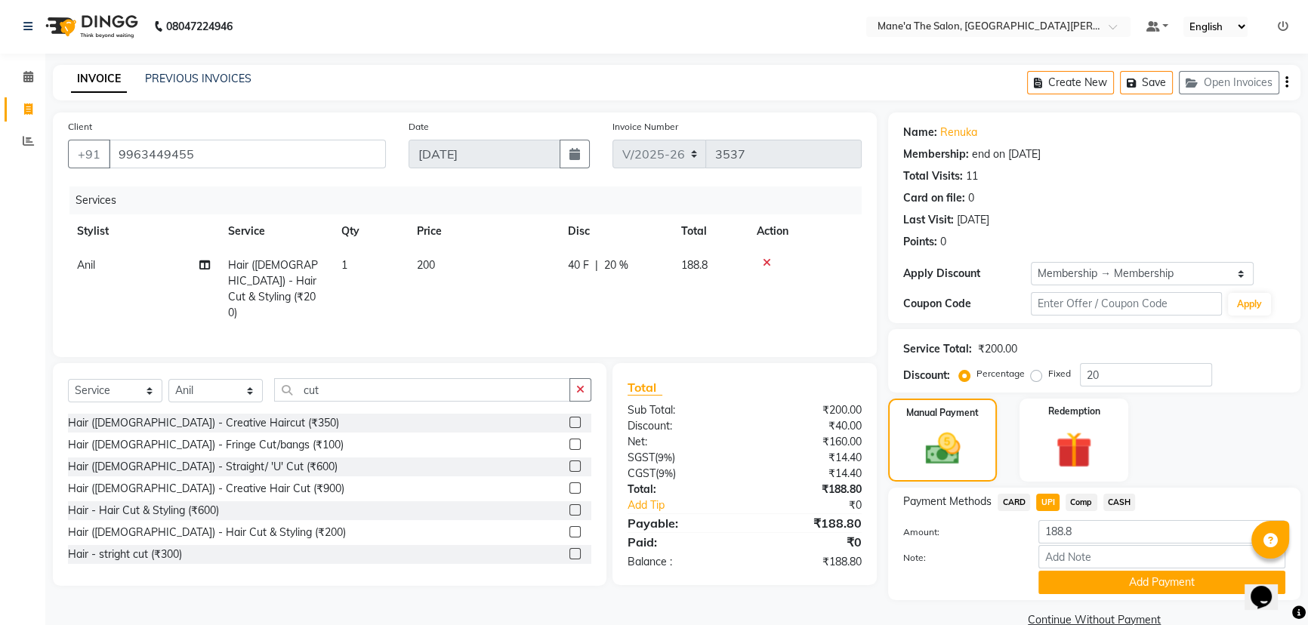
scroll to position [29, 0]
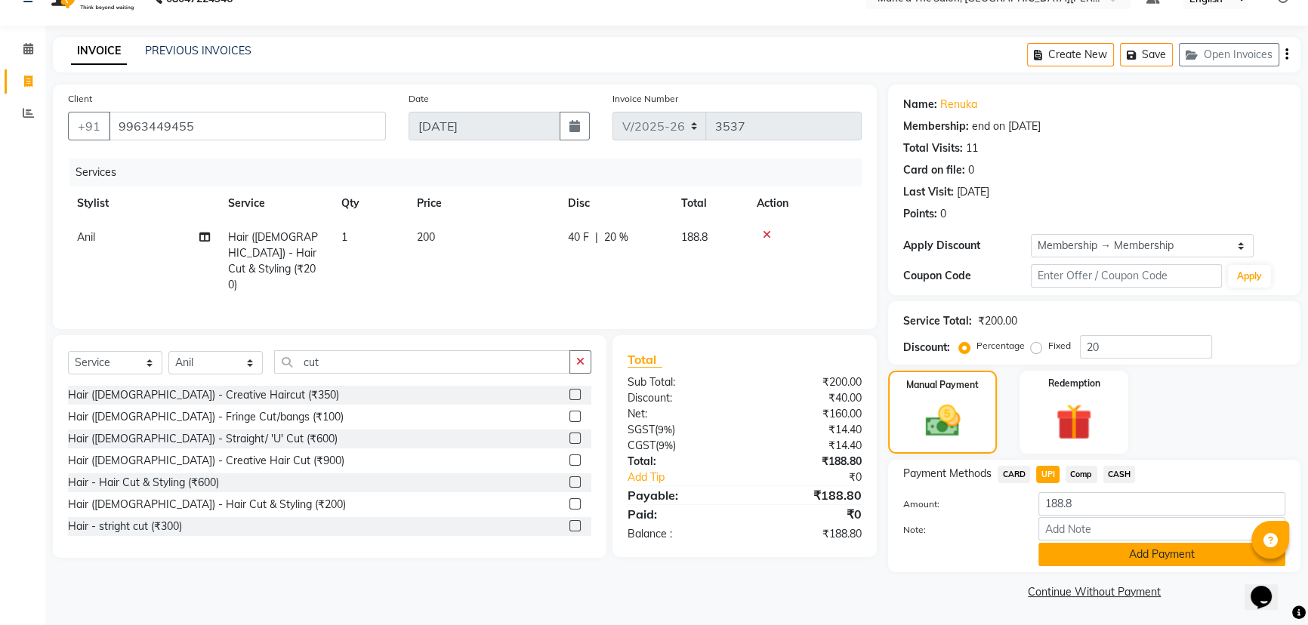
click at [1086, 557] on button "Add Payment" at bounding box center [1162, 554] width 247 height 23
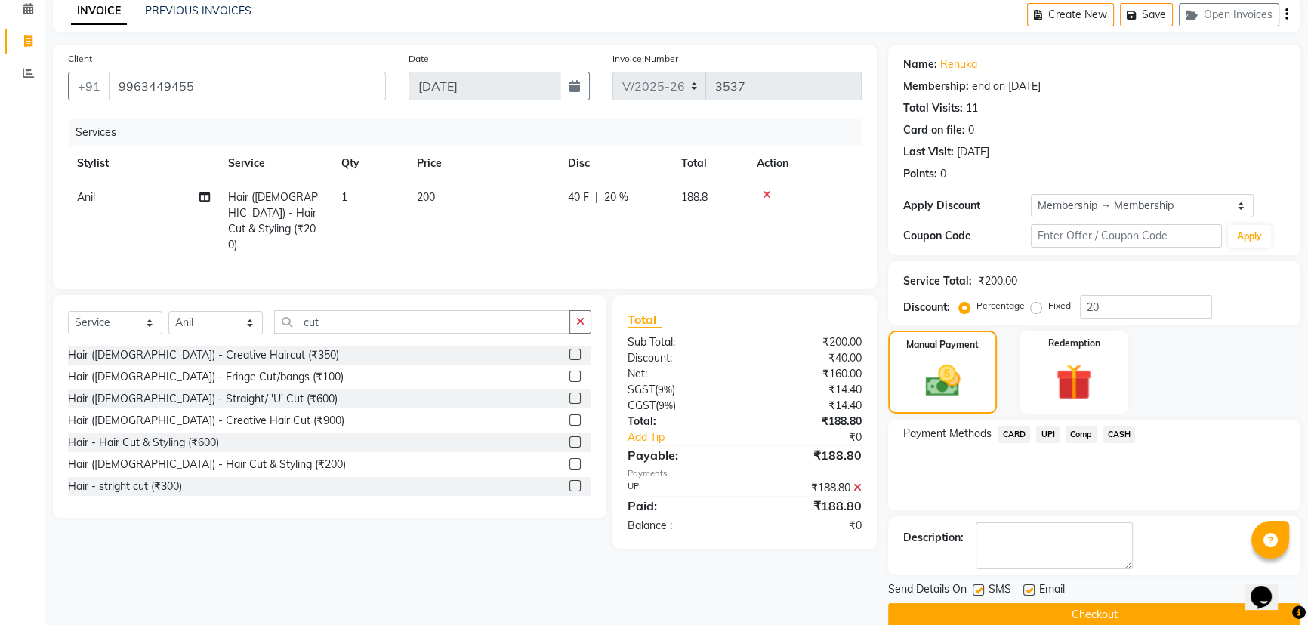
scroll to position [91, 0]
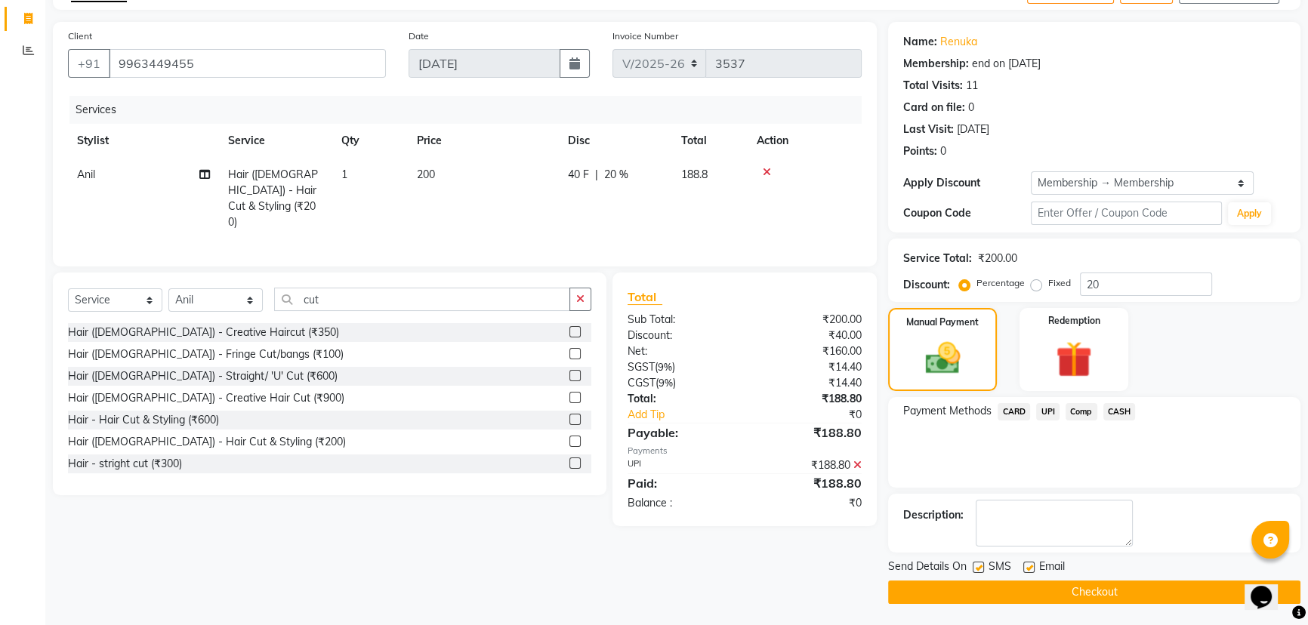
click at [1053, 594] on button "Checkout" at bounding box center [1094, 592] width 412 height 23
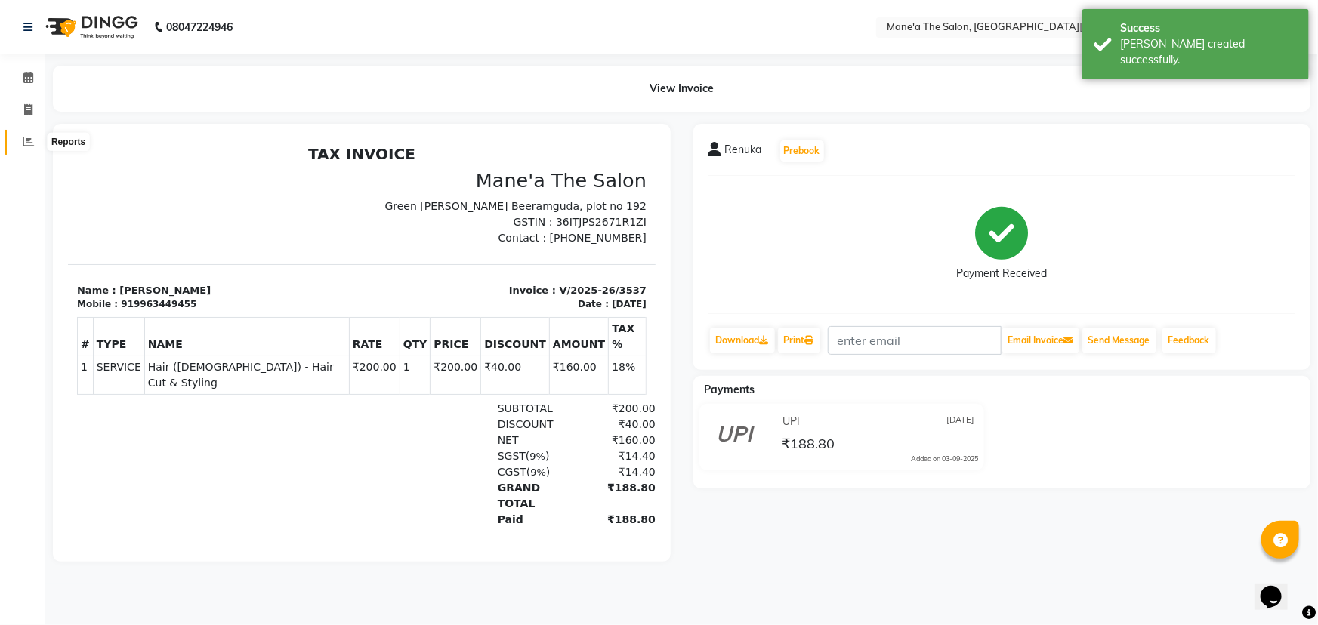
click at [32, 144] on icon at bounding box center [28, 141] width 11 height 11
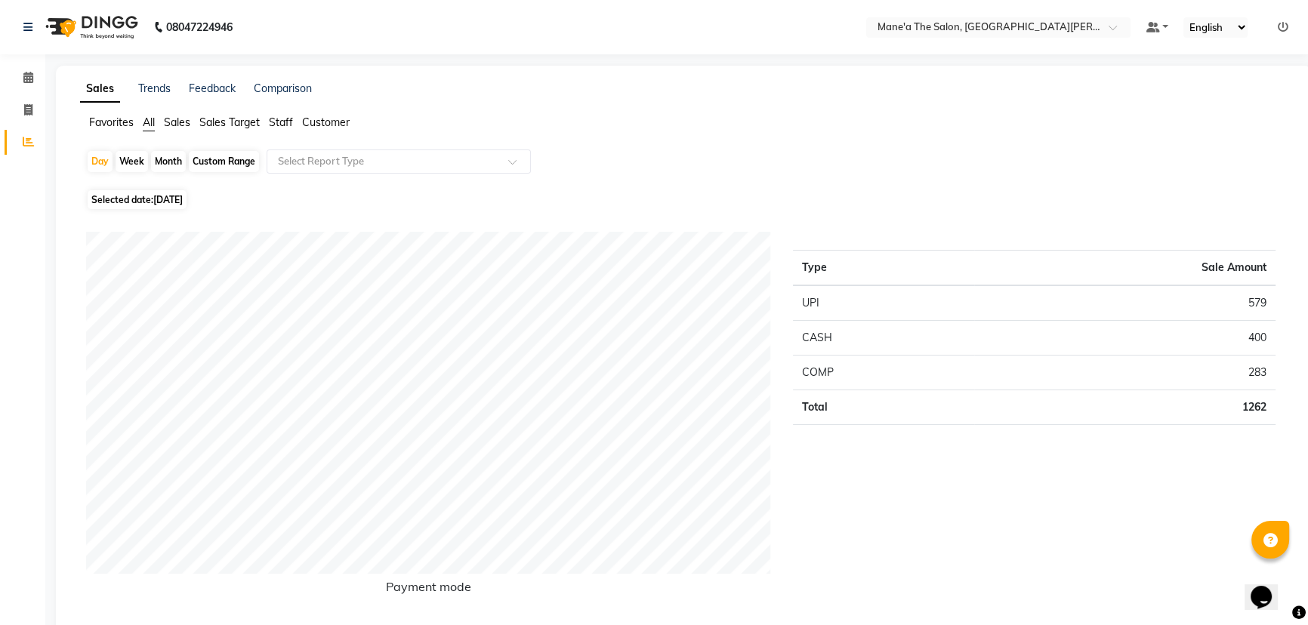
click at [135, 153] on div "Week" at bounding box center [132, 161] width 32 height 21
select select "9"
select select "2025"
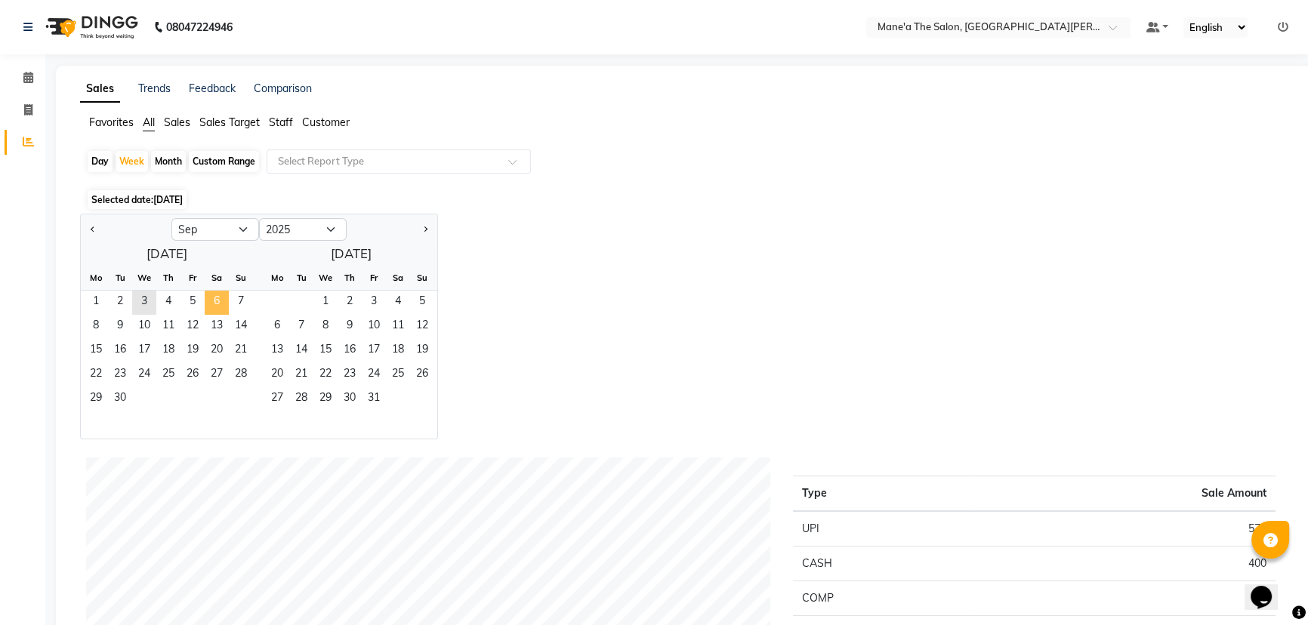
click at [207, 303] on span "6" at bounding box center [217, 303] width 24 height 24
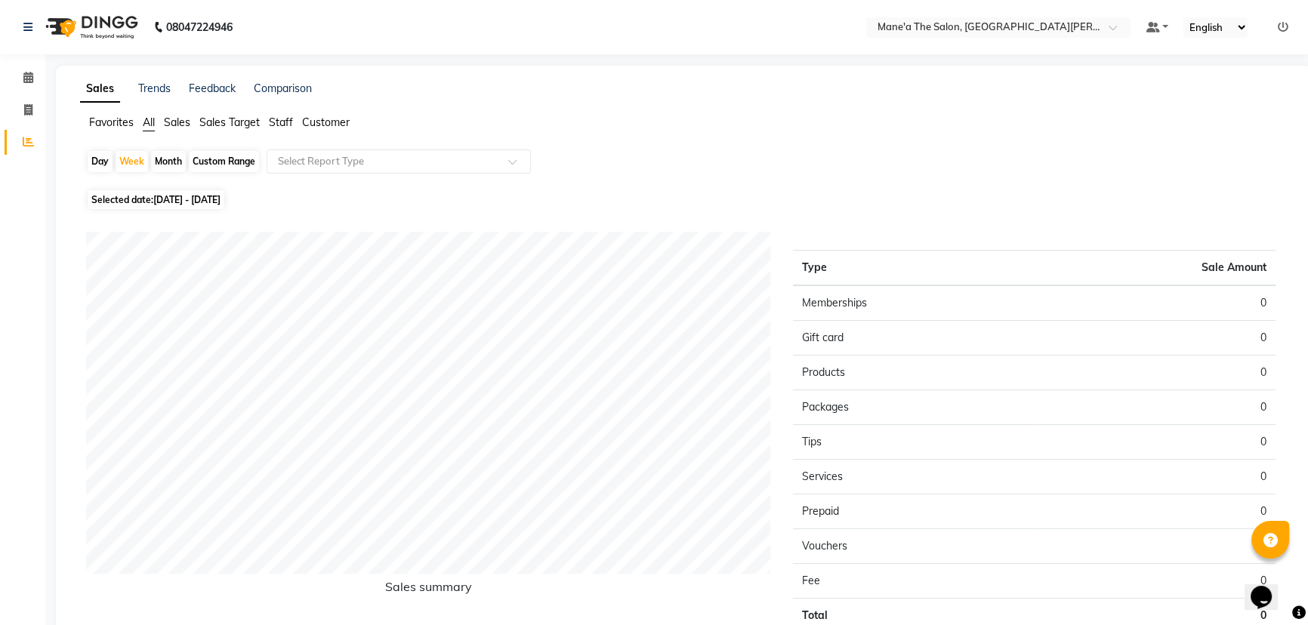
click at [221, 194] on span "[DATE] - [DATE]" at bounding box center [186, 199] width 67 height 11
select select "9"
select select "2025"
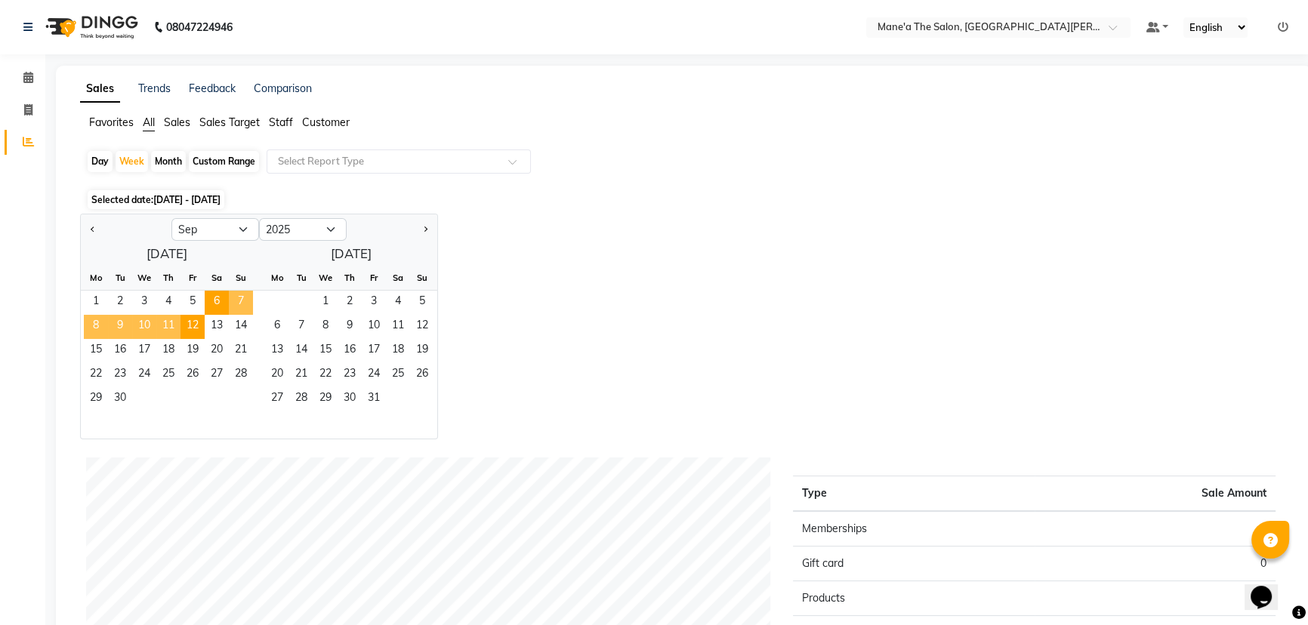
click at [579, 236] on div "Jan Feb Mar Apr May Jun [DATE] Aug Sep Oct Nov [DATE] 2016 2017 2018 2019 2020 …" at bounding box center [684, 327] width 1208 height 226
click at [579, 246] on div "Jan Feb Mar Apr May Jun [DATE] Aug Sep Oct Nov [DATE] 2016 2017 2018 2019 2020 …" at bounding box center [684, 327] width 1208 height 226
click at [156, 160] on div "Month" at bounding box center [168, 161] width 35 height 21
select select "9"
select select "2025"
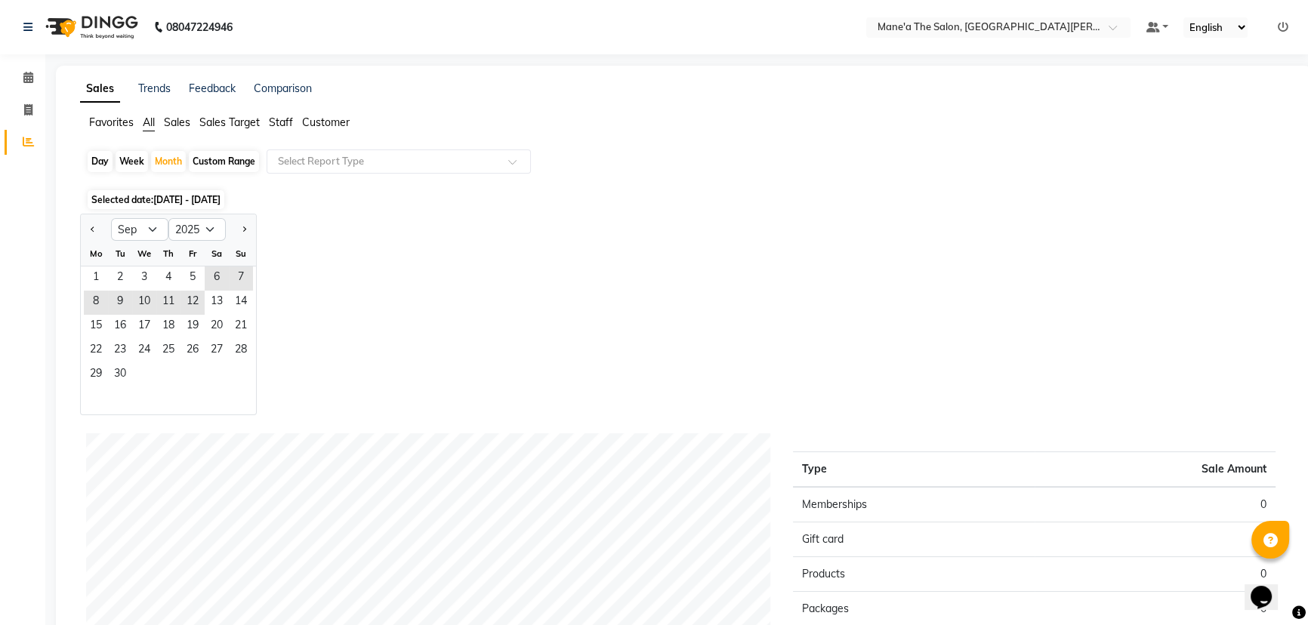
click at [125, 153] on div "Week" at bounding box center [132, 161] width 32 height 21
select select "9"
select select "2025"
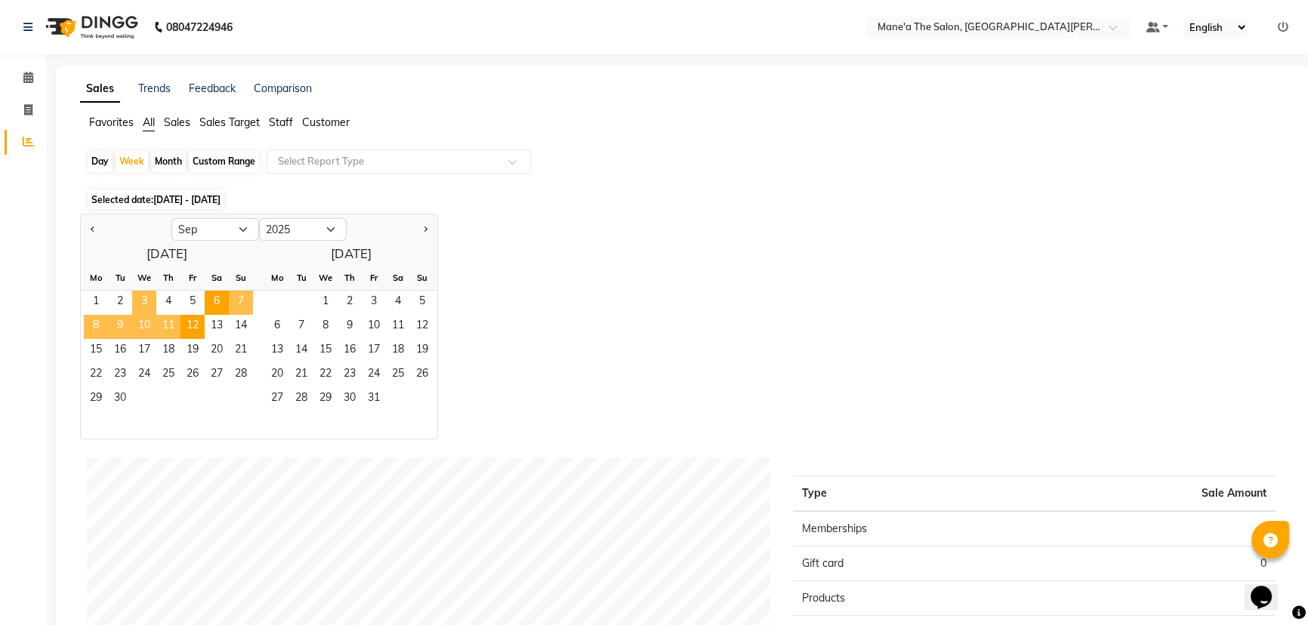
click at [150, 302] on span "3" at bounding box center [144, 303] width 24 height 24
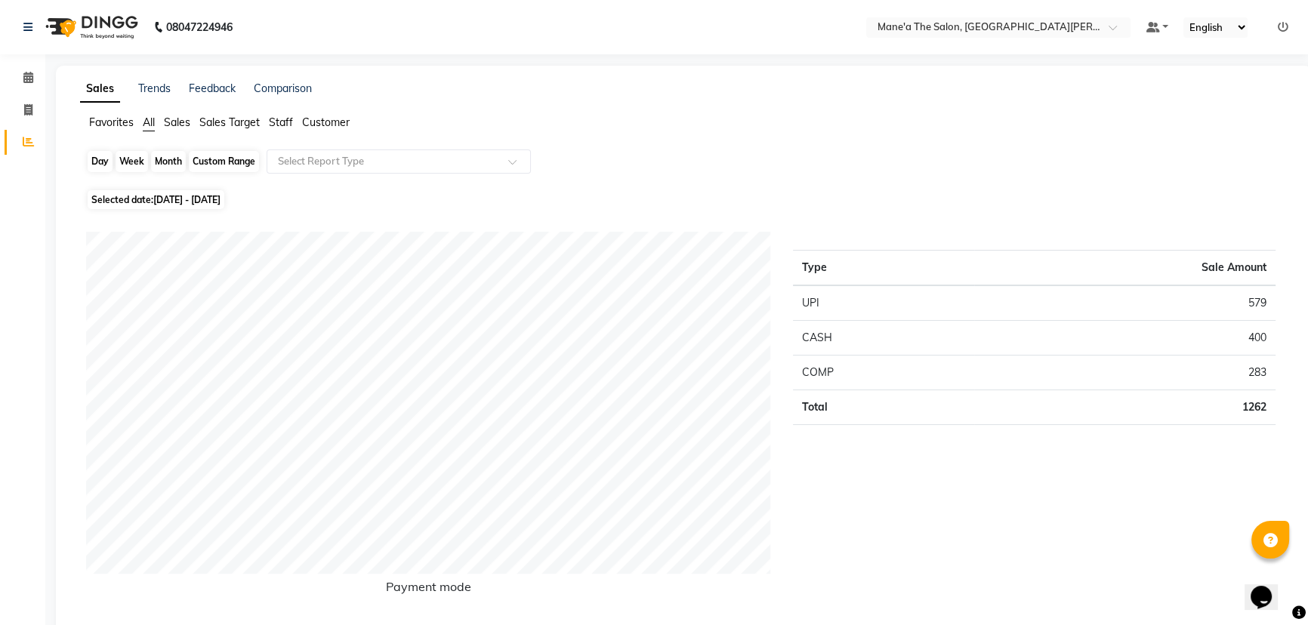
click at [140, 161] on div "Week" at bounding box center [132, 161] width 32 height 21
select select "9"
select select "2025"
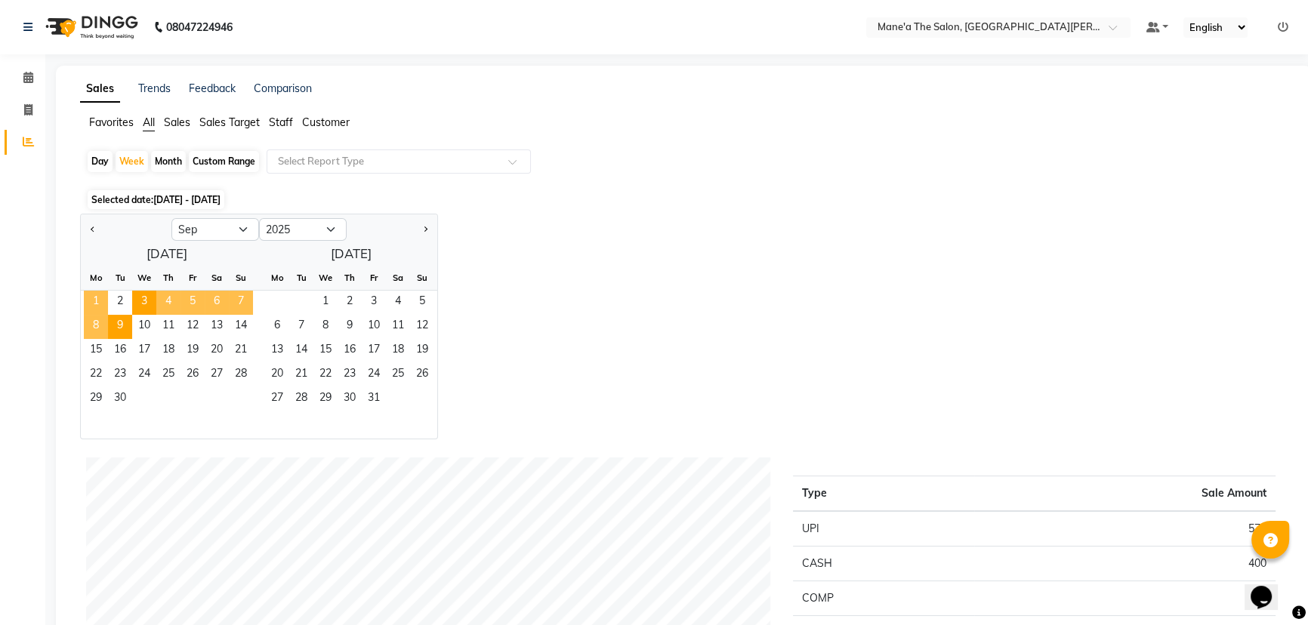
click at [96, 299] on span "1" at bounding box center [96, 303] width 24 height 24
